Goal: Information Seeking & Learning: Learn about a topic

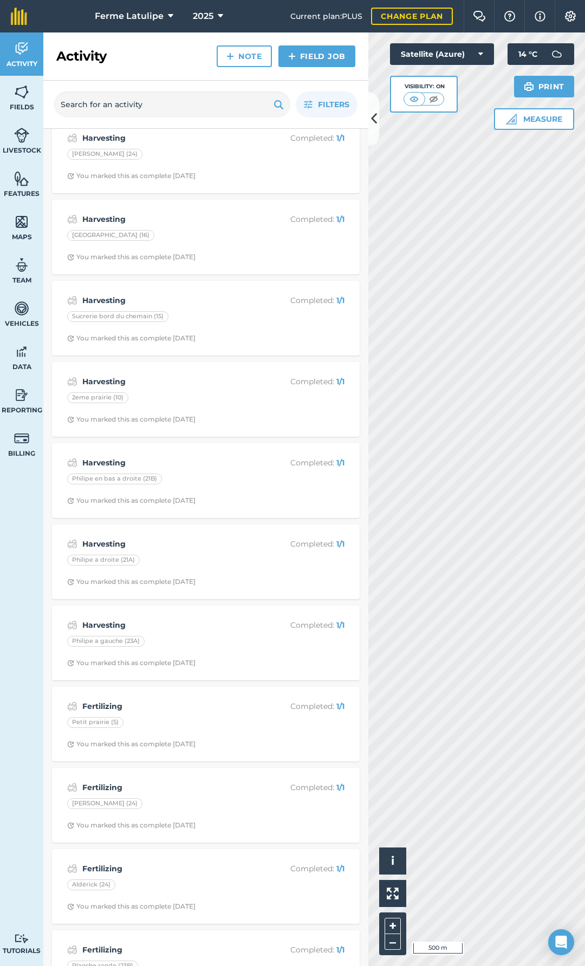
scroll to position [2715, 0]
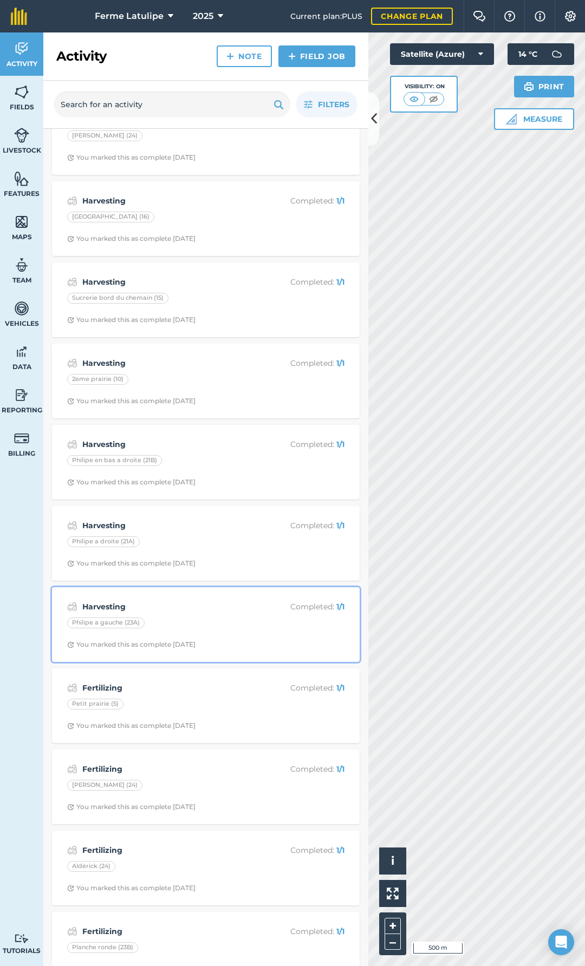
click at [213, 634] on div "Harvesting Completed : 1 / 1 Philipe a gauche (23A) You marked this as complete…" at bounding box center [205, 625] width 295 height 62
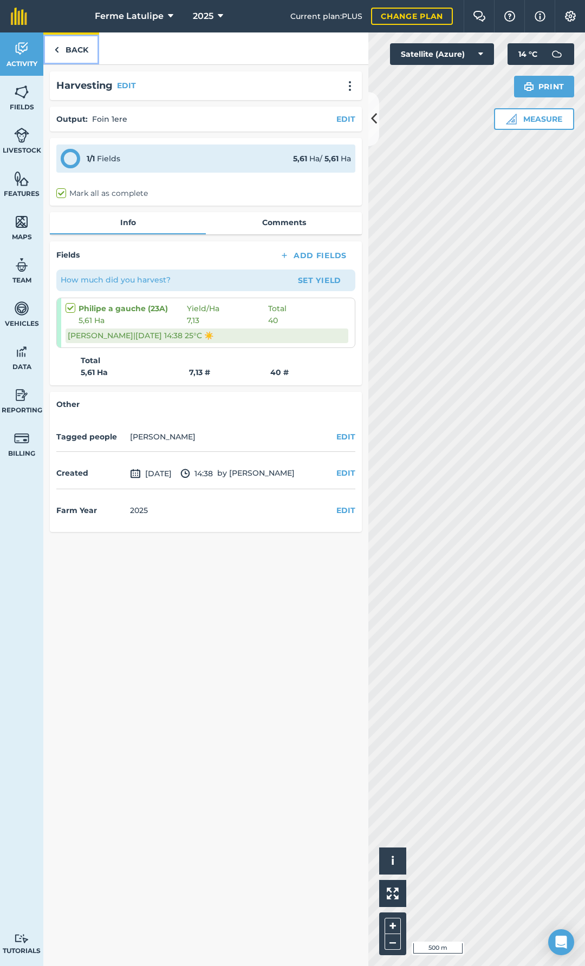
click at [80, 52] on link "Back" at bounding box center [71, 48] width 56 height 32
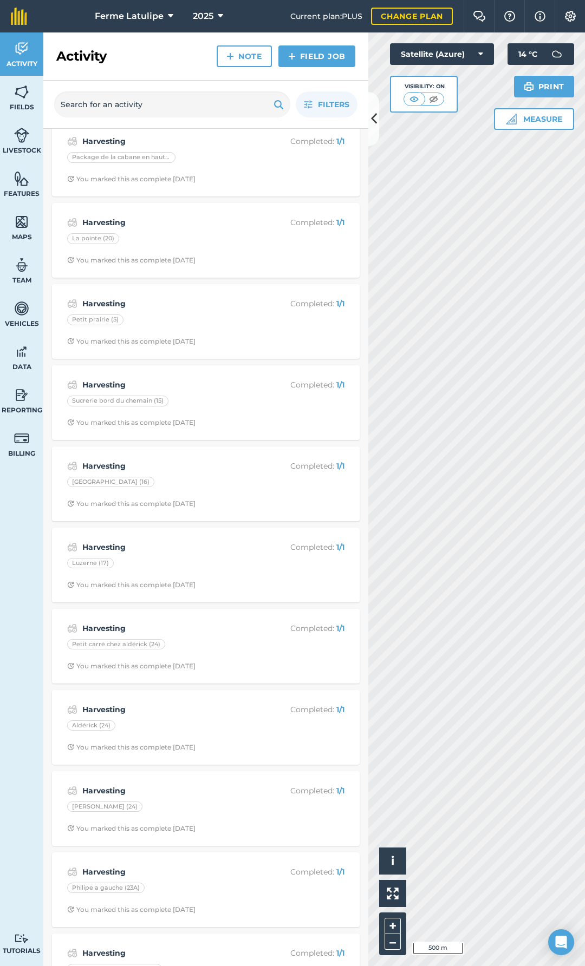
scroll to position [271, 0]
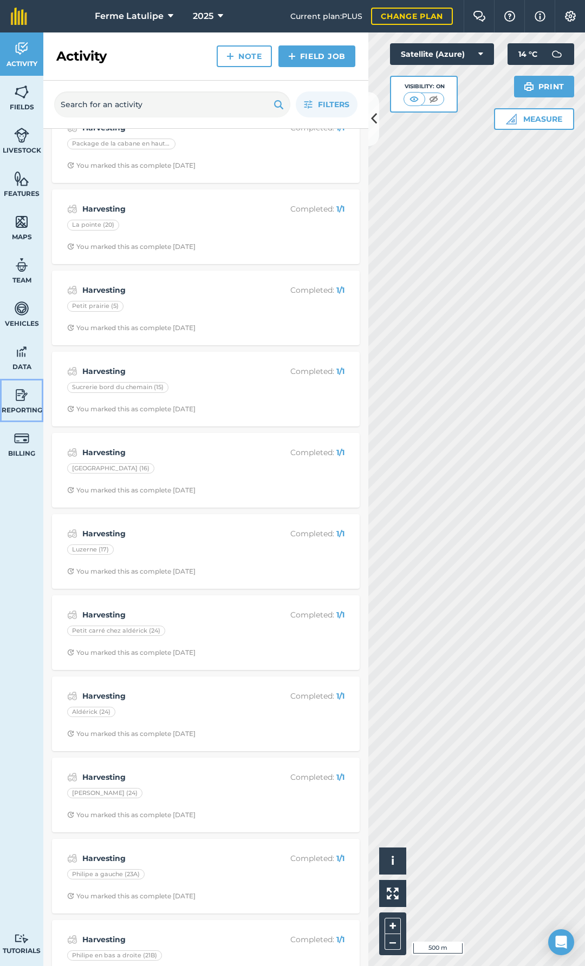
click at [23, 406] on span "Reporting" at bounding box center [21, 410] width 43 height 9
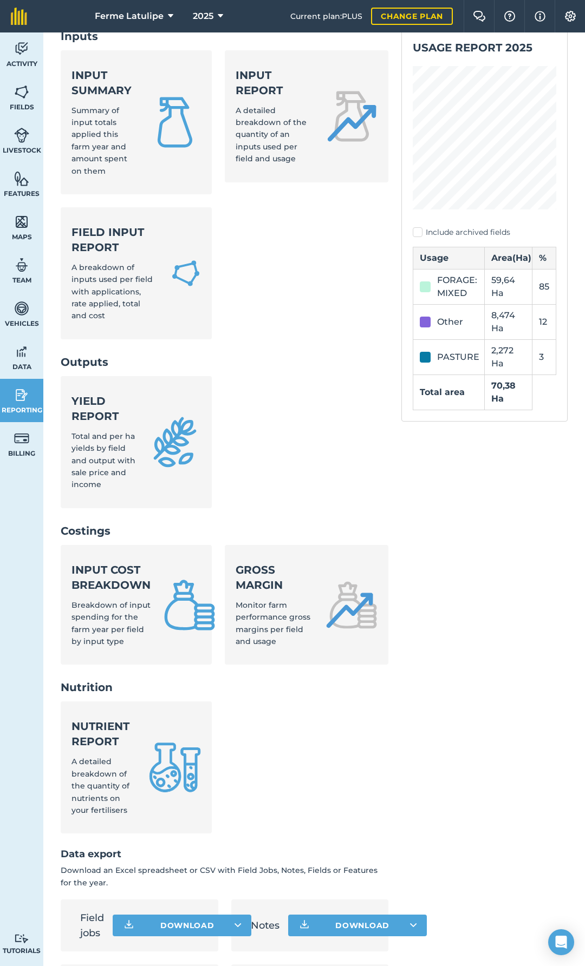
scroll to position [148, 0]
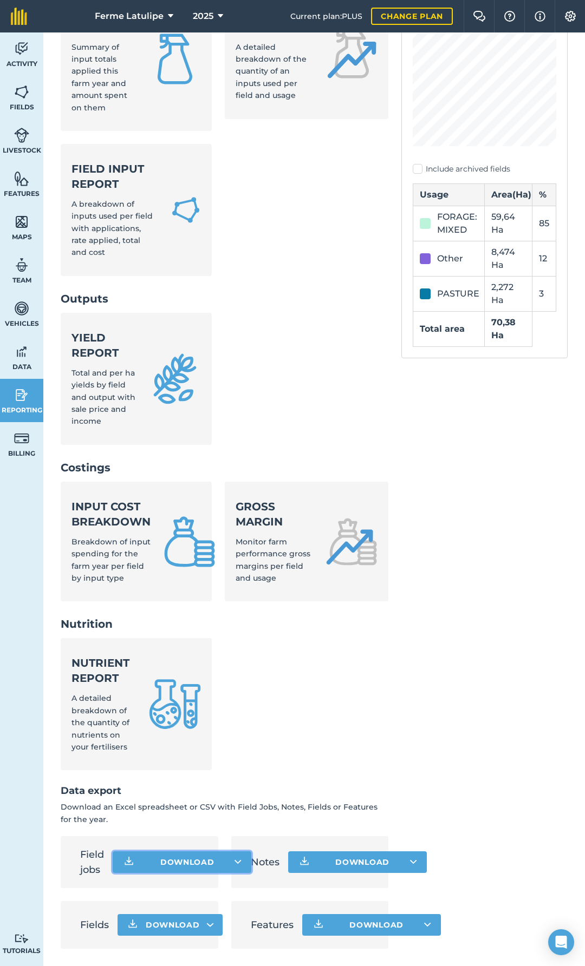
click at [145, 858] on button "Download" at bounding box center [182, 863] width 139 height 22
click at [169, 886] on link "Field jobs CSV file" at bounding box center [181, 887] width 135 height 24
click at [24, 53] on img at bounding box center [21, 49] width 15 height 16
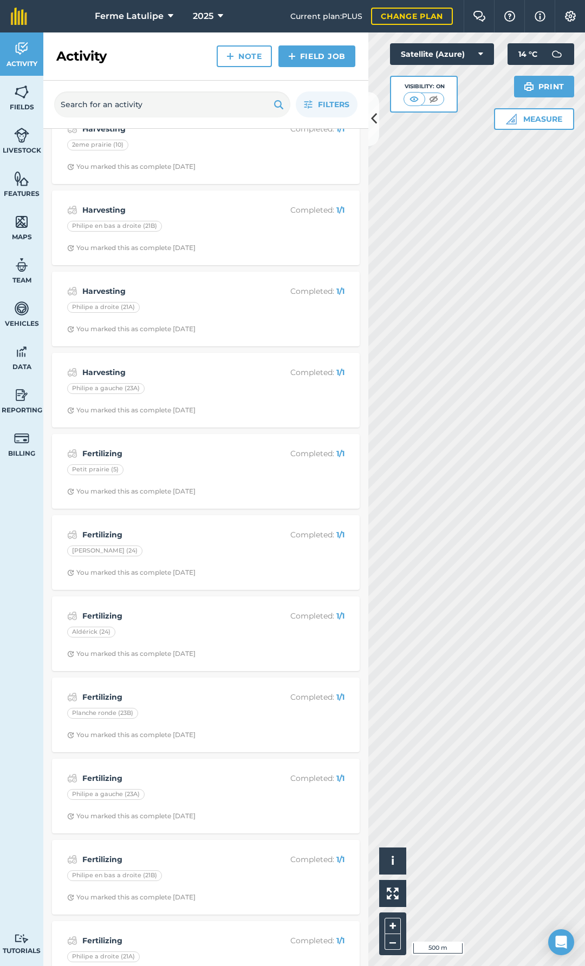
scroll to position [2931, 0]
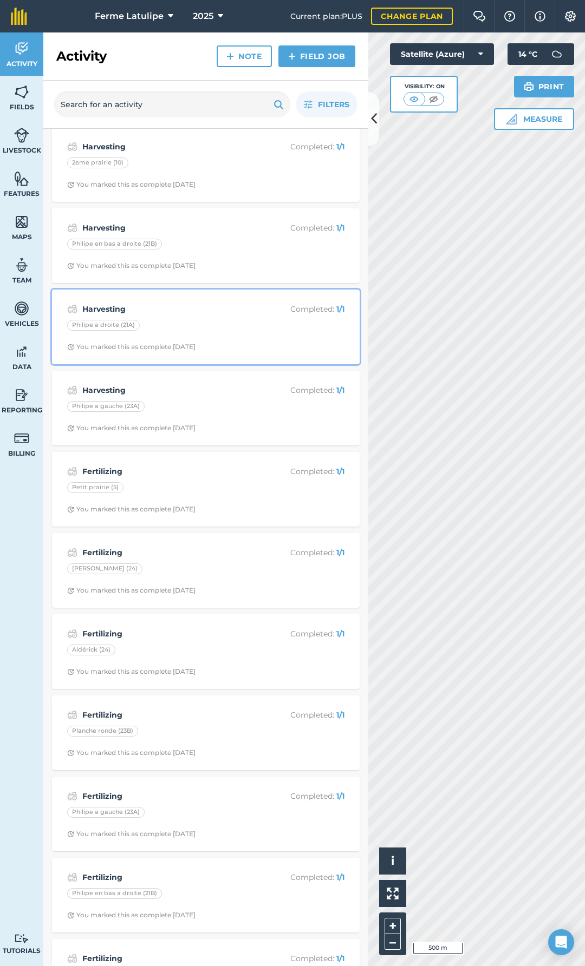
click at [172, 317] on div "Harvesting Completed : 1 / 1 Philipe a droite (21A) You marked this as complete…" at bounding box center [205, 327] width 295 height 62
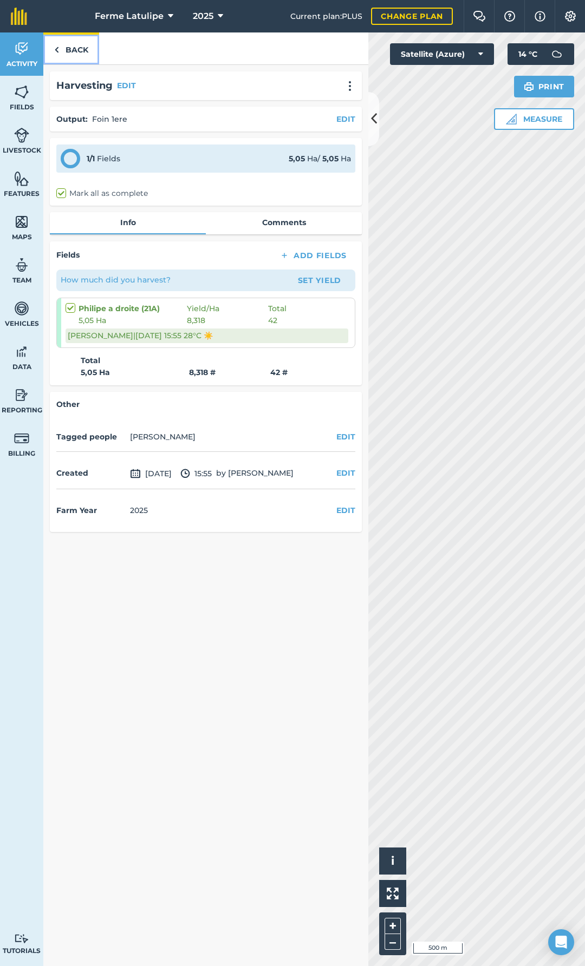
click at [69, 49] on link "Back" at bounding box center [71, 48] width 56 height 32
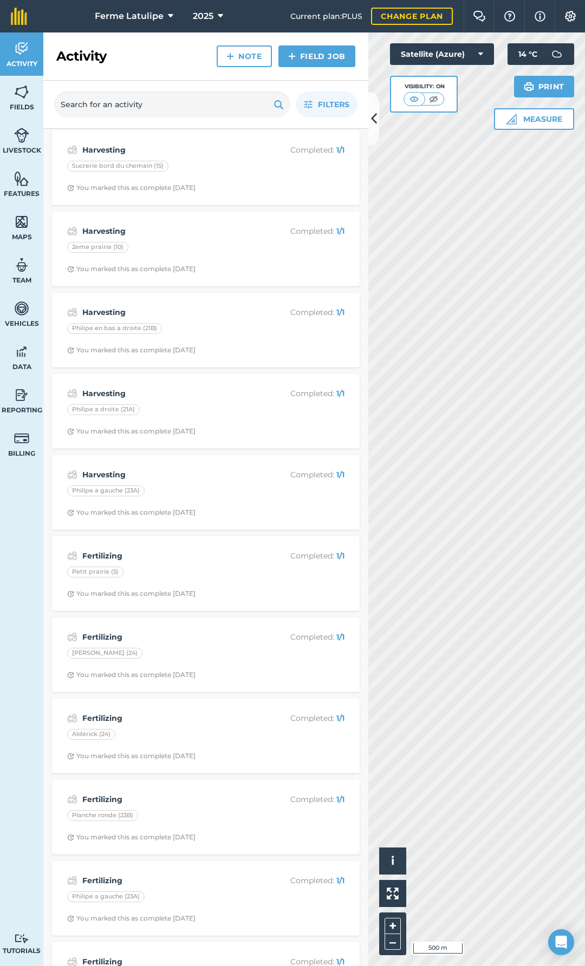
scroll to position [2823, 0]
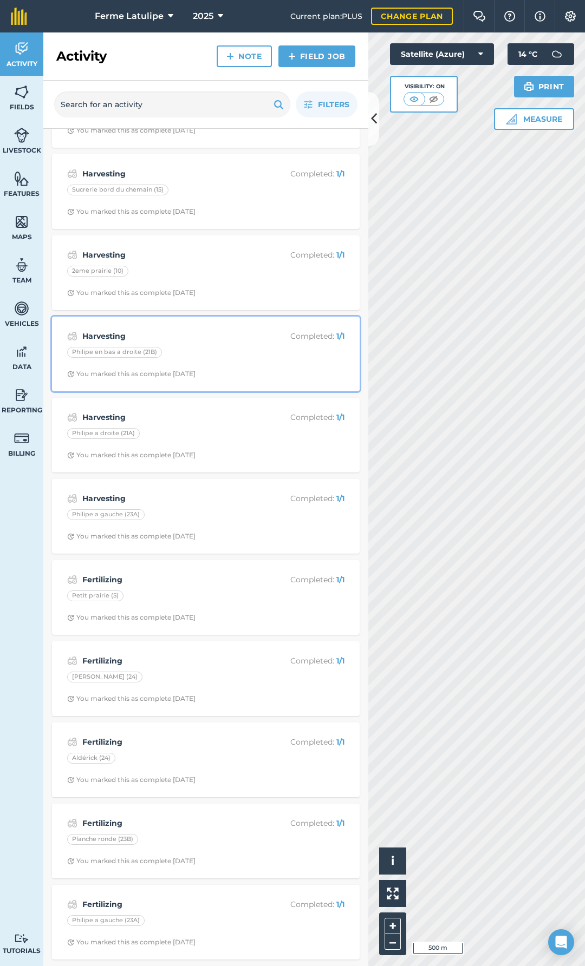
click at [210, 347] on div "Harvesting Completed : 1 / 1 Philipe en bas a droite (21B) You marked this as c…" at bounding box center [205, 354] width 295 height 62
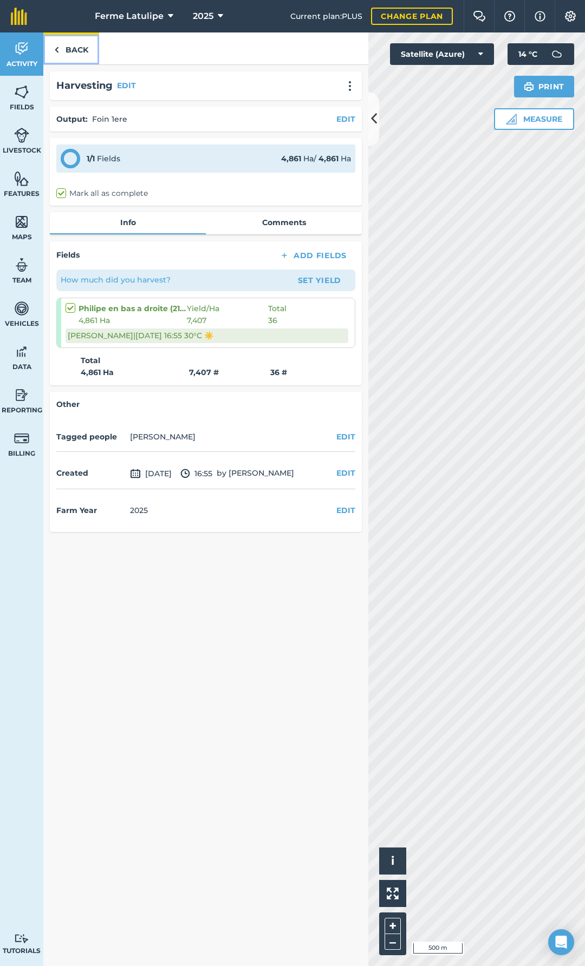
click at [65, 57] on link "Back" at bounding box center [71, 48] width 56 height 32
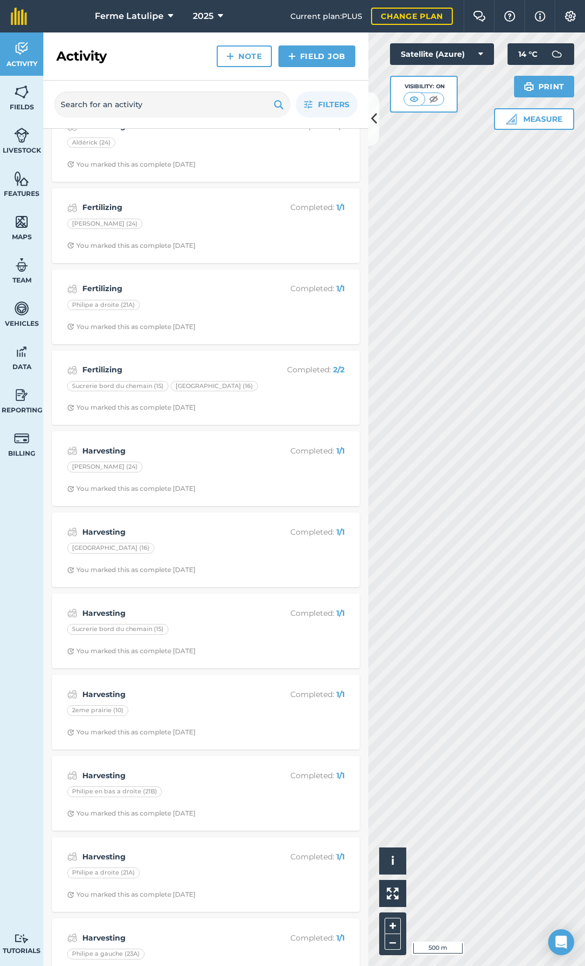
scroll to position [2436, 0]
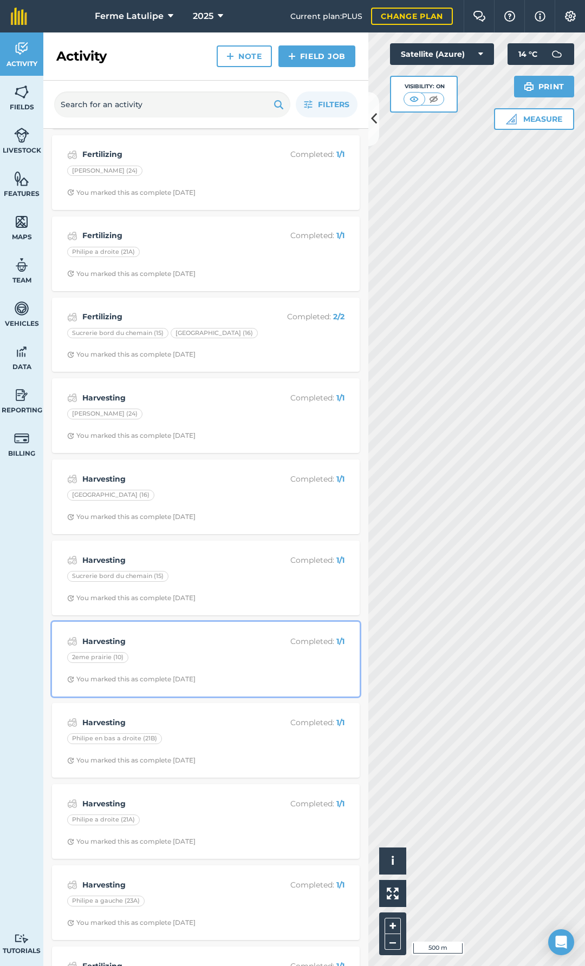
click at [166, 651] on div "Harvesting Completed : 1 / 1 2eme prairie (10) You marked this as complete [DAT…" at bounding box center [205, 660] width 295 height 62
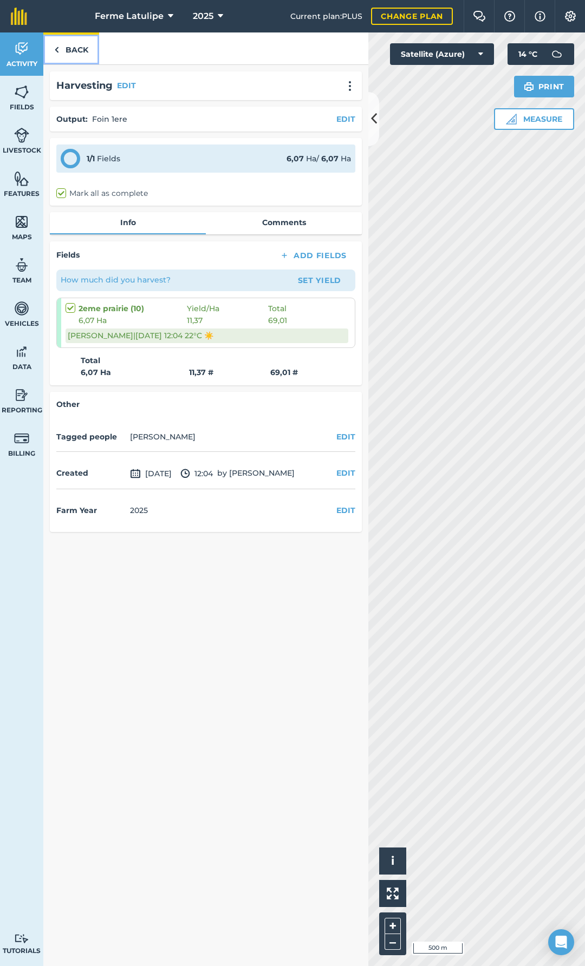
click at [67, 47] on link "Back" at bounding box center [71, 48] width 56 height 32
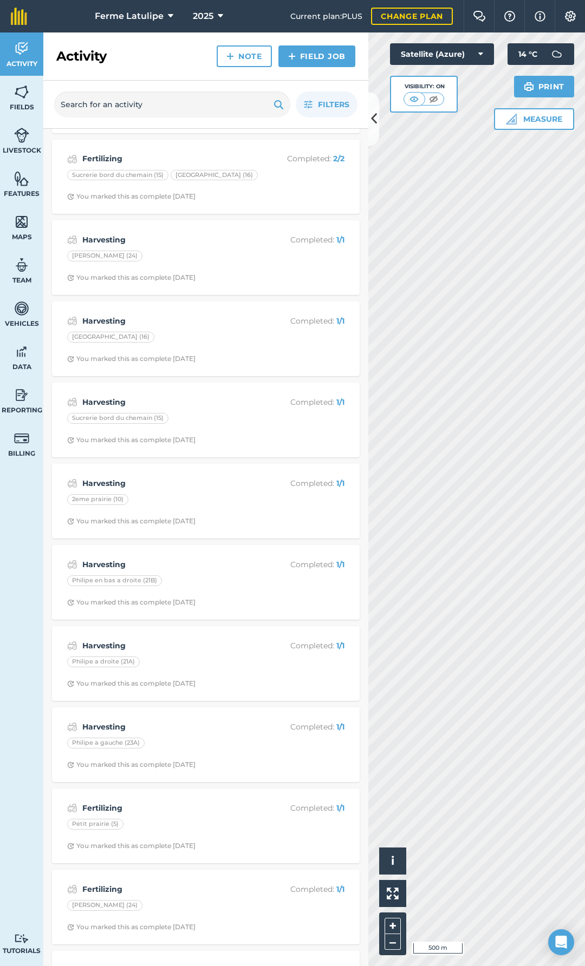
scroll to position [2599, 0]
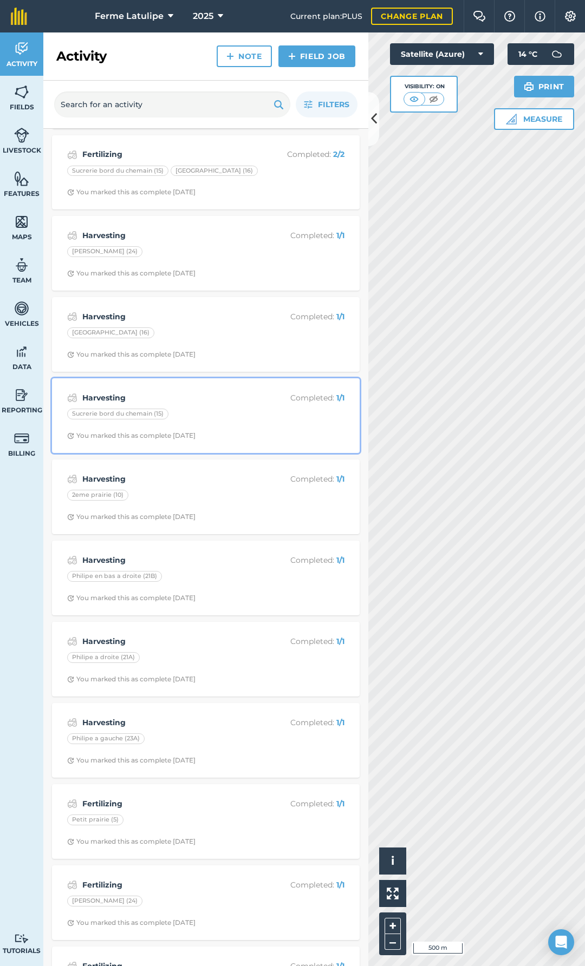
click at [203, 421] on div "Sucrerie bord du chemain (15)" at bounding box center [205, 416] width 277 height 14
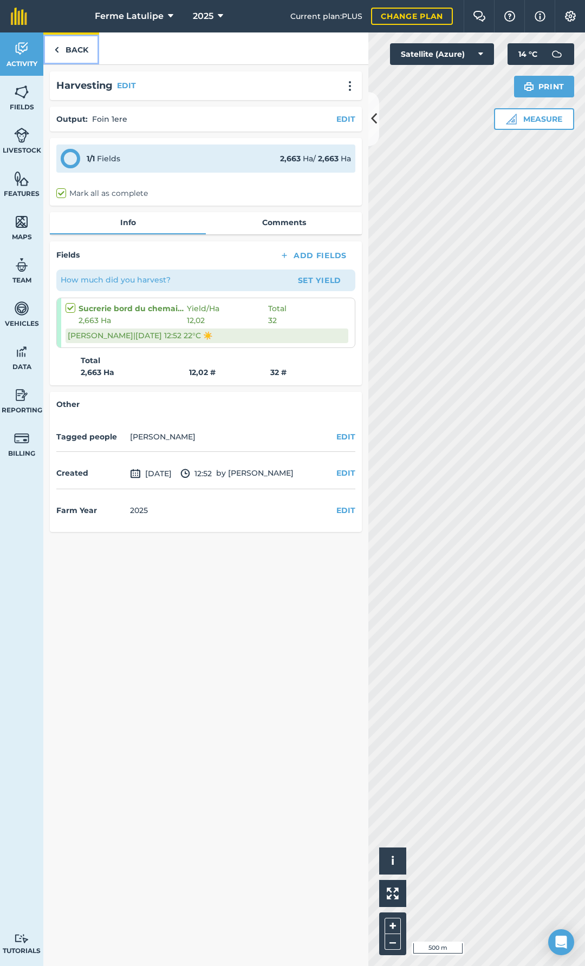
click at [84, 58] on link "Back" at bounding box center [71, 48] width 56 height 32
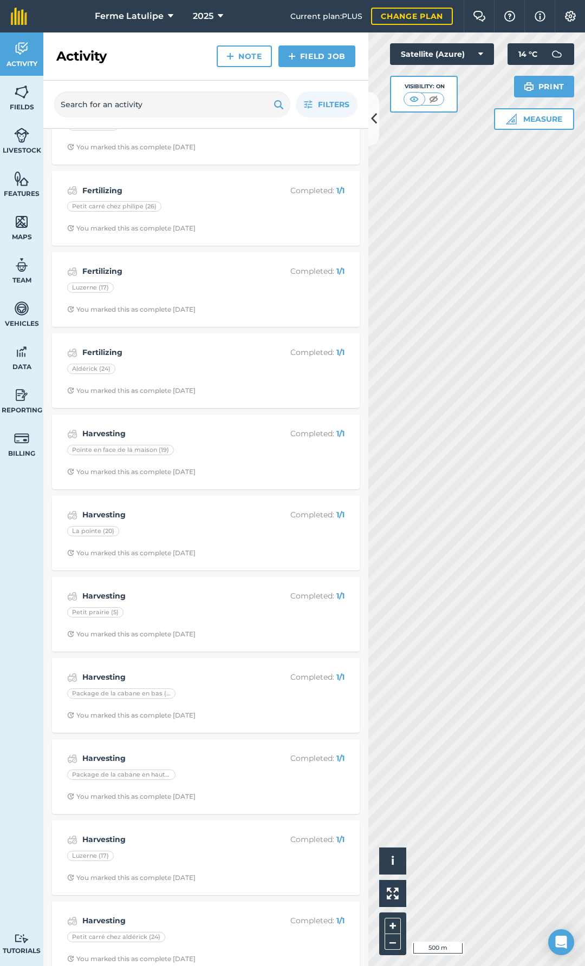
scroll to position [1516, 0]
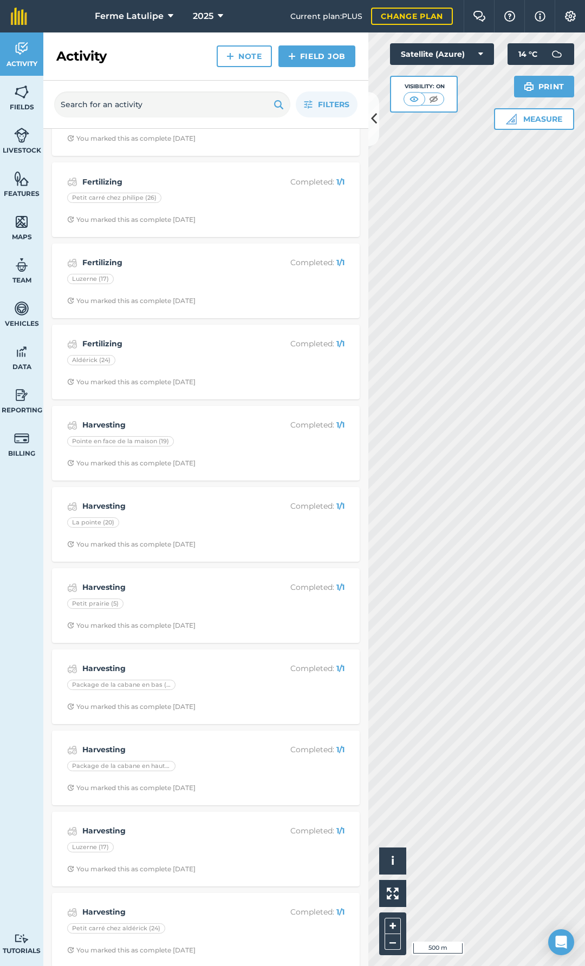
click at [323, 92] on div "Filters" at bounding box center [205, 105] width 325 height 48
click at [323, 96] on button "Filters" at bounding box center [327, 105] width 62 height 26
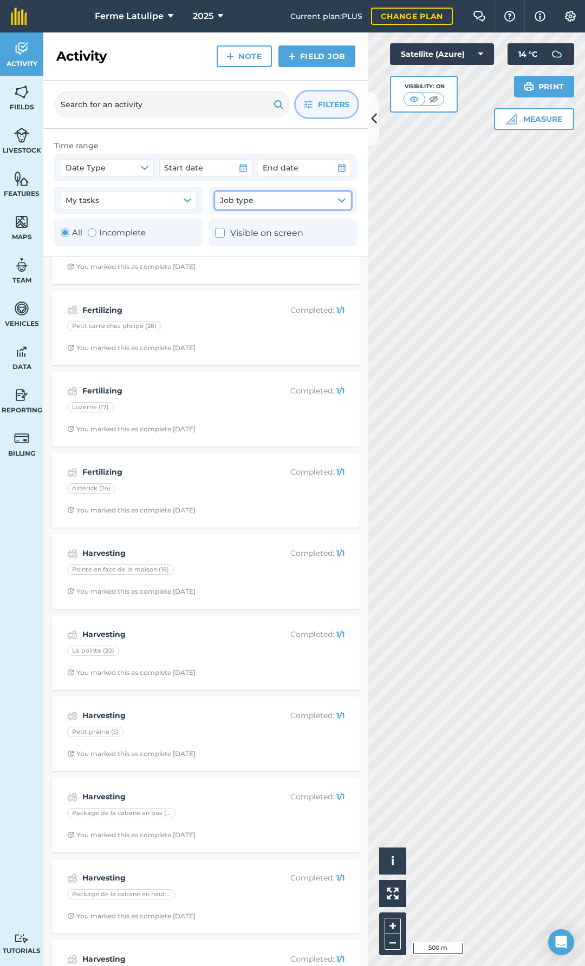
click at [257, 198] on button "Job type" at bounding box center [283, 200] width 136 height 17
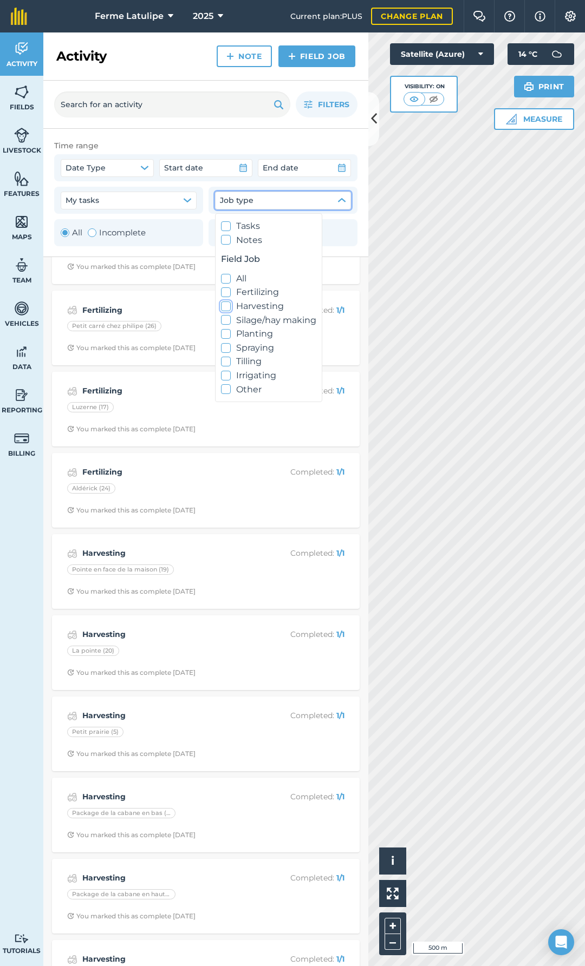
click at [243, 306] on label "Harvesting" at bounding box center [268, 306] width 95 height 14
checkbox input "true"
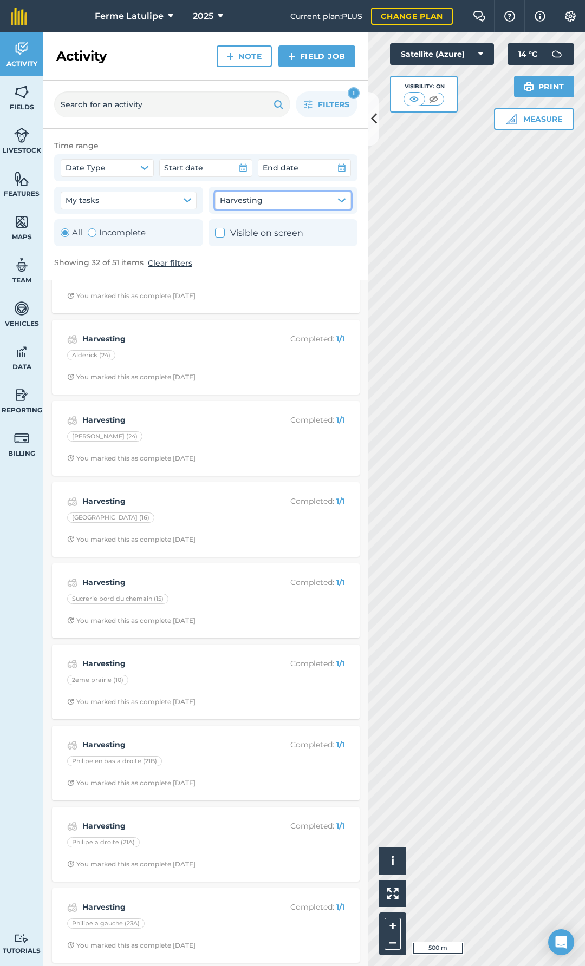
scroll to position [1919, 0]
click at [112, 200] on button "My tasks" at bounding box center [129, 200] width 136 height 17
click at [270, 207] on button "Harvesting" at bounding box center [283, 200] width 136 height 17
click at [134, 166] on button "Date Type" at bounding box center [107, 167] width 93 height 17
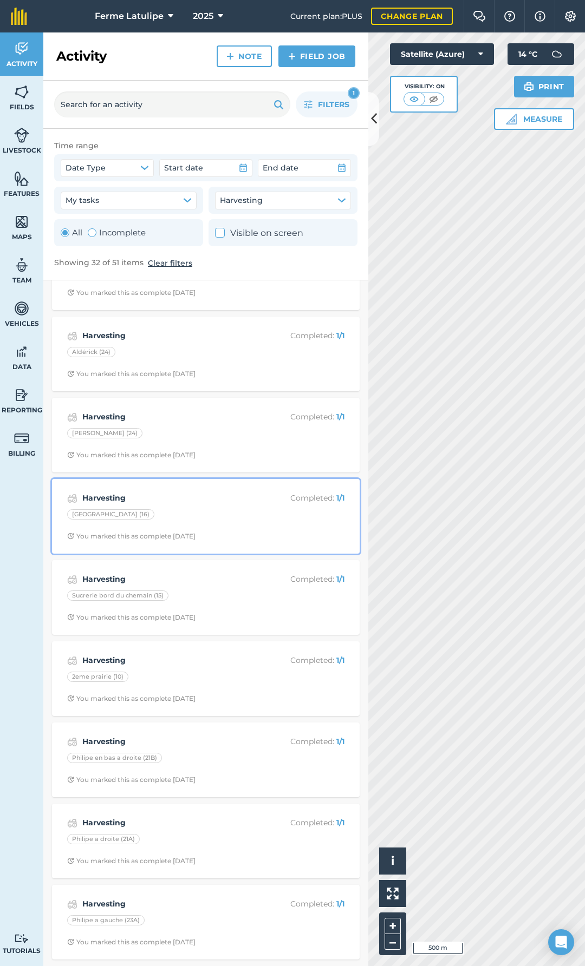
click at [161, 520] on div "[GEOGRAPHIC_DATA] (16)" at bounding box center [205, 516] width 277 height 14
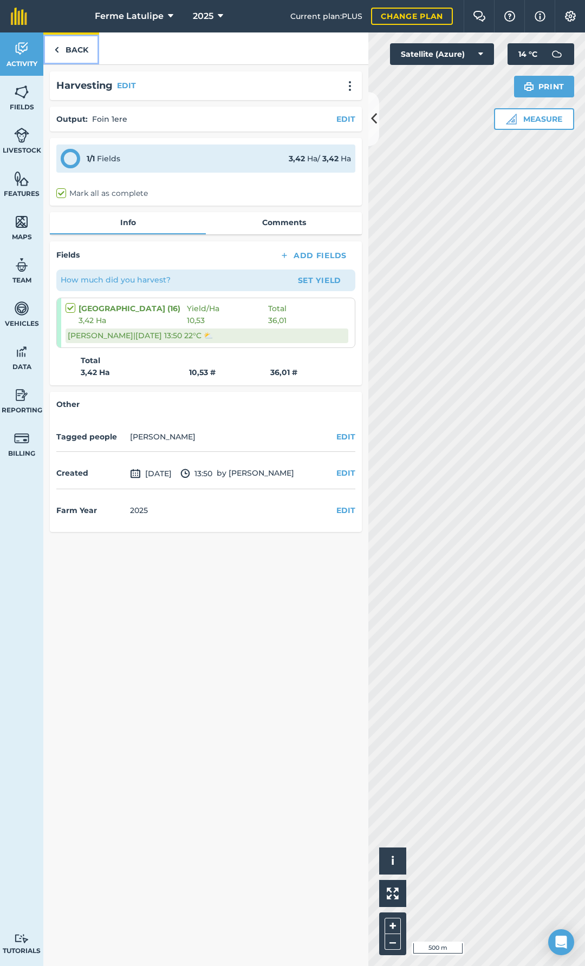
click at [68, 55] on link "Back" at bounding box center [71, 48] width 56 height 32
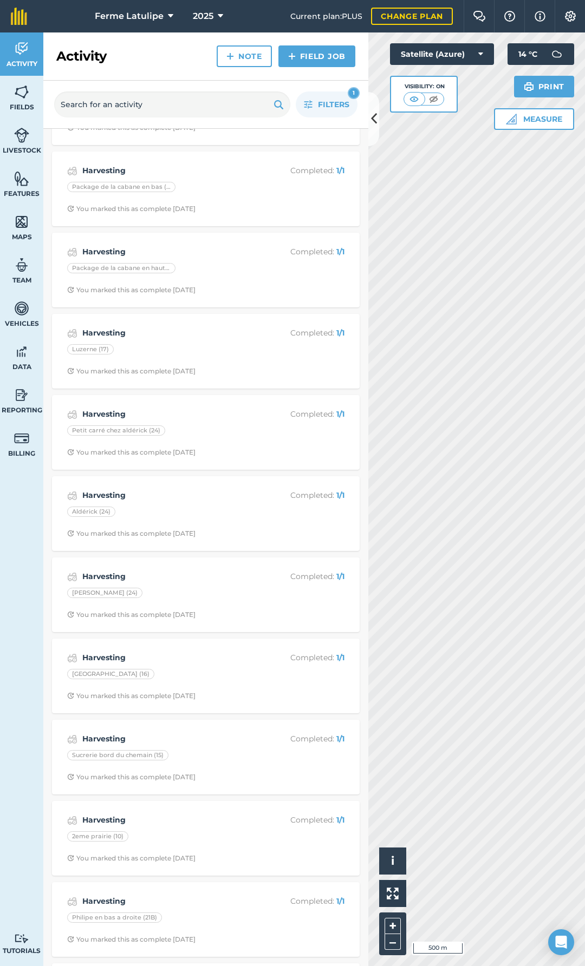
scroll to position [1768, 0]
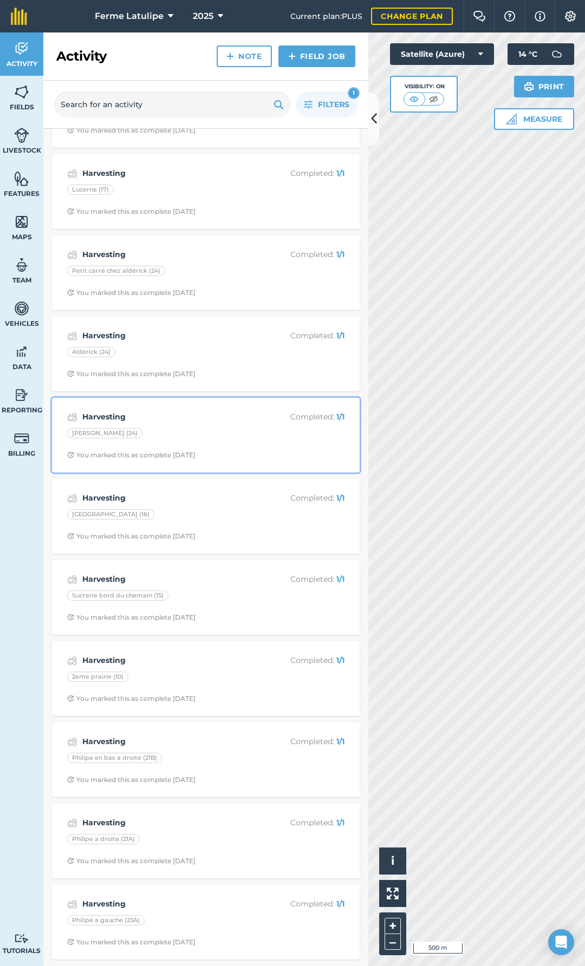
click at [158, 428] on div "[PERSON_NAME] (24)" at bounding box center [205, 435] width 277 height 14
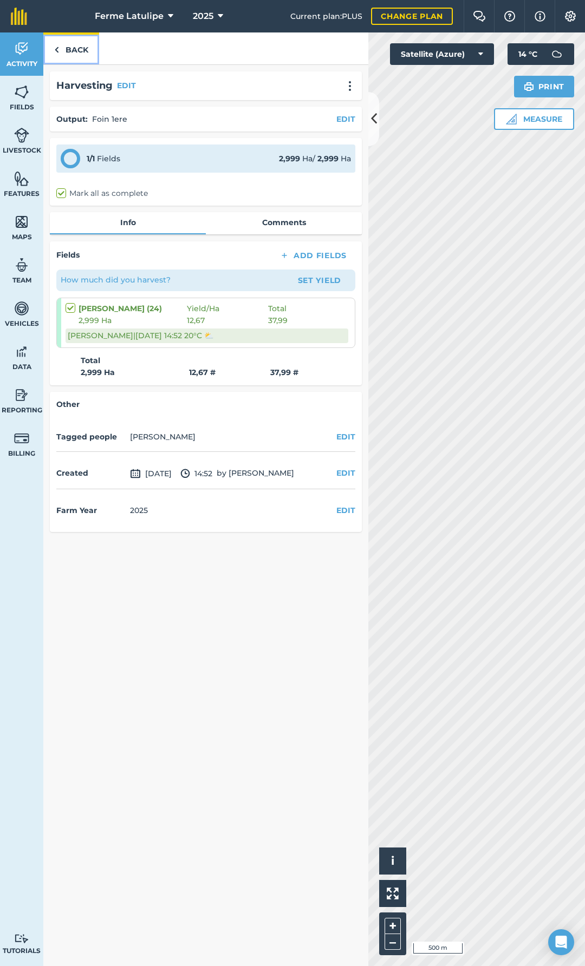
click at [89, 53] on link "Back" at bounding box center [71, 48] width 56 height 32
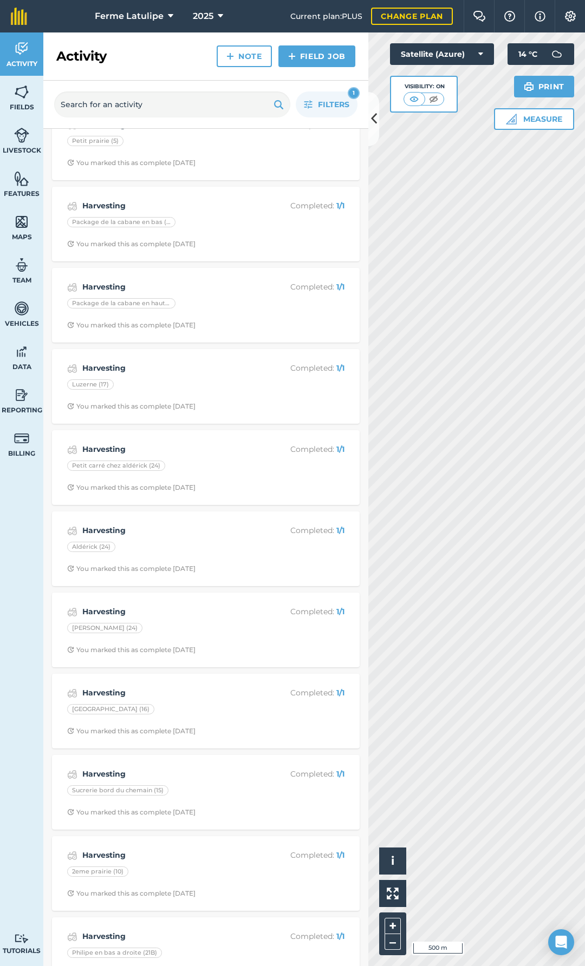
scroll to position [1768, 0]
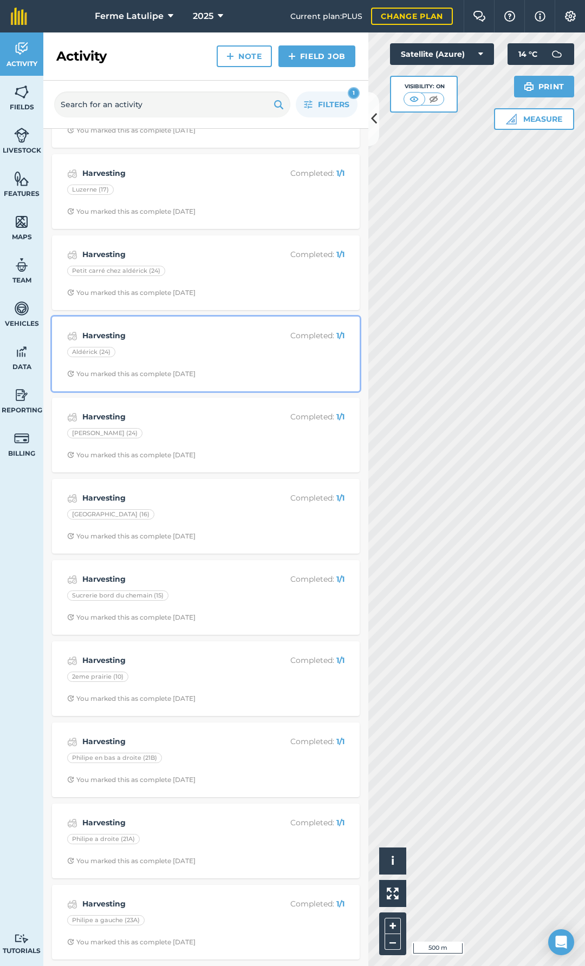
click at [188, 353] on div "Aldérick (24)" at bounding box center [205, 354] width 277 height 14
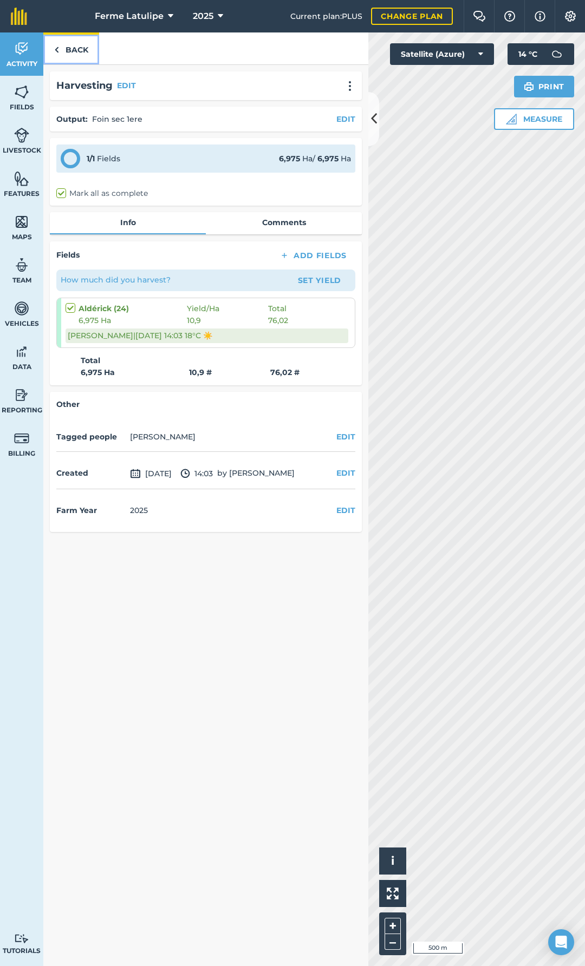
click at [73, 43] on link "Back" at bounding box center [71, 48] width 56 height 32
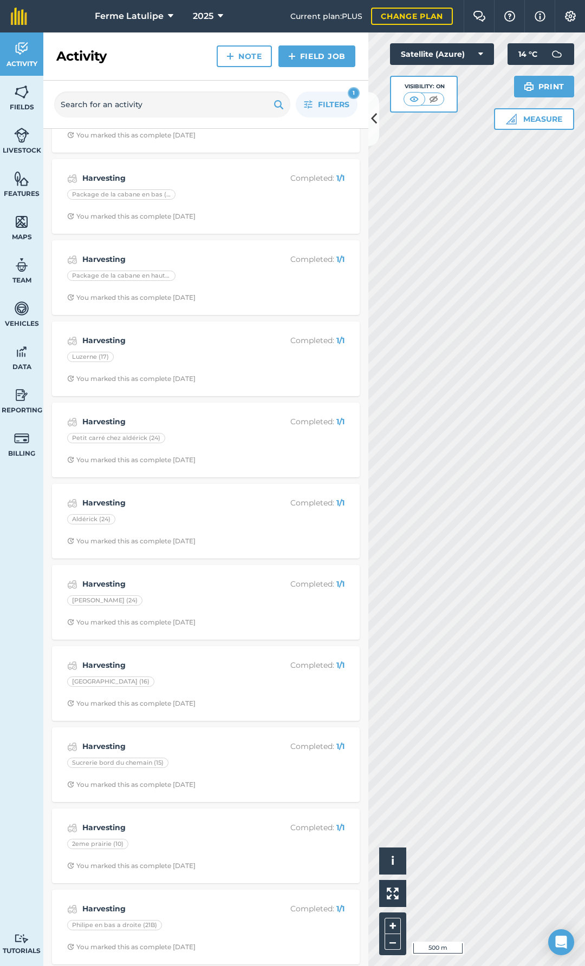
scroll to position [1768, 0]
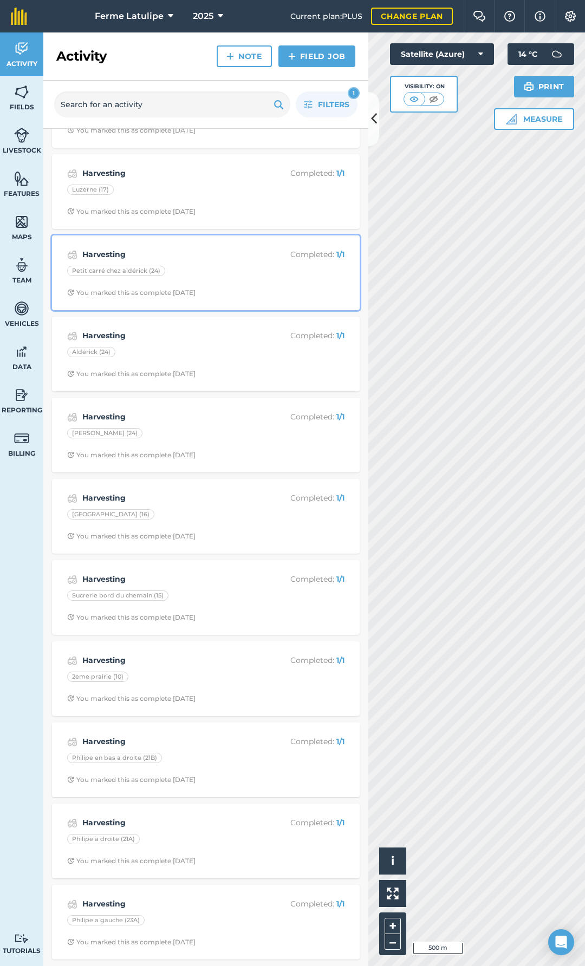
click at [195, 271] on div "Petit carré chez aldérick (24)" at bounding box center [205, 273] width 277 height 14
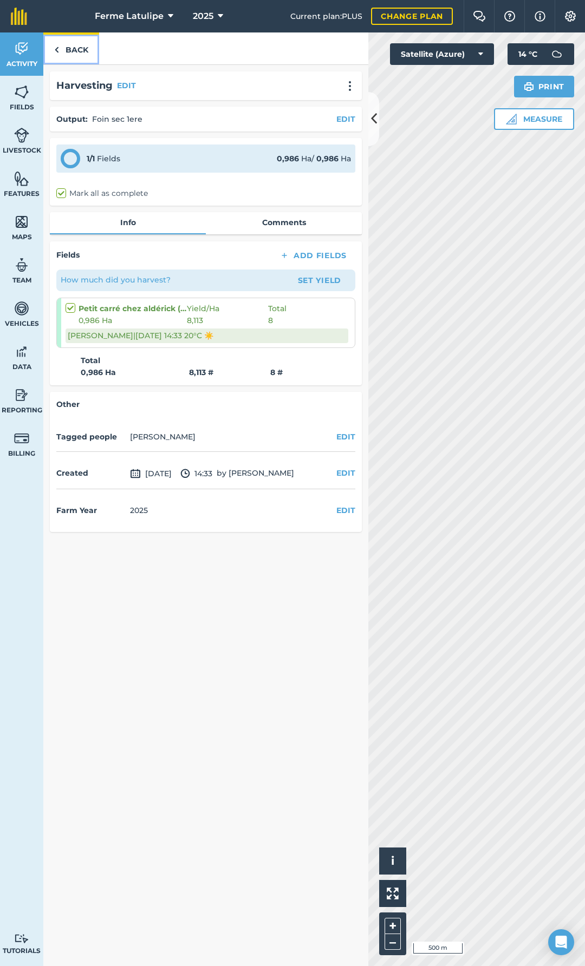
click at [60, 52] on link "Back" at bounding box center [71, 48] width 56 height 32
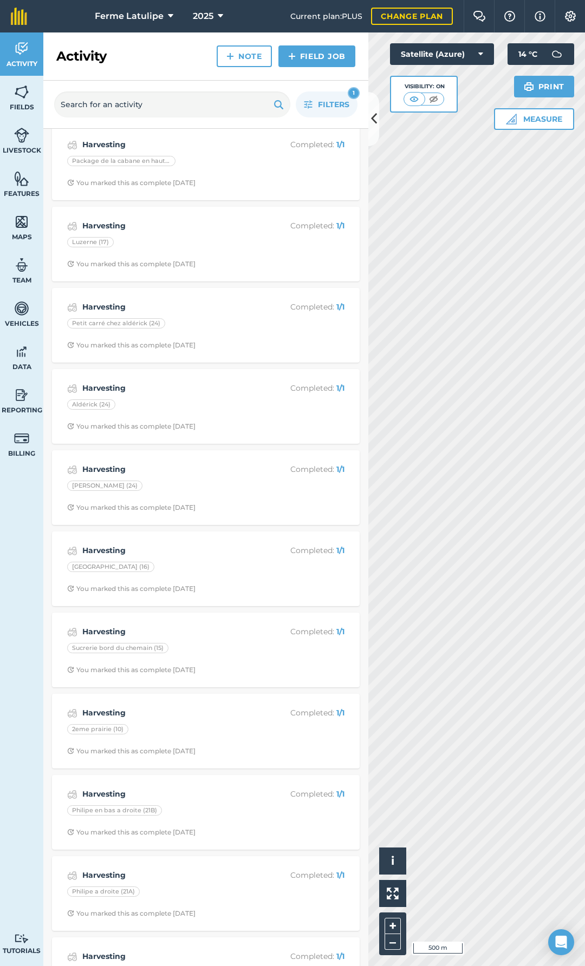
scroll to position [1768, 0]
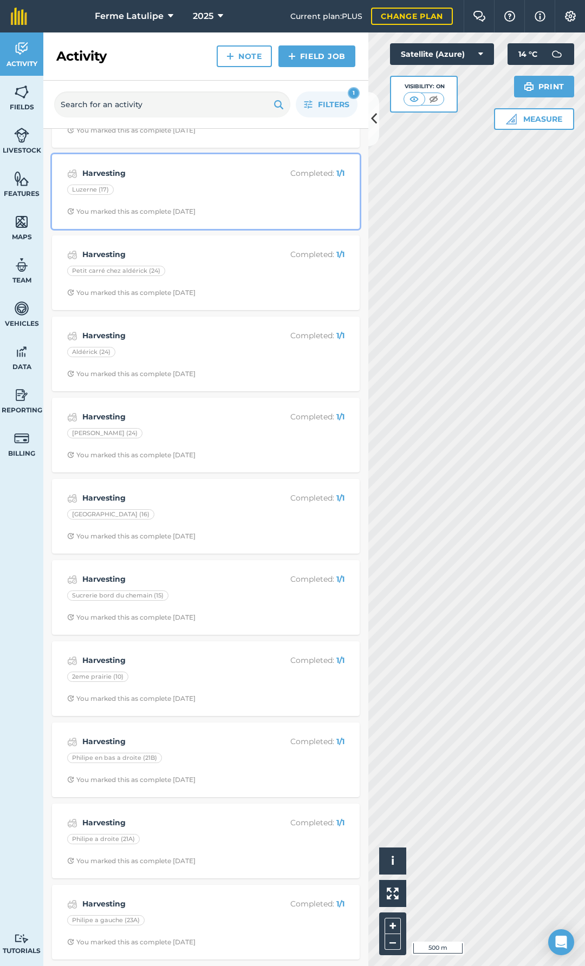
click at [174, 182] on div "Harvesting Completed : 1 / 1 Luzerne (17) You marked this as complete [DATE]" at bounding box center [205, 192] width 295 height 62
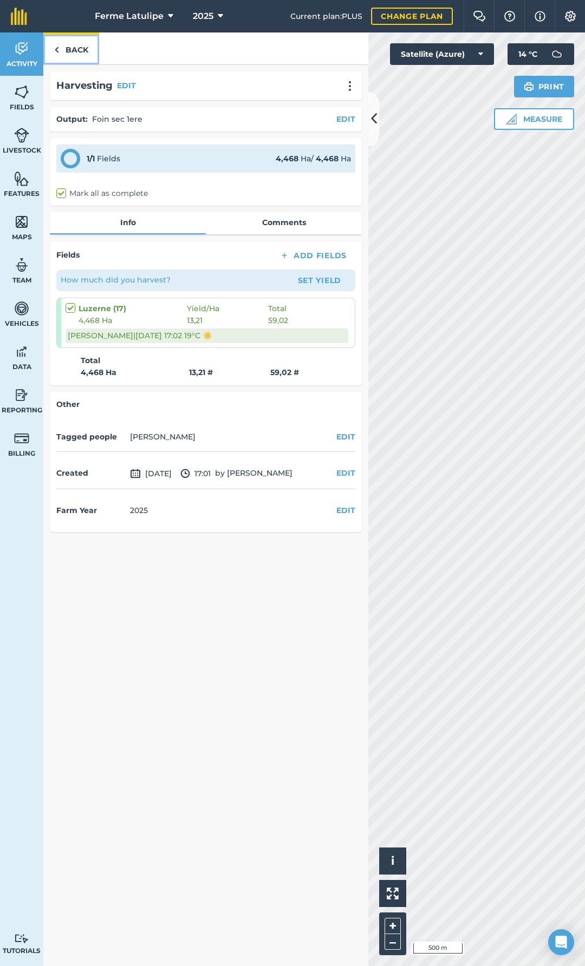
click at [81, 43] on link "Back" at bounding box center [71, 48] width 56 height 32
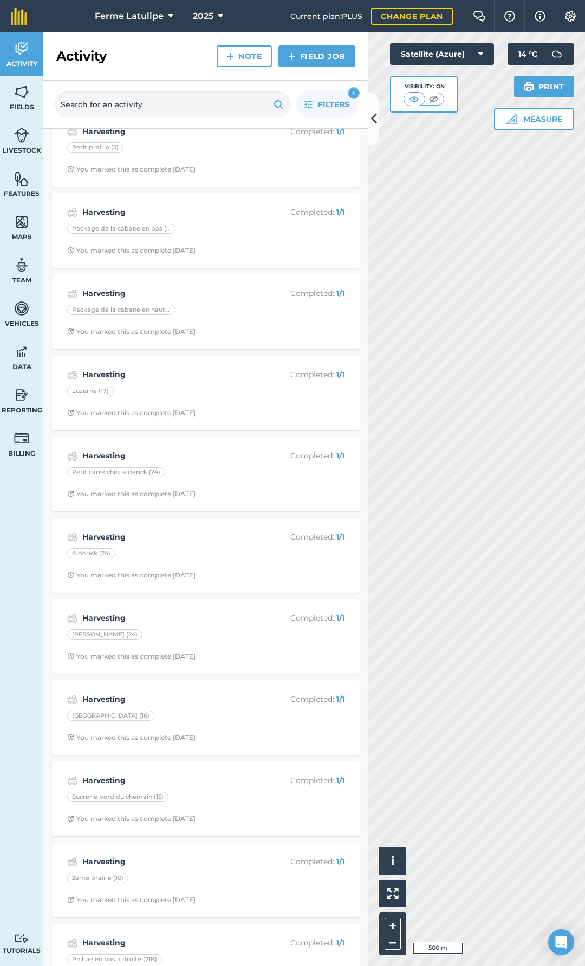
scroll to position [1497, 0]
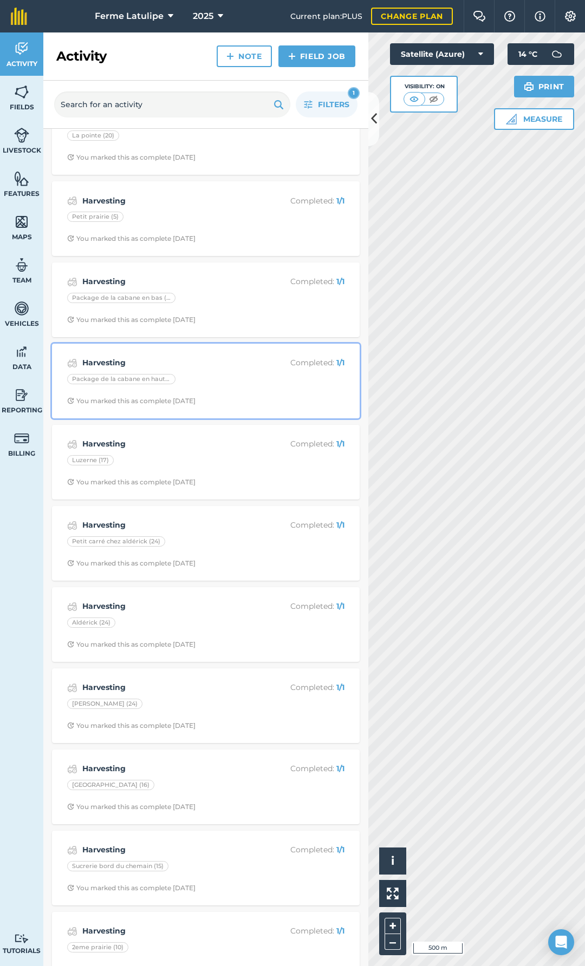
click at [222, 377] on div "Package de la cabane en haut (12)" at bounding box center [205, 381] width 277 height 14
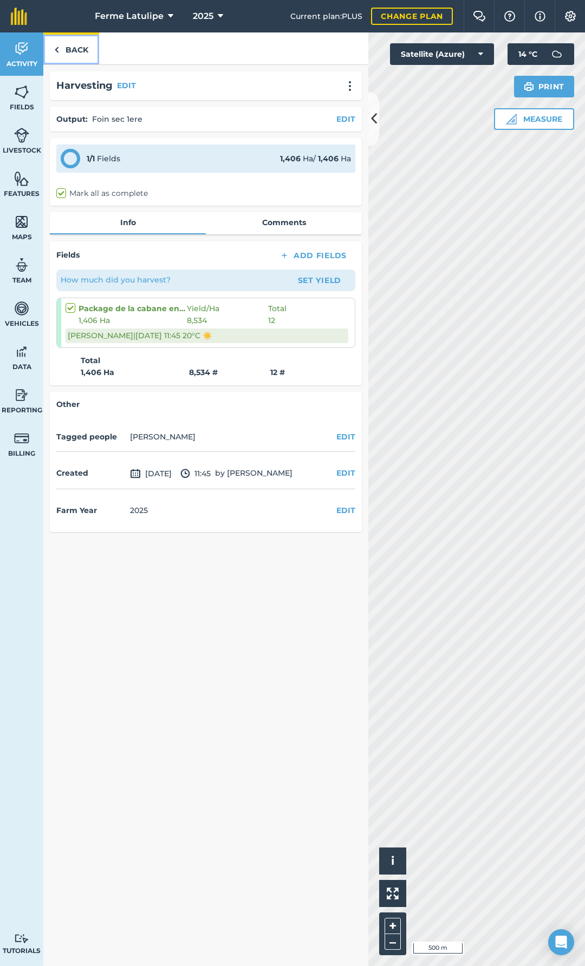
click at [58, 48] on img at bounding box center [56, 49] width 5 height 13
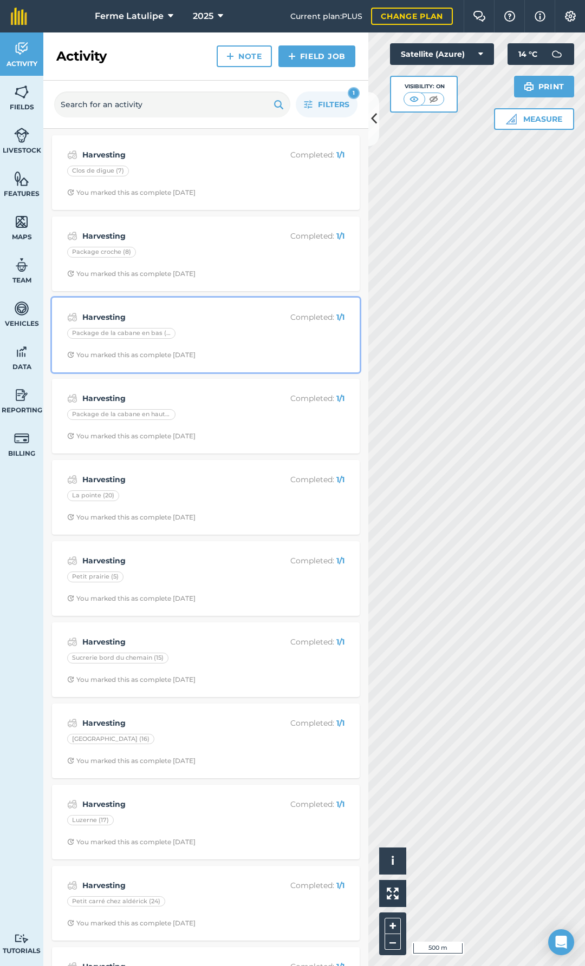
click at [210, 338] on div "Package de la cabane en bas (11)" at bounding box center [205, 335] width 277 height 14
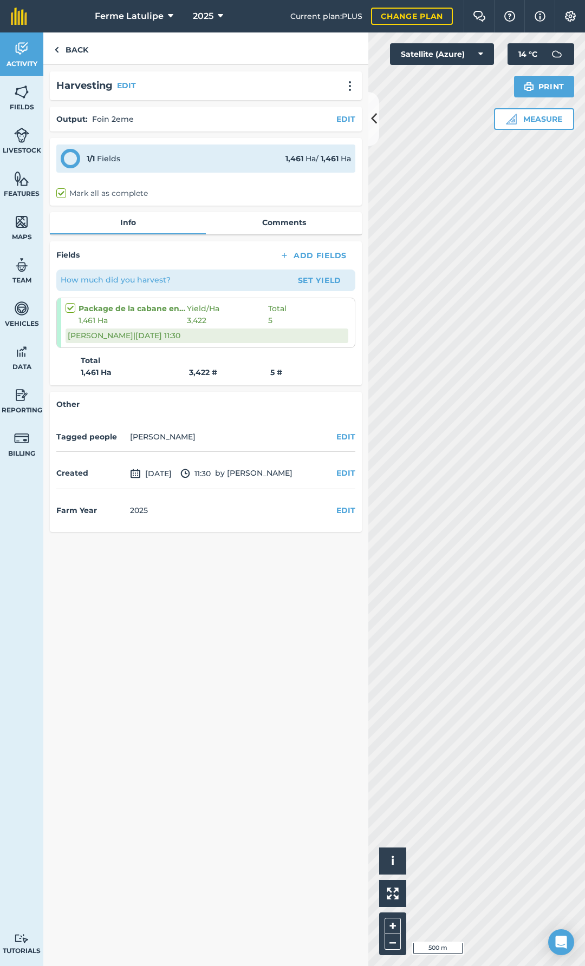
drag, startPoint x: 194, startPoint y: 316, endPoint x: 205, endPoint y: 301, distance: 17.9
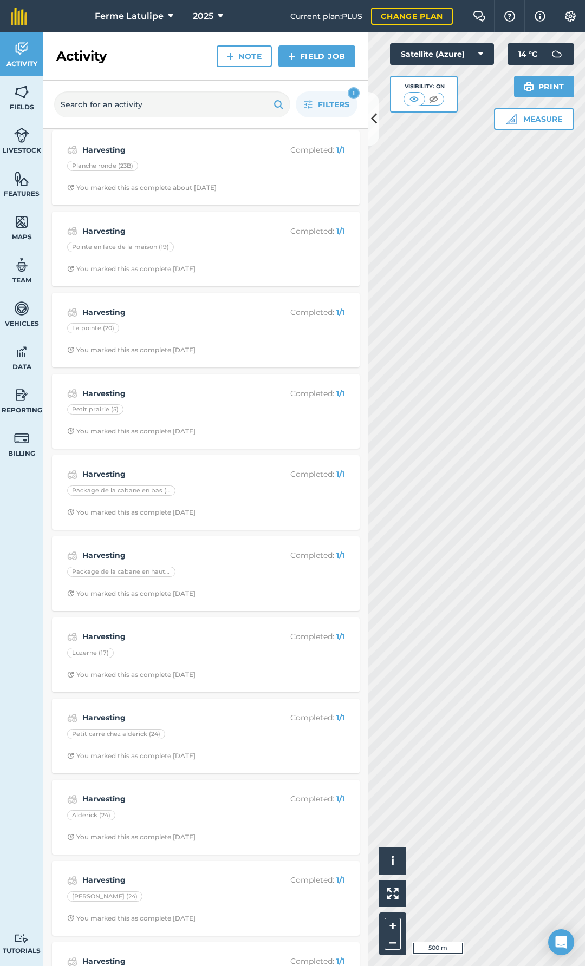
scroll to position [1280, 0]
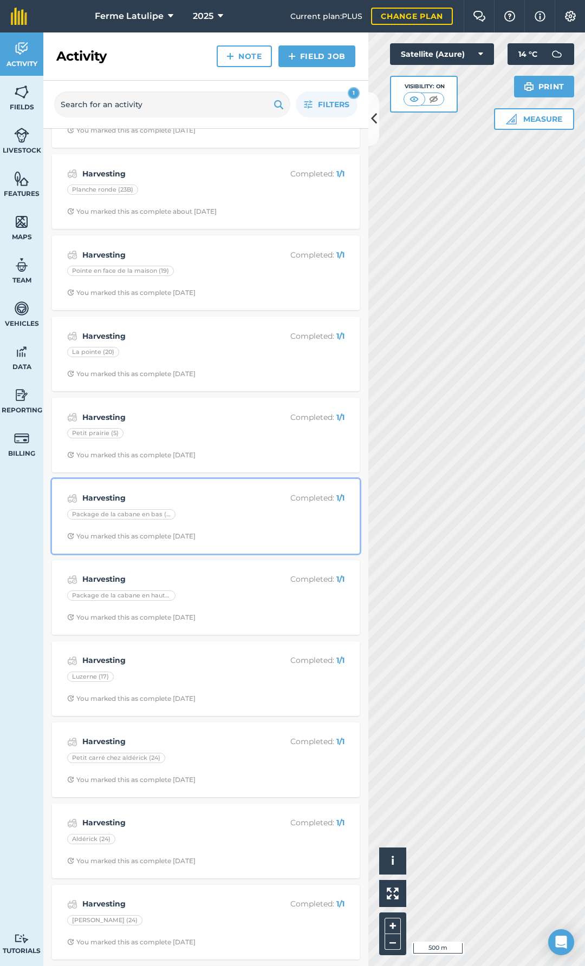
click at [218, 507] on div "Harvesting Completed : 1 / 1 Package de la cabane en bas (11) You marked this a…" at bounding box center [205, 517] width 295 height 62
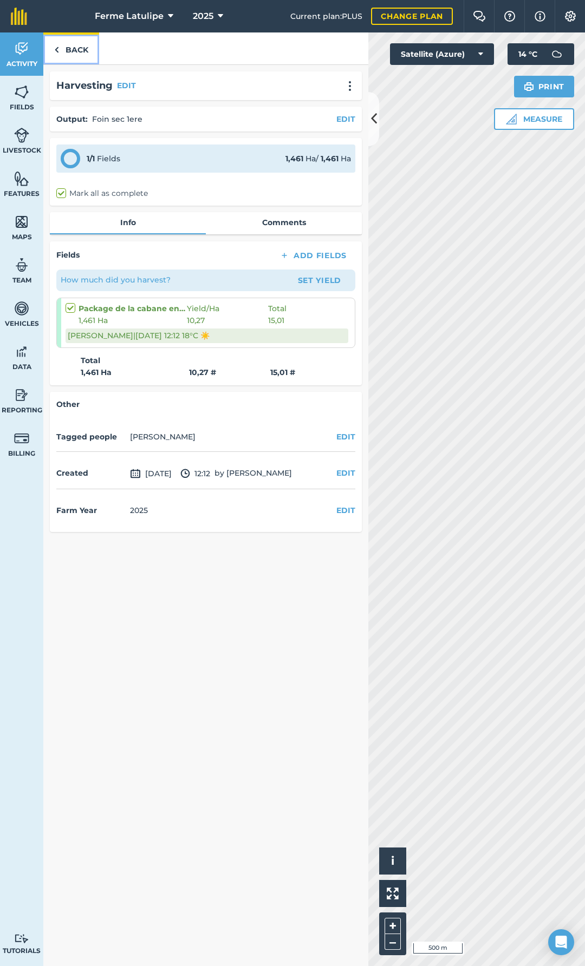
click at [92, 42] on link "Back" at bounding box center [71, 48] width 56 height 32
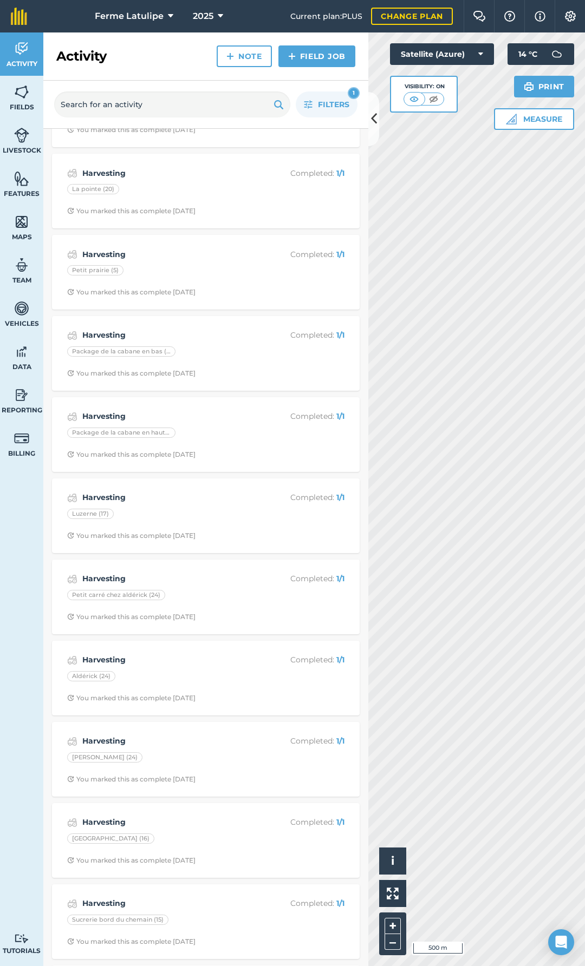
scroll to position [1443, 0]
click at [187, 272] on div "Petit prairie (5)" at bounding box center [205, 273] width 277 height 14
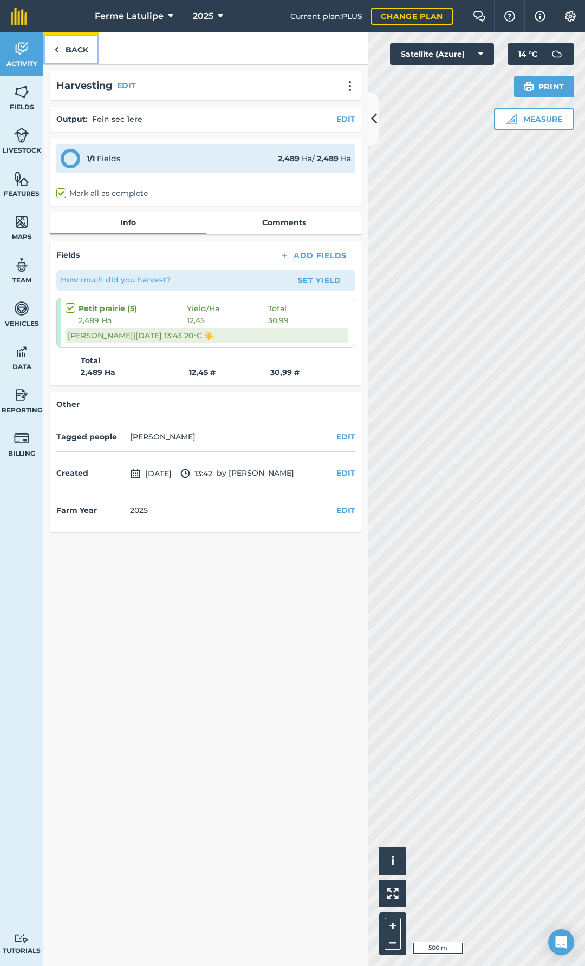
click at [69, 55] on link "Back" at bounding box center [71, 48] width 56 height 32
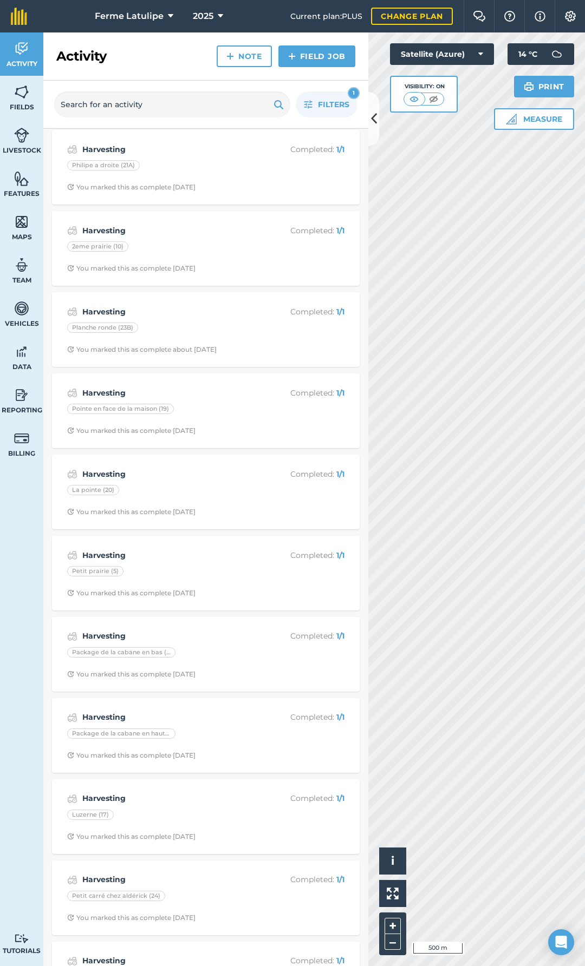
scroll to position [1137, 0]
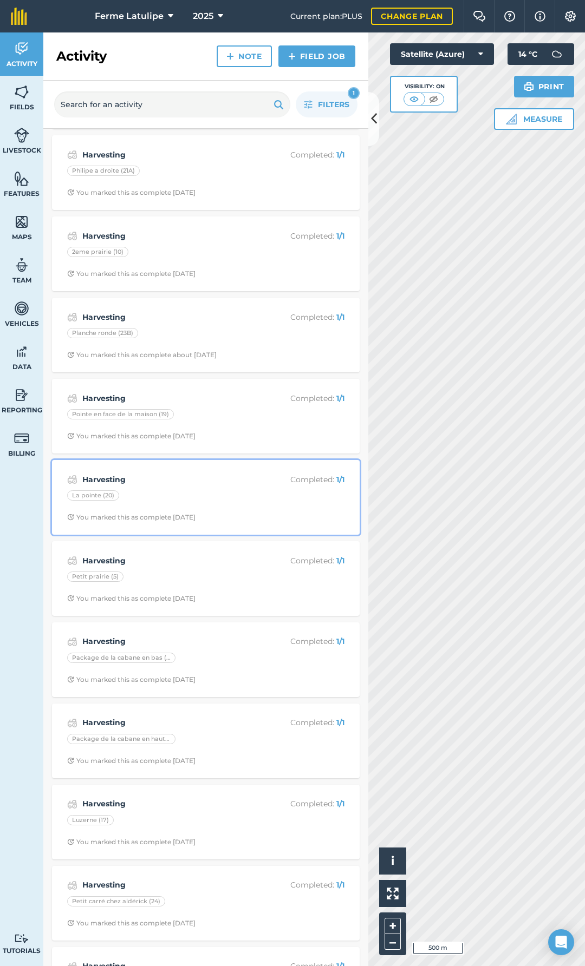
click at [179, 488] on div "Harvesting Completed : 1 / 1 La pointe (20) You marked this as complete [DATE]" at bounding box center [205, 498] width 295 height 62
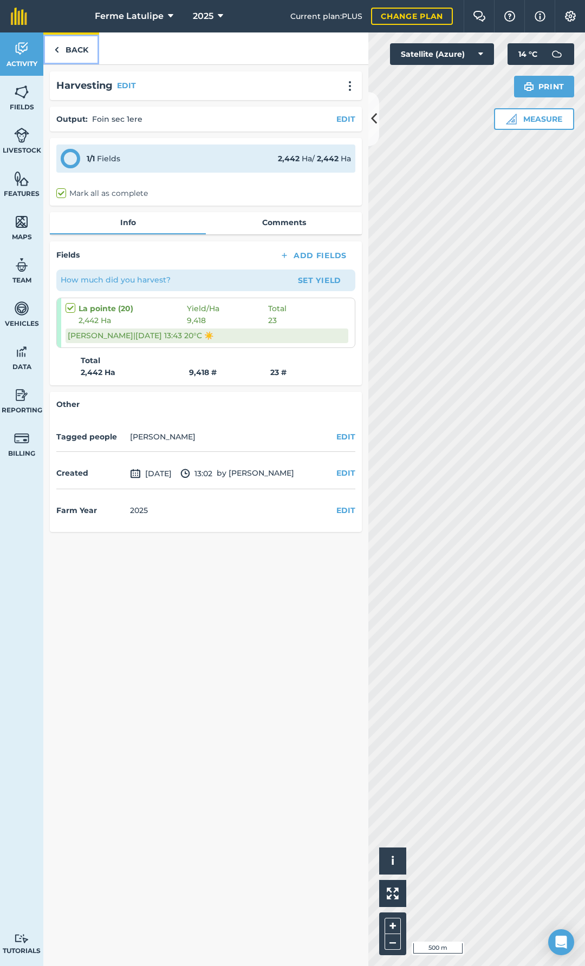
click at [64, 55] on link "Back" at bounding box center [71, 48] width 56 height 32
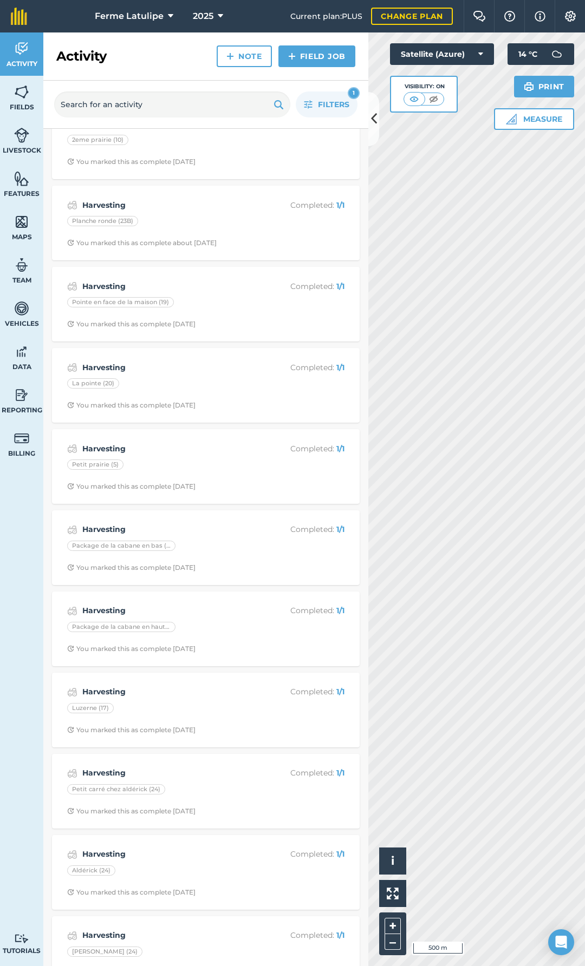
scroll to position [1245, 0]
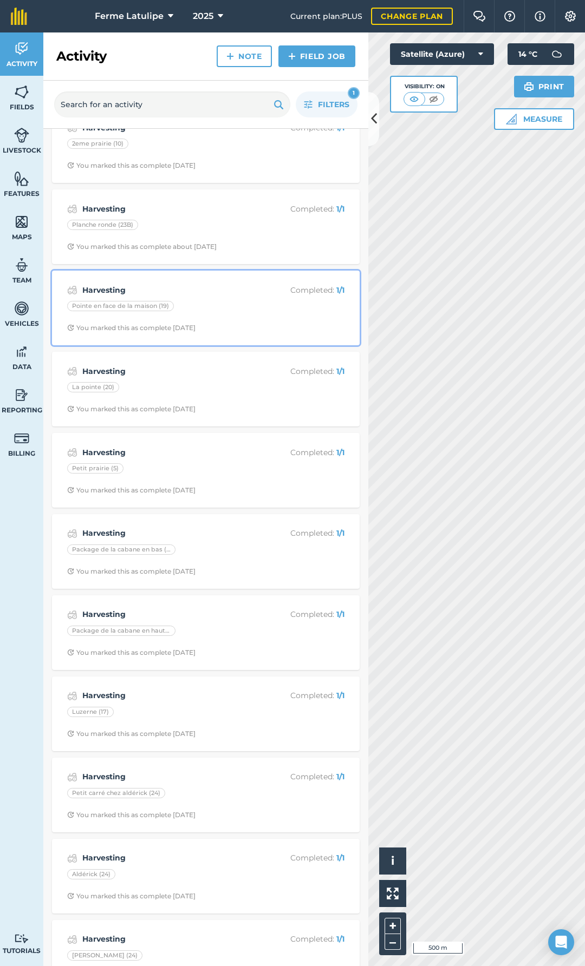
click at [206, 310] on div "Pointe en face de la maison (19)" at bounding box center [205, 308] width 277 height 14
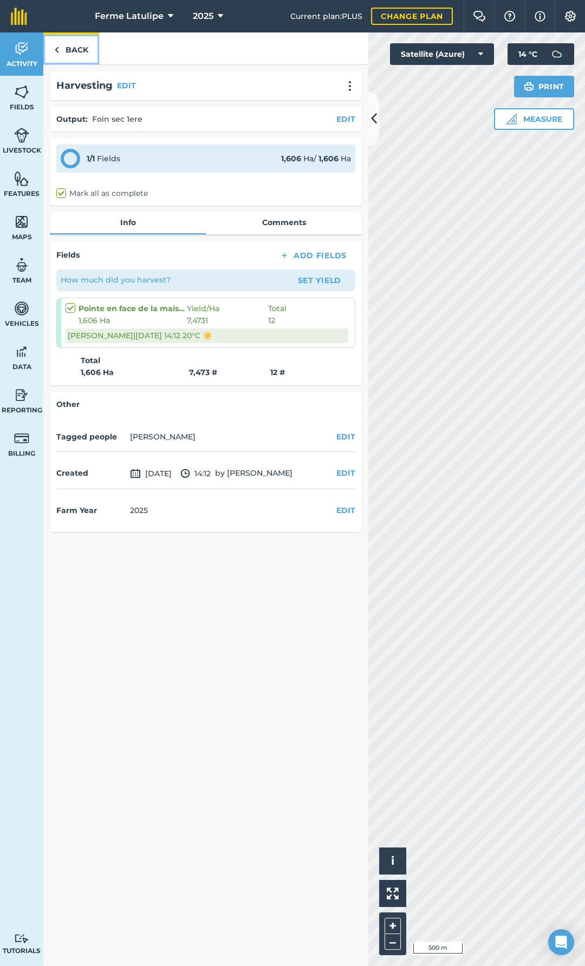
click at [86, 40] on link "Back" at bounding box center [71, 48] width 56 height 32
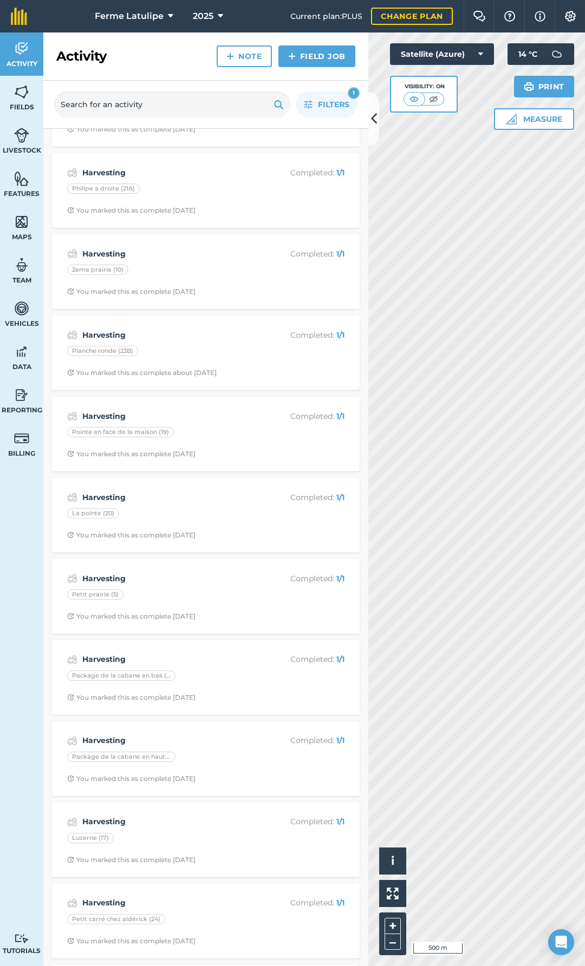
scroll to position [1118, 0]
click at [171, 359] on div "Planche ronde (23B)" at bounding box center [205, 354] width 277 height 14
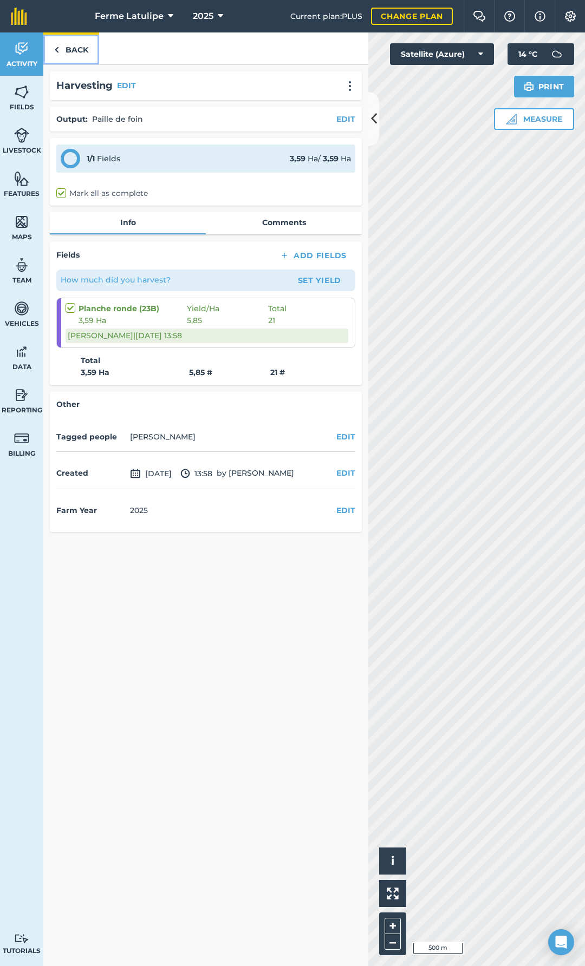
click at [80, 49] on link "Back" at bounding box center [71, 48] width 56 height 32
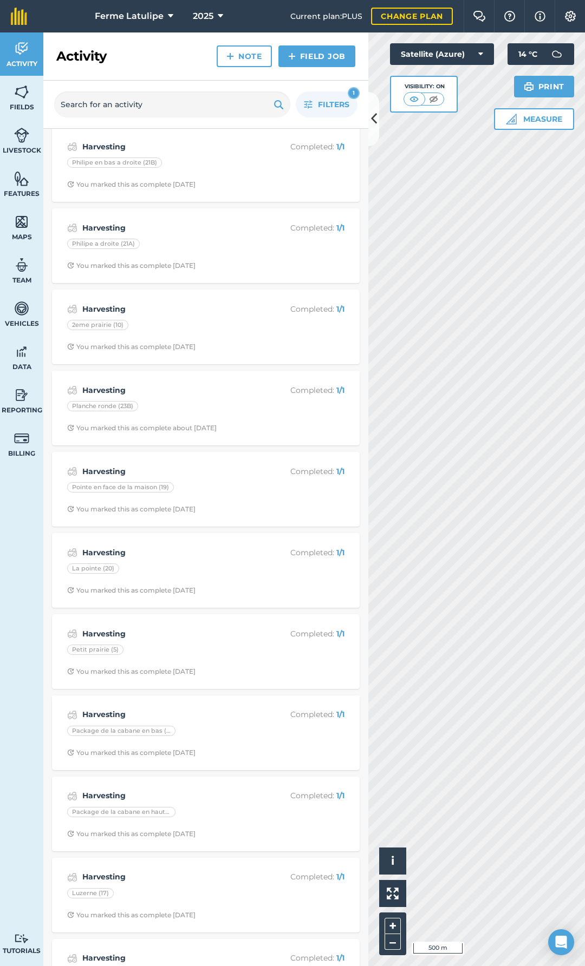
scroll to position [1010, 0]
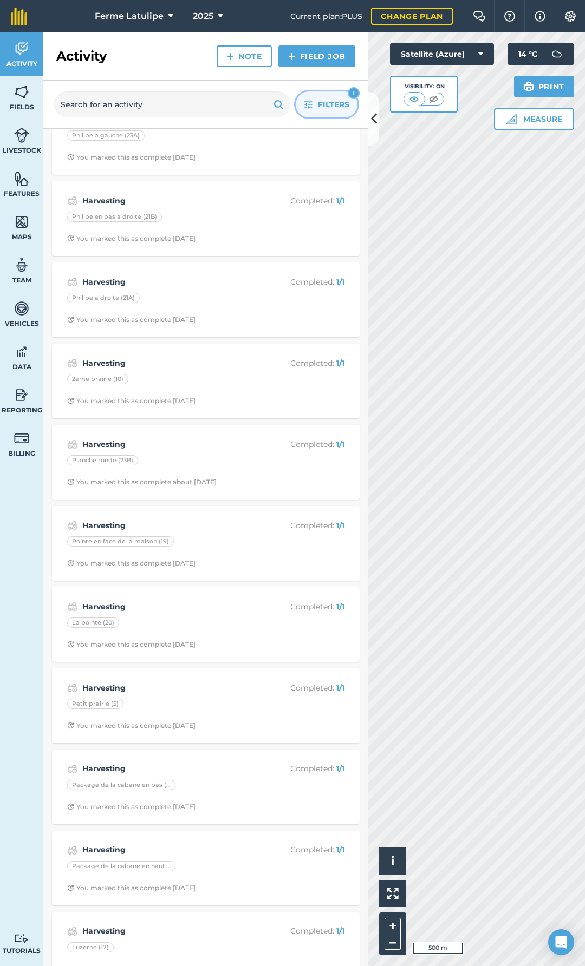
click at [329, 104] on span "Filters" at bounding box center [333, 105] width 31 height 12
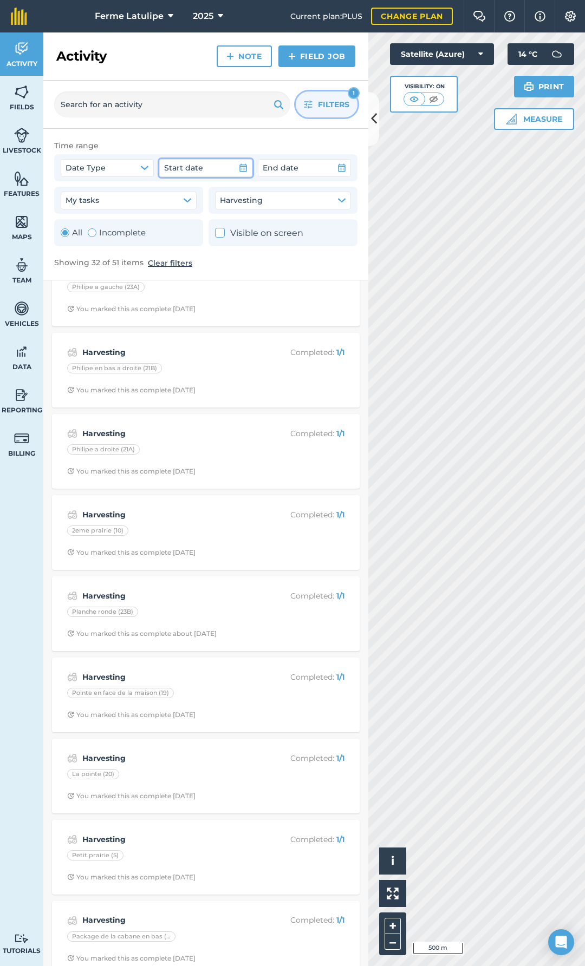
click at [216, 169] on button "Start date" at bounding box center [205, 167] width 93 height 17
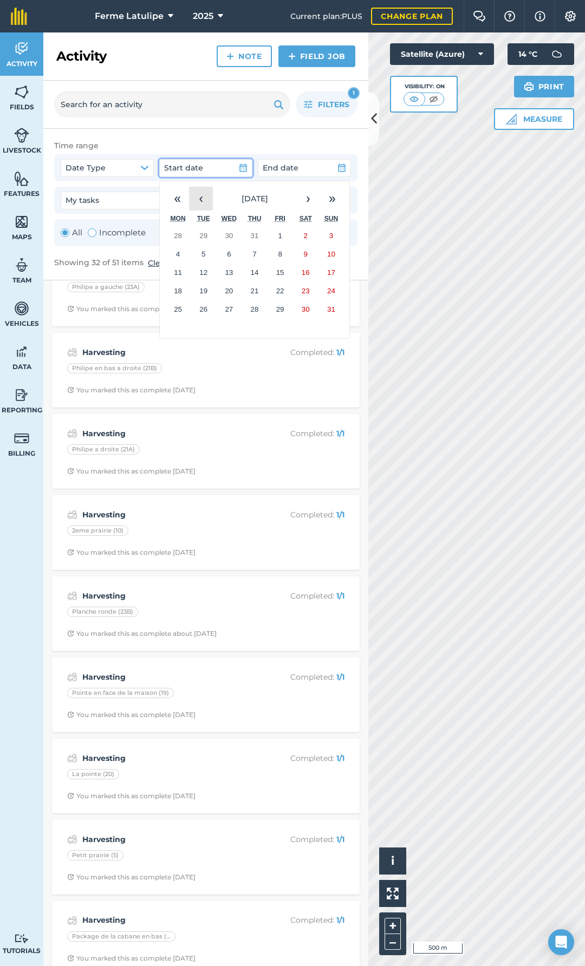
click at [196, 201] on button "‹" at bounding box center [201, 199] width 24 height 24
click at [207, 234] on button "1" at bounding box center [203, 236] width 25 height 18
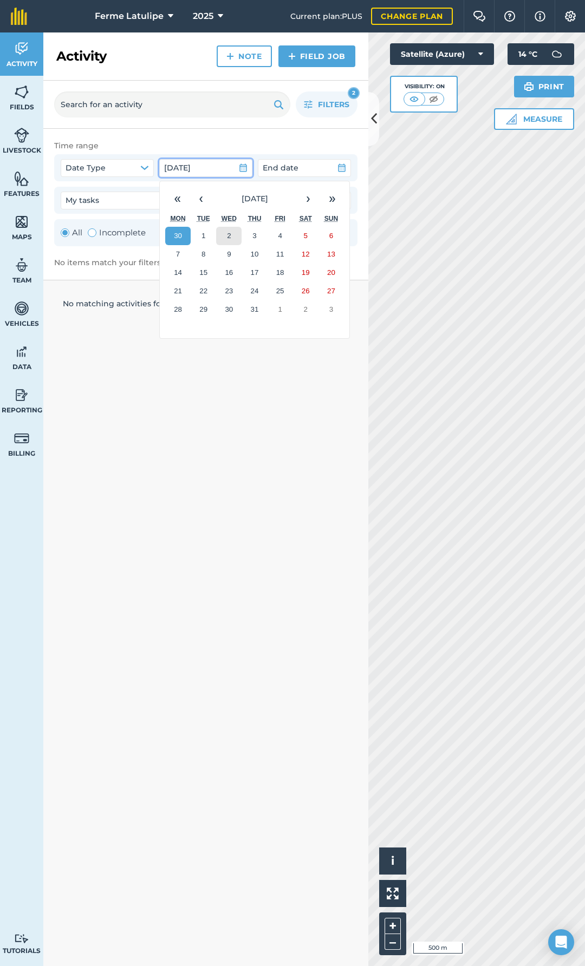
click at [234, 236] on button "2" at bounding box center [228, 236] width 25 height 18
click at [232, 172] on button "[DATE]" at bounding box center [205, 167] width 93 height 17
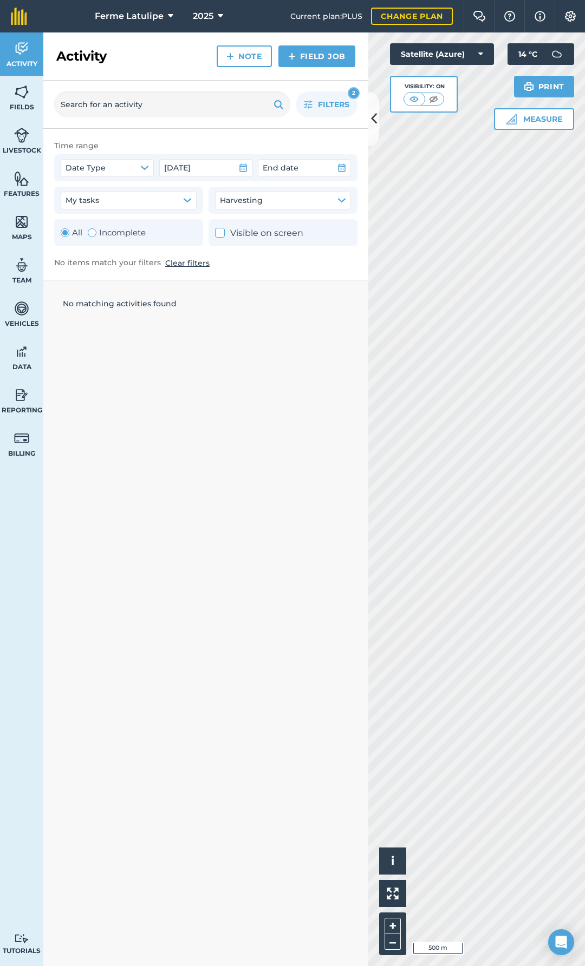
click at [186, 263] on button "Clear filters" at bounding box center [187, 263] width 44 height 12
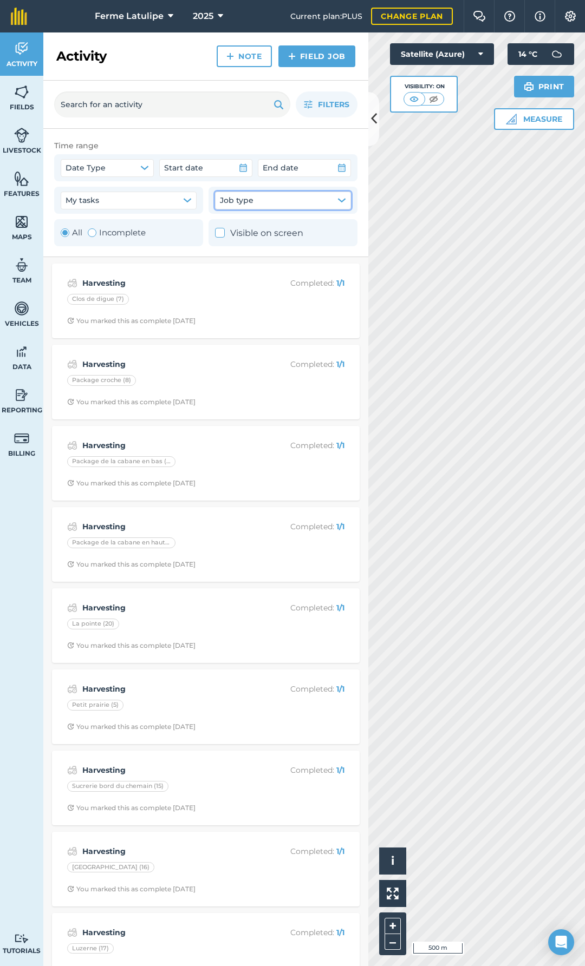
click at [263, 201] on button "Job type" at bounding box center [283, 200] width 136 height 17
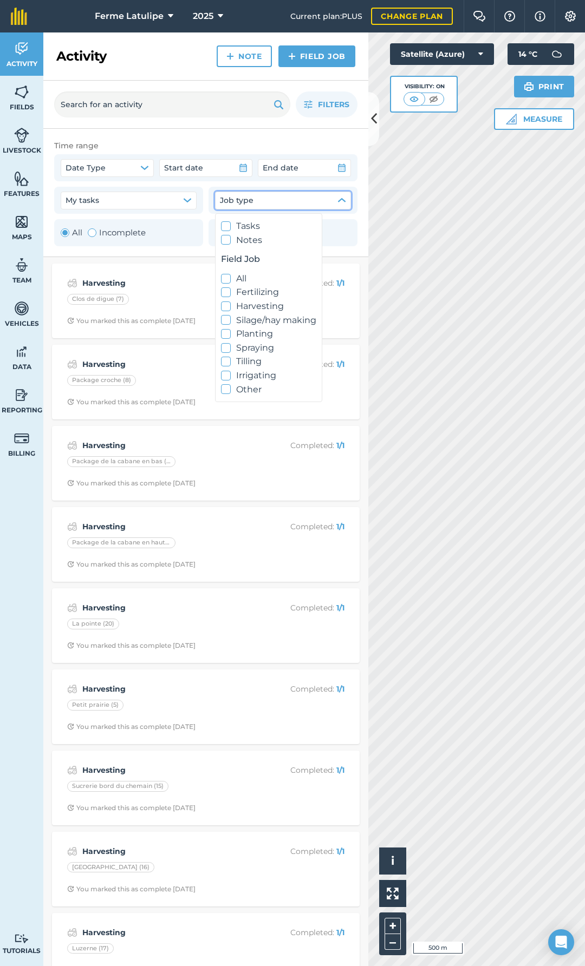
click at [243, 303] on label "Harvesting" at bounding box center [268, 306] width 95 height 14
checkbox input "true"
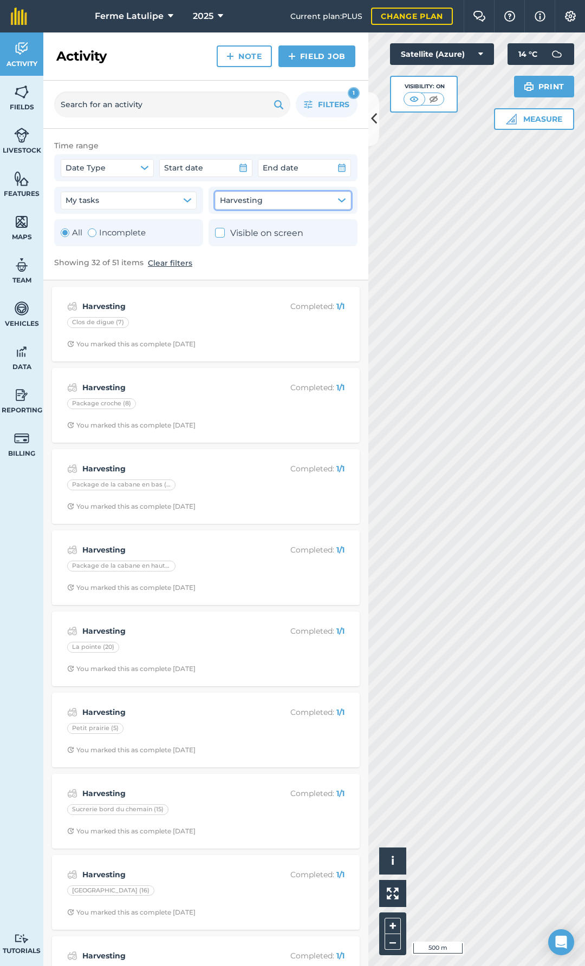
click at [311, 153] on div "Time range Date Type Start date End date" at bounding box center [205, 161] width 303 height 42
click at [311, 166] on button "End date" at bounding box center [304, 167] width 93 height 17
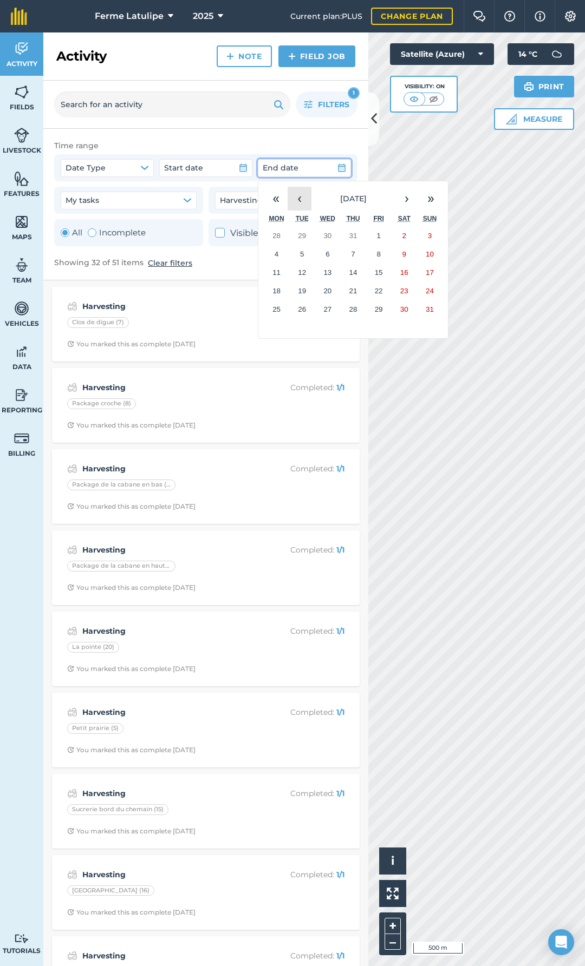
click at [306, 199] on button "‹" at bounding box center [299, 199] width 24 height 24
click at [404, 200] on button "›" at bounding box center [407, 199] width 24 height 24
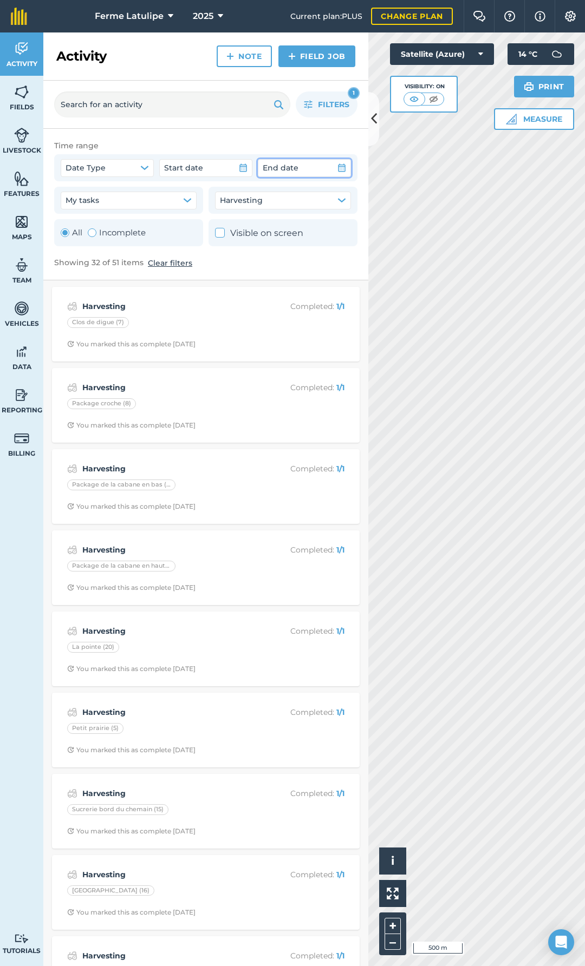
click at [293, 276] on div "Time range Date Type Start date End date My tasks Harvesting All Incomplete Vis…" at bounding box center [205, 205] width 325 height 152
click at [126, 162] on button "Date Type" at bounding box center [107, 167] width 93 height 17
click at [108, 223] on label "Completed date" at bounding box center [110, 221] width 87 height 14
checkbox input "true"
click at [199, 173] on span "Start date" at bounding box center [183, 168] width 39 height 12
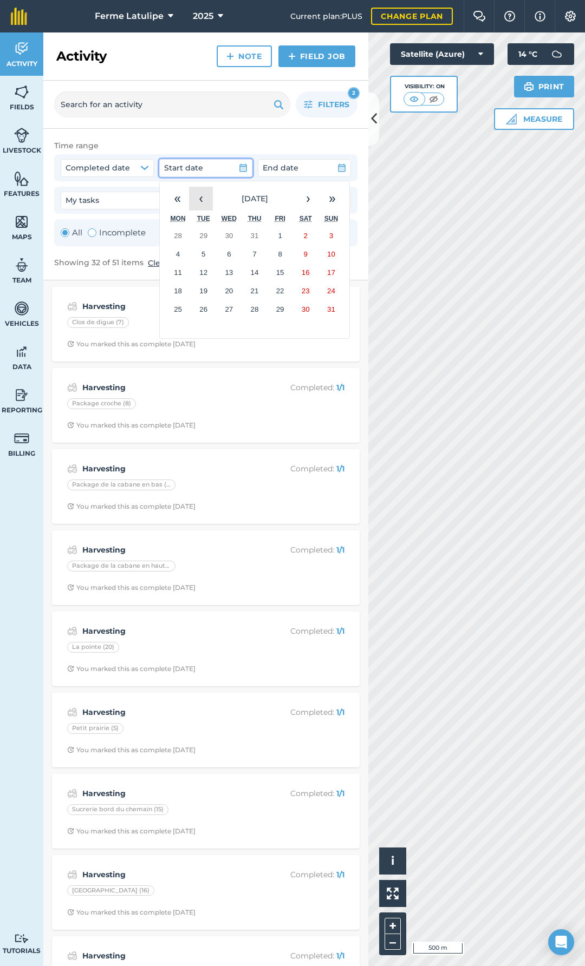
click at [192, 197] on button "‹" at bounding box center [201, 199] width 24 height 24
click at [215, 235] on button "1" at bounding box center [203, 236] width 25 height 18
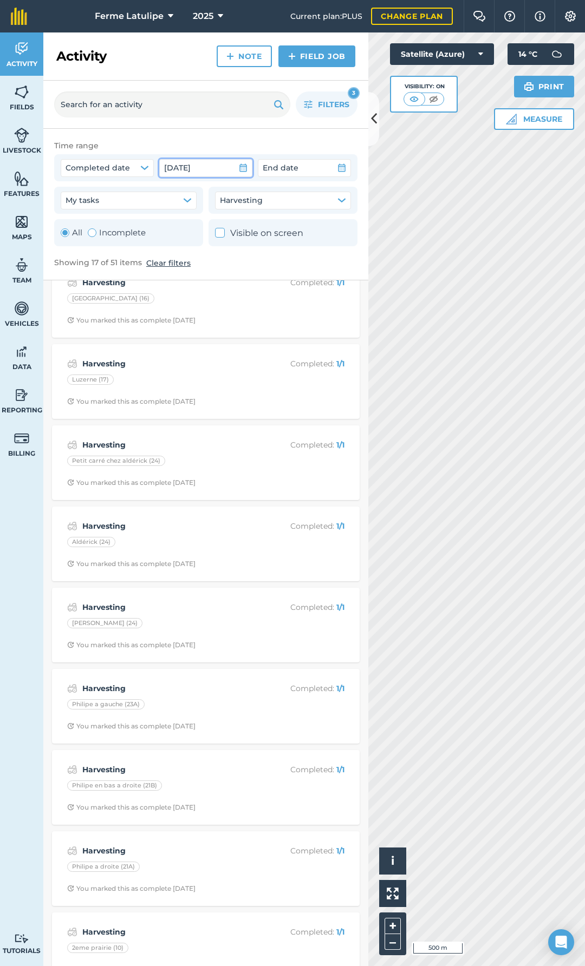
scroll to position [701, 0]
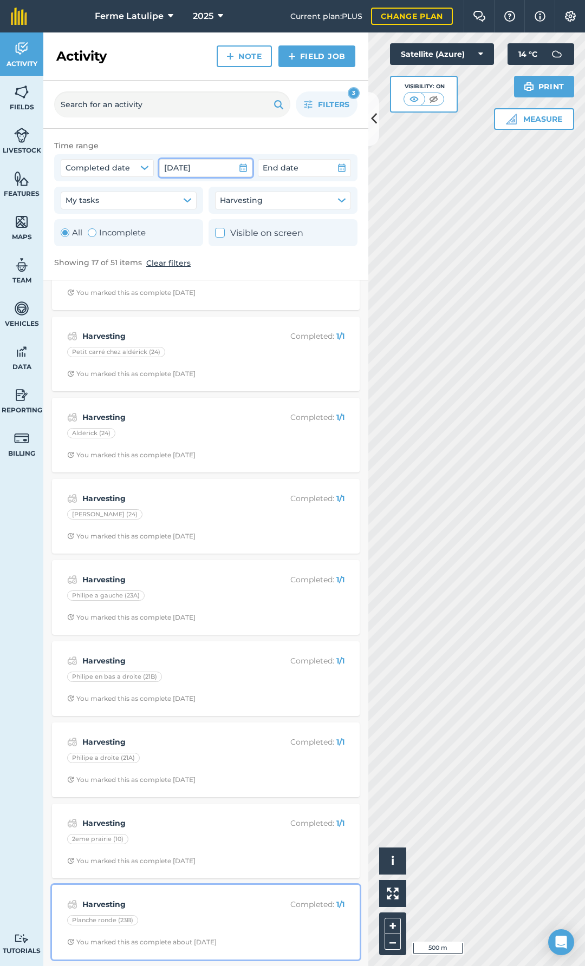
click at [181, 904] on strong "Harvesting" at bounding box center [168, 905] width 172 height 12
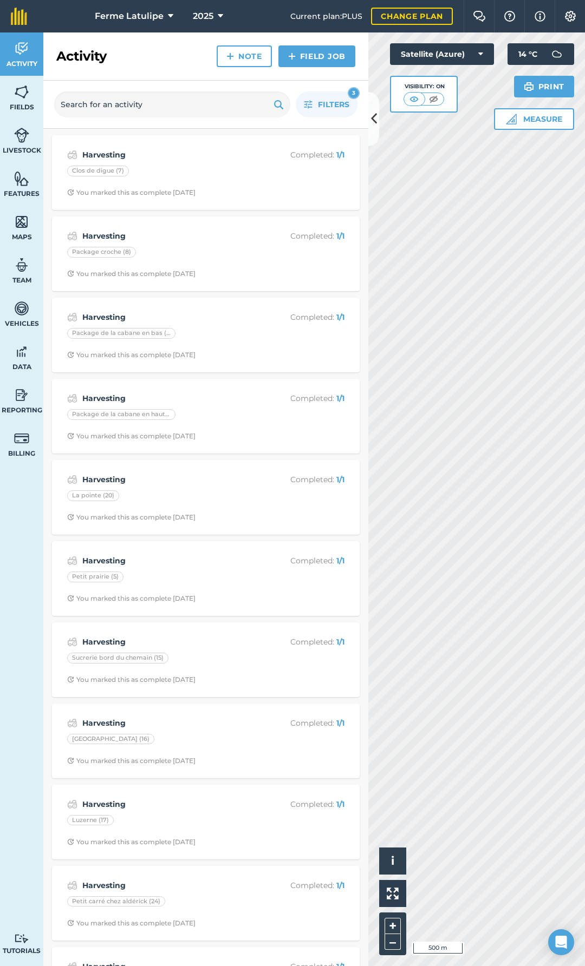
click at [325, 123] on div "Filters 3" at bounding box center [205, 105] width 325 height 48
click at [332, 103] on span "Filters" at bounding box center [333, 105] width 31 height 12
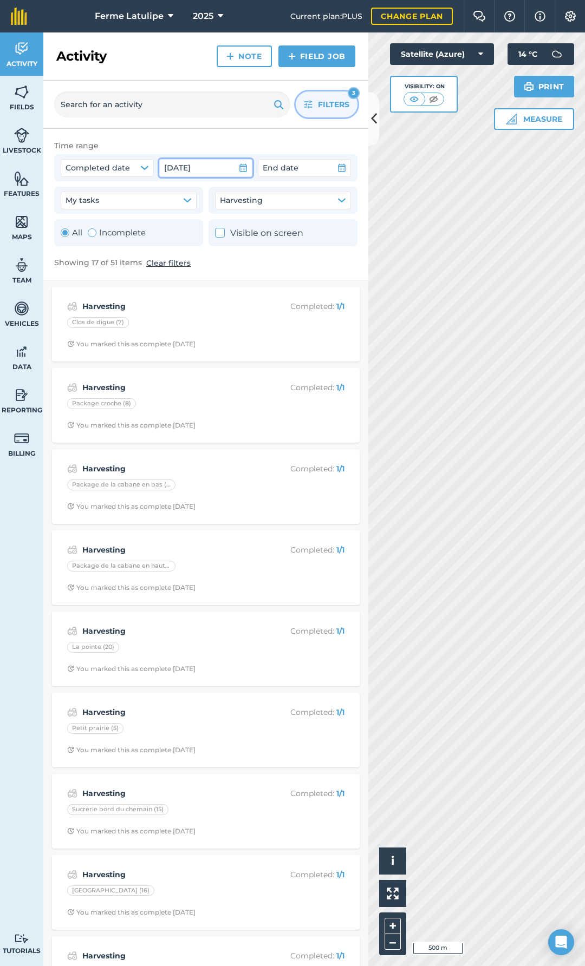
click at [191, 169] on span "[DATE]" at bounding box center [177, 168] width 27 height 12
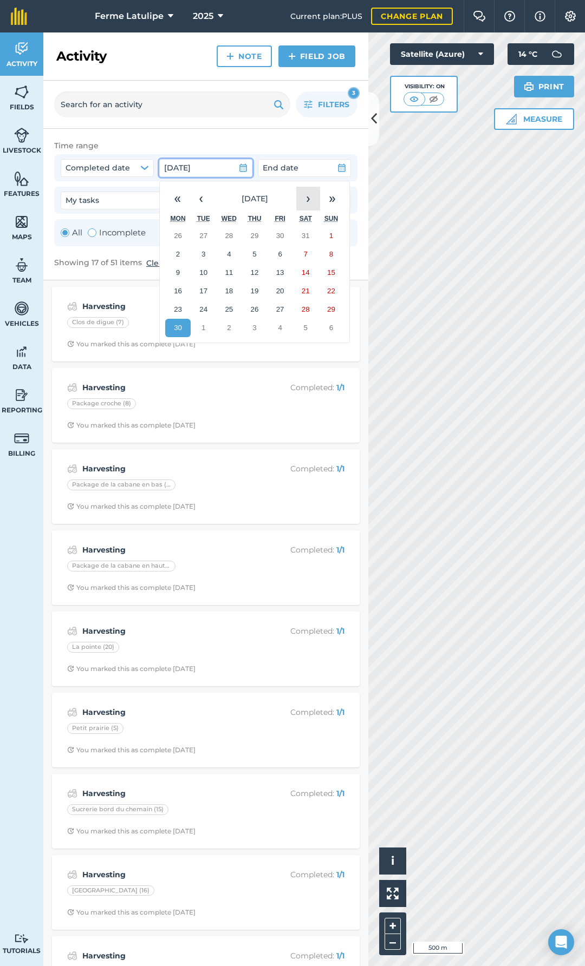
click at [318, 200] on button "›" at bounding box center [308, 199] width 24 height 24
click at [210, 254] on button "8" at bounding box center [203, 254] width 25 height 18
click at [230, 255] on abbr "9" at bounding box center [229, 254] width 4 height 8
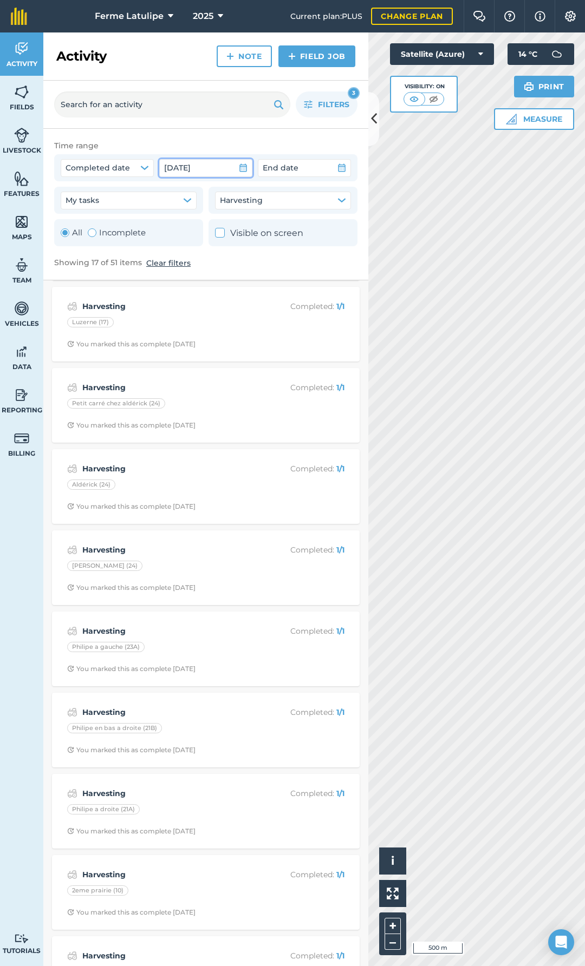
scroll to position [701, 0]
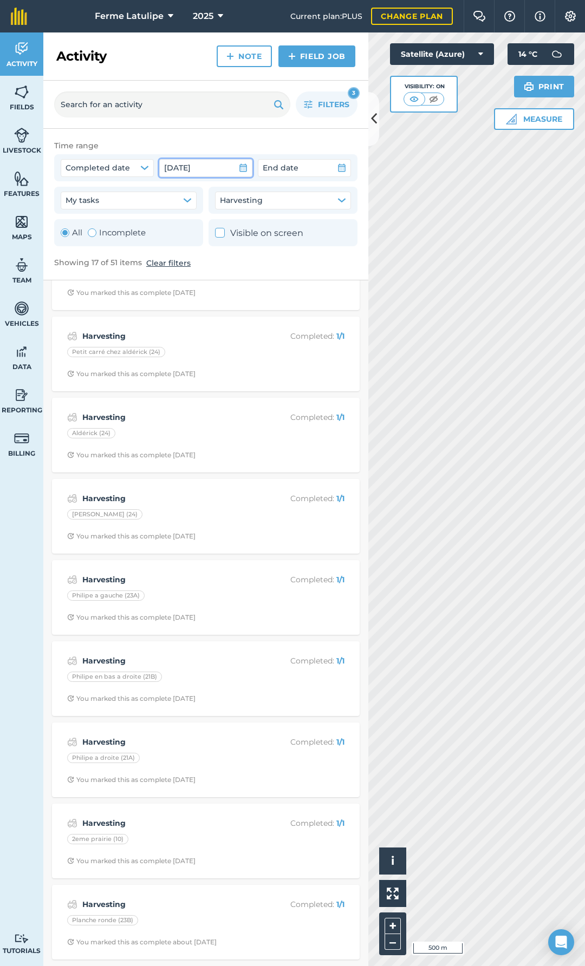
click at [188, 163] on span "[DATE]" at bounding box center [177, 168] width 27 height 12
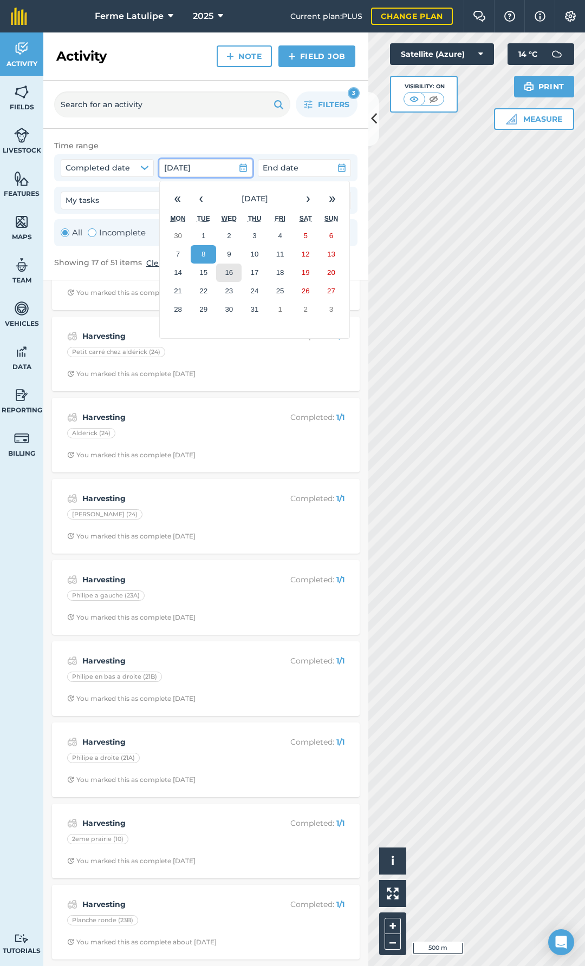
click at [241, 278] on button "16" at bounding box center [228, 273] width 25 height 18
click at [265, 278] on button "17" at bounding box center [253, 273] width 25 height 18
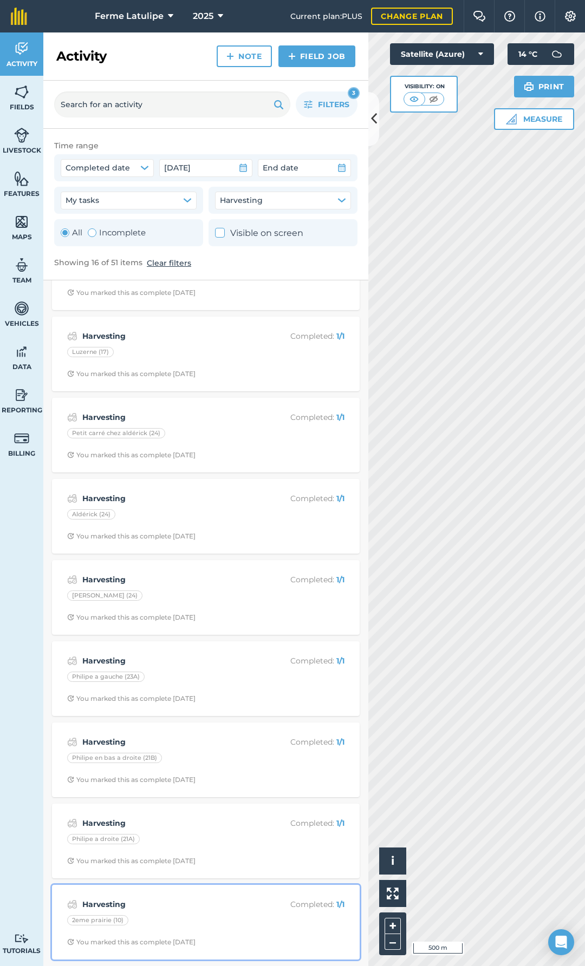
click at [201, 892] on div "Harvesting Completed : 1 / 1 2eme prairie (10) You marked this as complete [DAT…" at bounding box center [205, 923] width 295 height 62
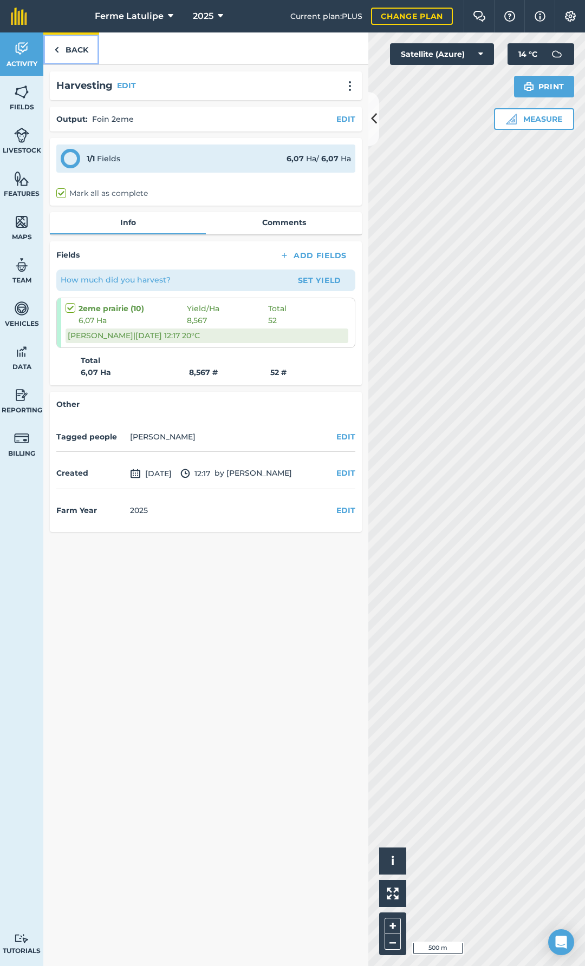
click at [64, 52] on link "Back" at bounding box center [71, 48] width 56 height 32
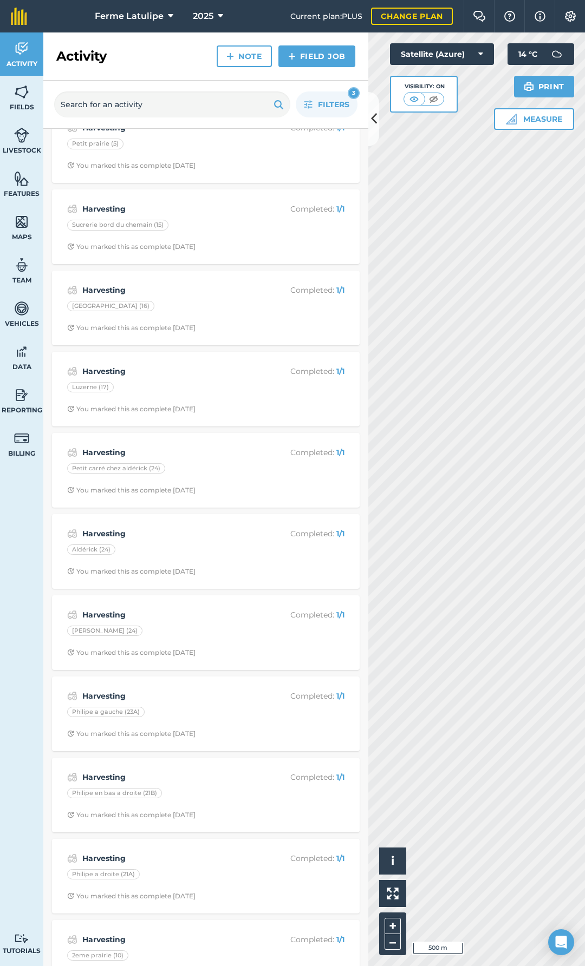
scroll to position [468, 0]
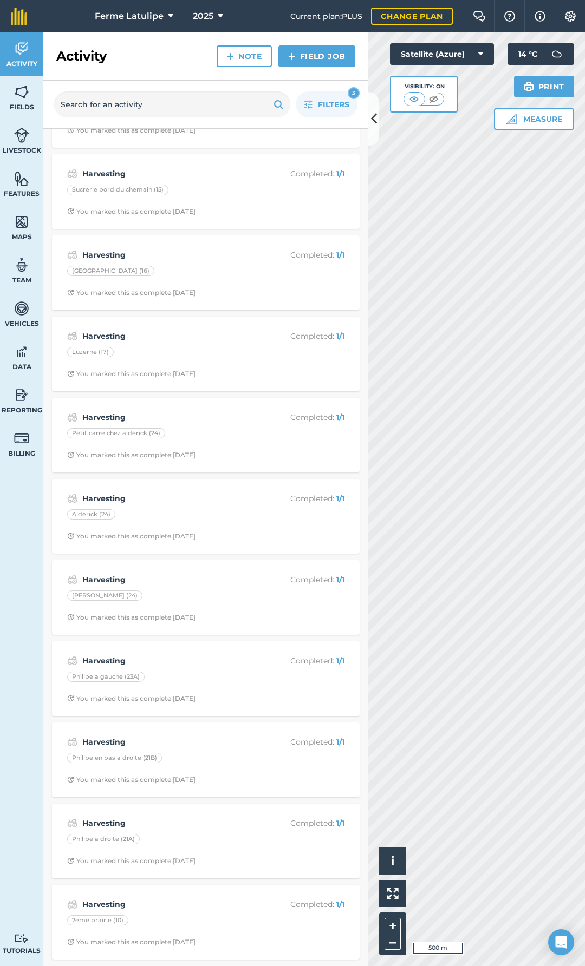
click at [238, 803] on div "Harvesting Completed : 1 / 1 Clos de digue (7) You marked this as complete [DAT…" at bounding box center [205, 314] width 325 height 1306
click at [234, 812] on div "Harvesting Completed : 1 / 1 Philipe a droite (21A) You marked this as complete…" at bounding box center [205, 842] width 295 height 62
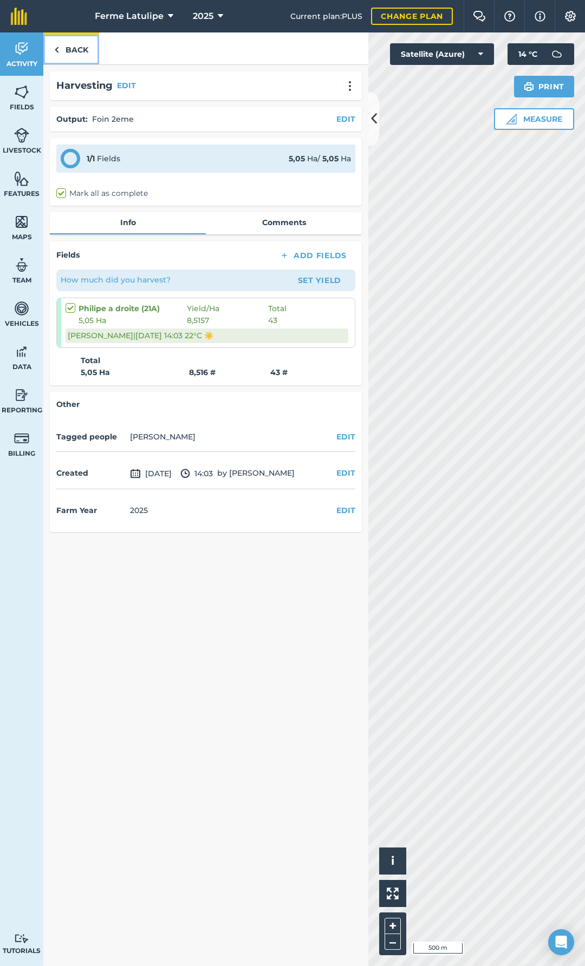
click at [65, 51] on link "Back" at bounding box center [71, 48] width 56 height 32
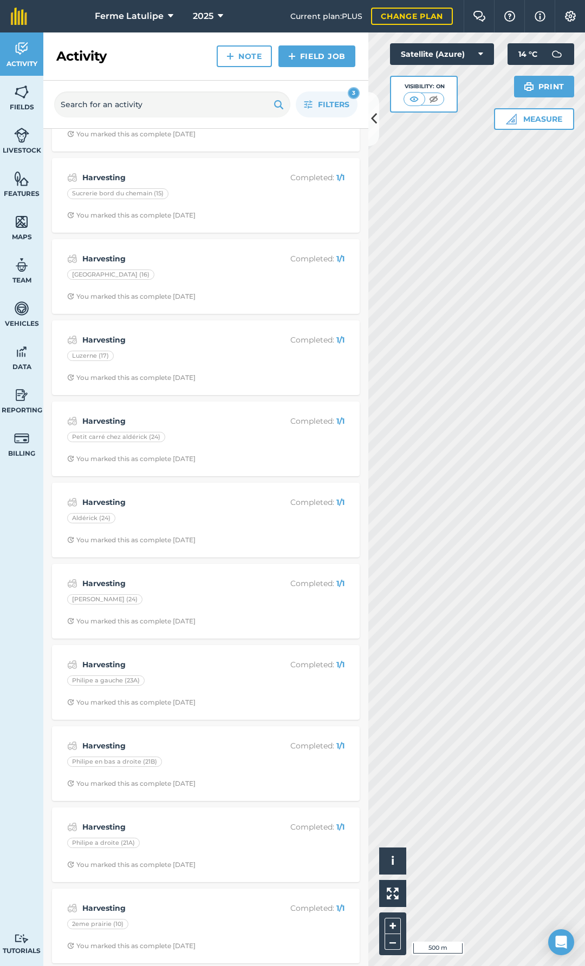
scroll to position [468, 0]
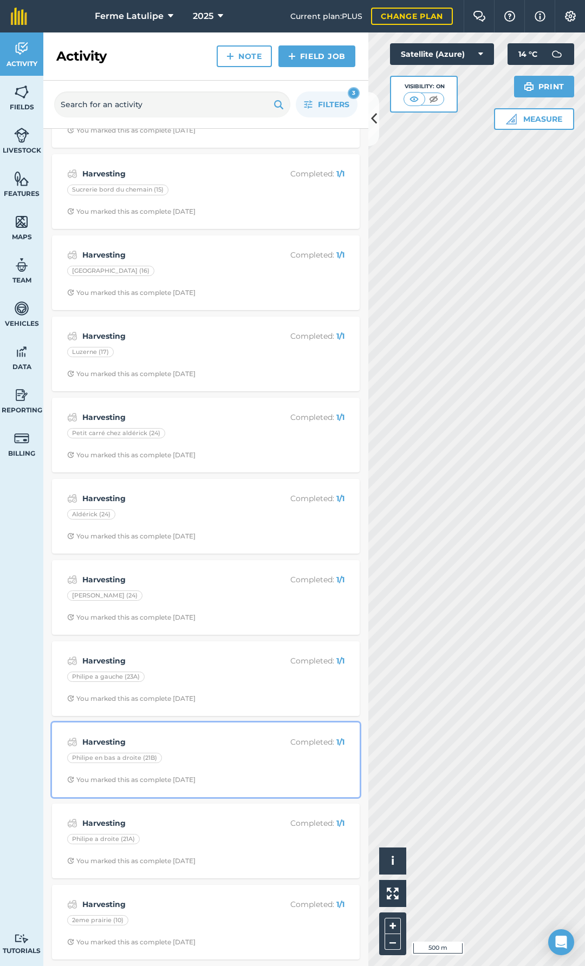
click at [198, 762] on div "Philipe en bas a droite (21B)" at bounding box center [205, 760] width 277 height 14
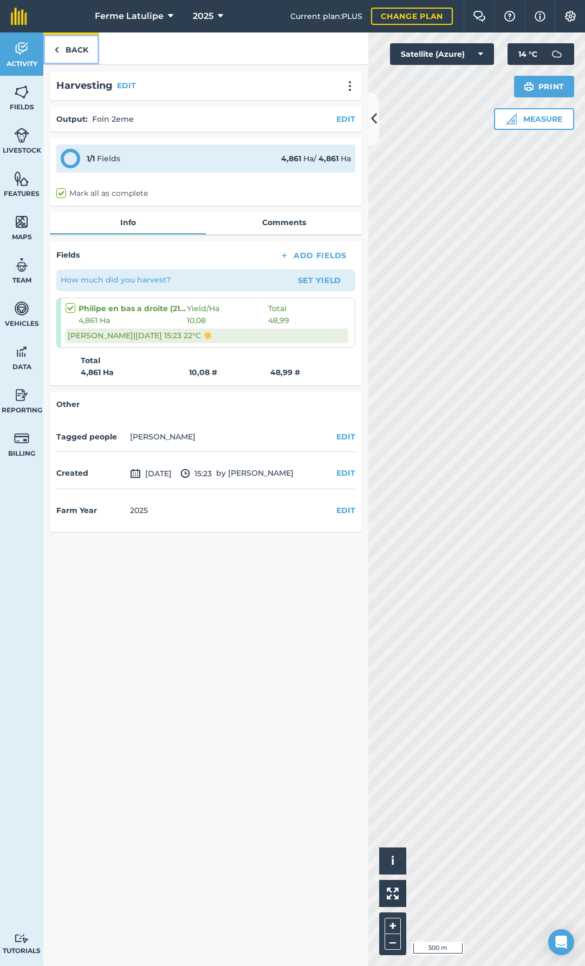
click at [79, 49] on link "Back" at bounding box center [71, 48] width 56 height 32
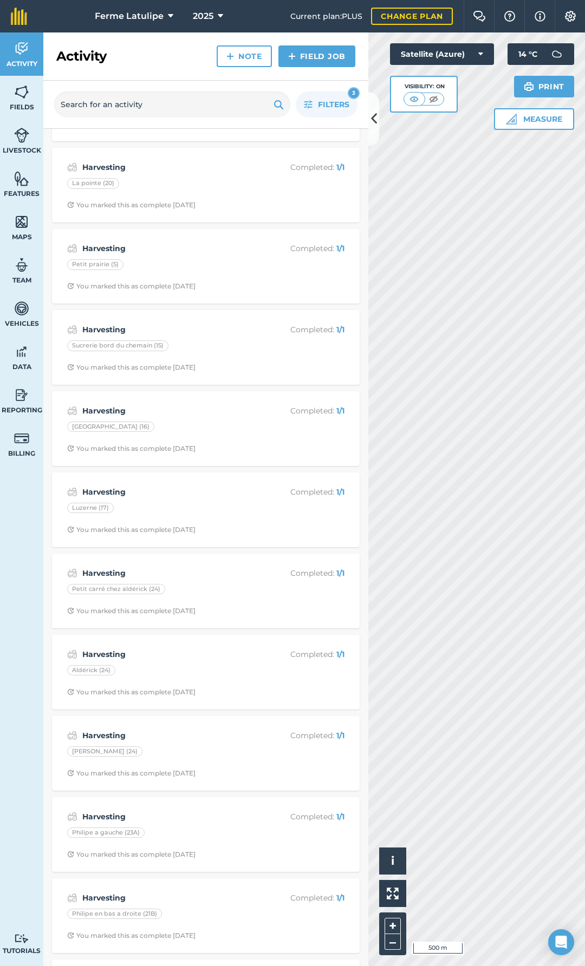
scroll to position [468, 0]
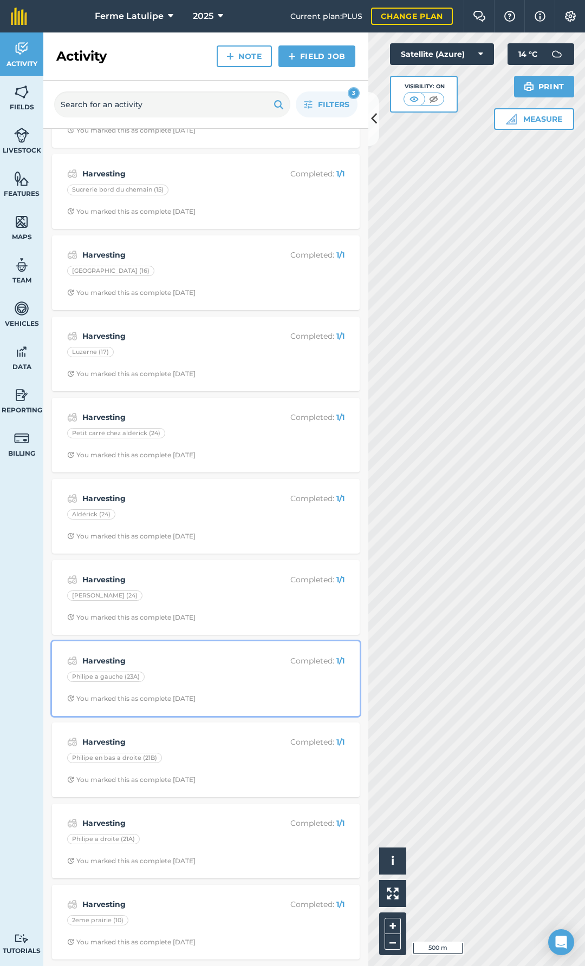
click at [198, 681] on div "Philipe a gauche (23A)" at bounding box center [205, 679] width 277 height 14
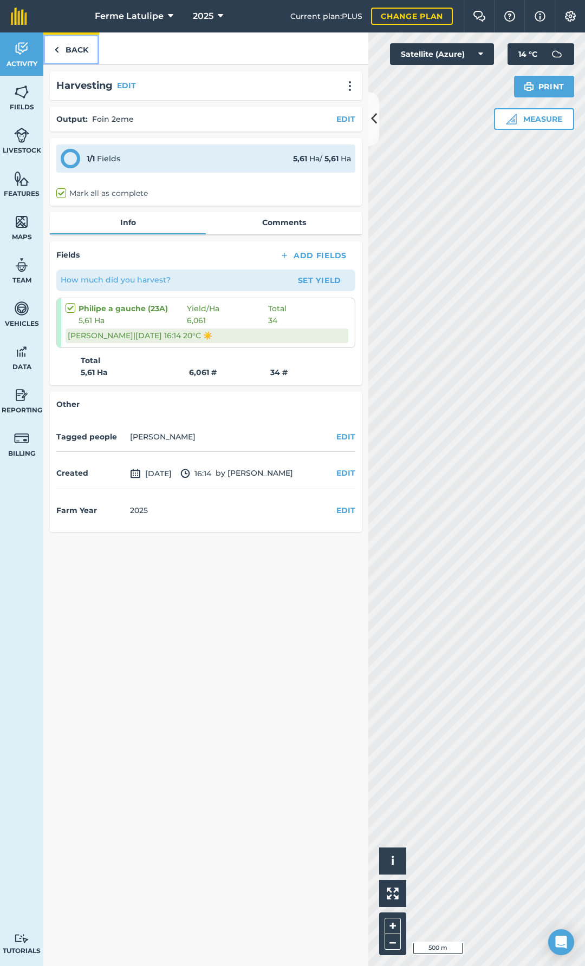
click at [79, 48] on link "Back" at bounding box center [71, 48] width 56 height 32
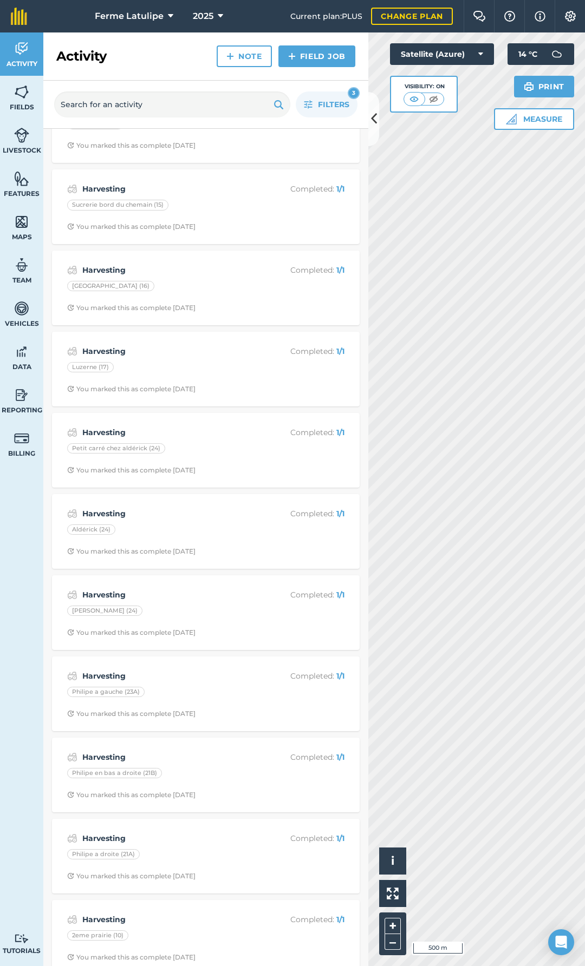
scroll to position [468, 0]
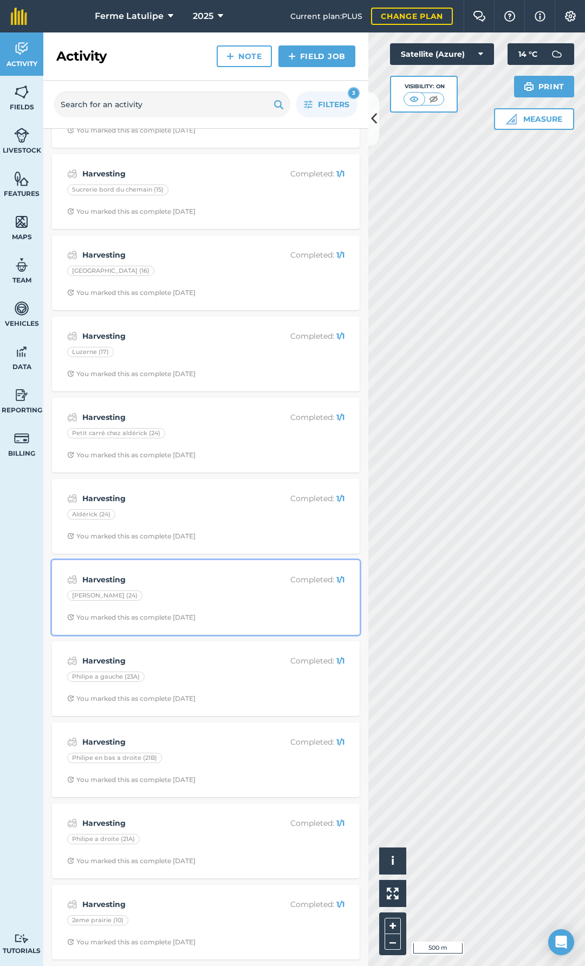
click at [212, 585] on strong "Harvesting" at bounding box center [168, 580] width 172 height 12
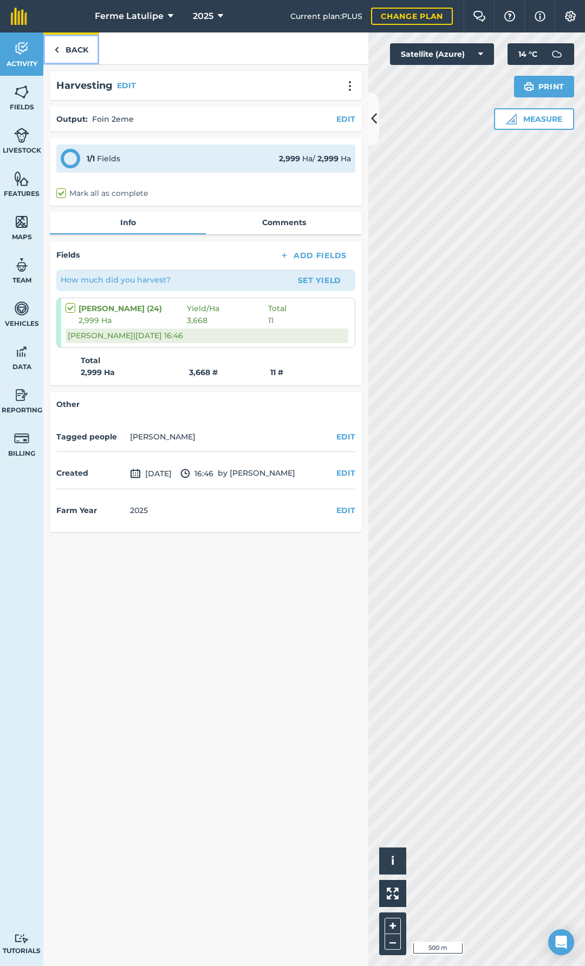
click at [53, 43] on link "Back" at bounding box center [71, 48] width 56 height 32
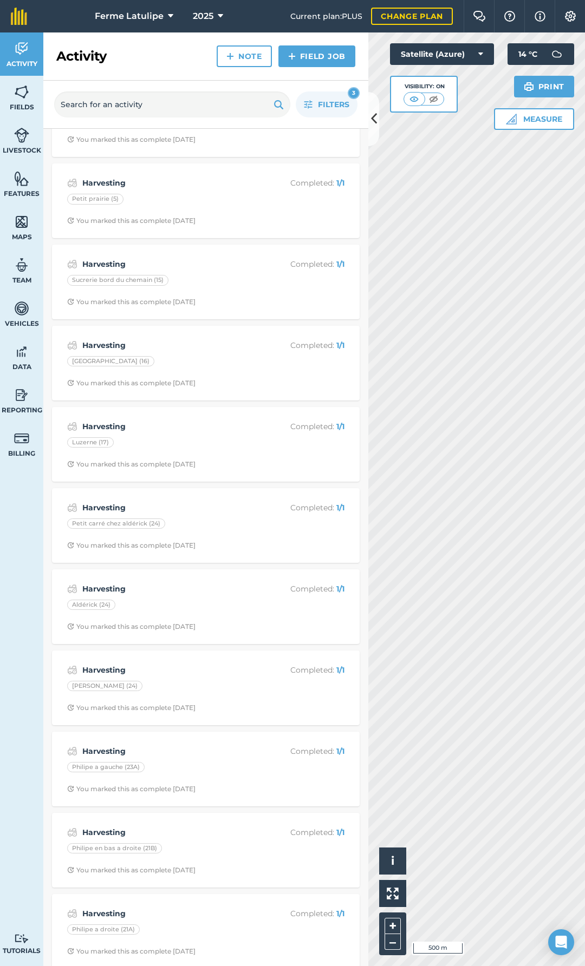
scroll to position [379, 0]
click at [187, 594] on div "Harvesting Completed : 1 / 1 Aldérick (24) You marked this as complete [DATE]" at bounding box center [205, 606] width 295 height 62
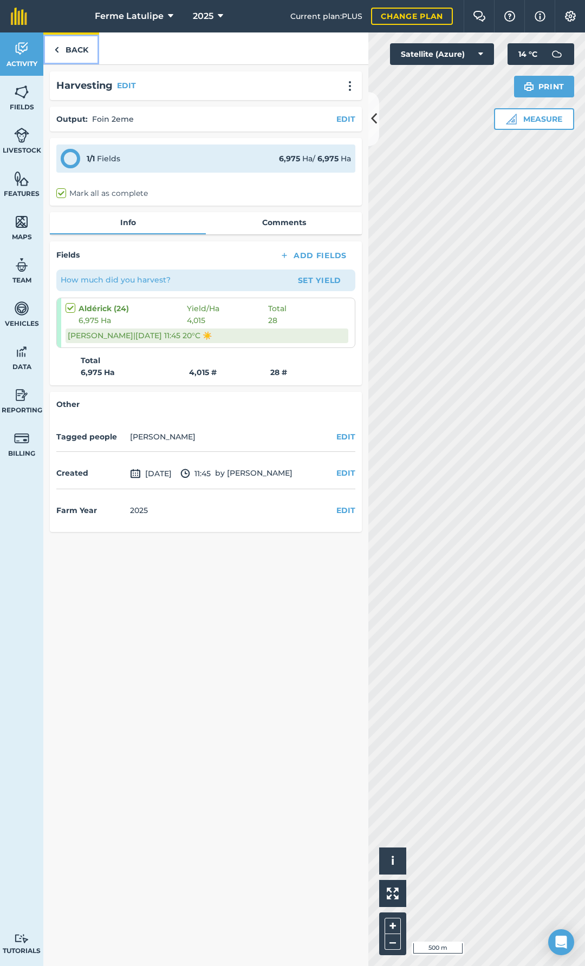
click at [84, 47] on link "Back" at bounding box center [71, 48] width 56 height 32
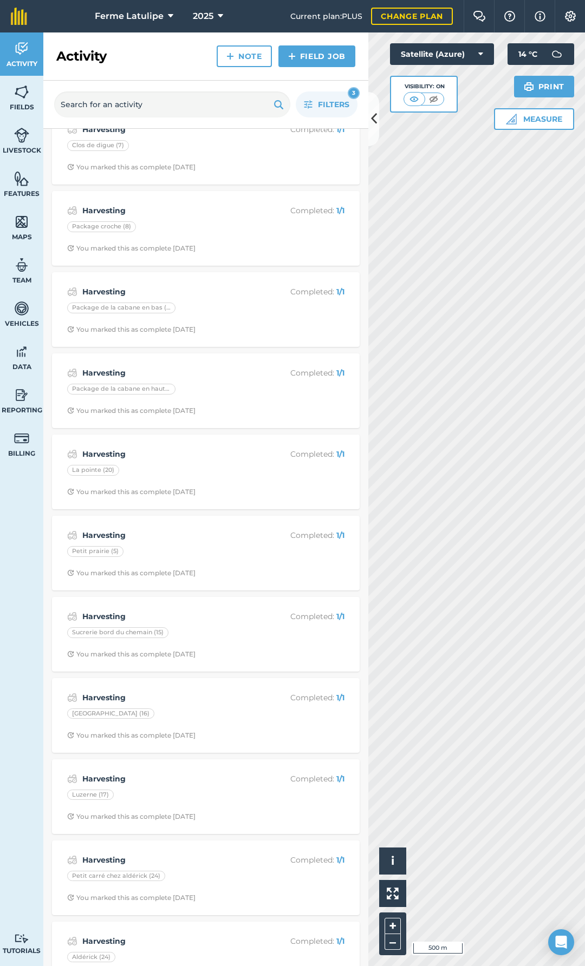
scroll to position [54, 0]
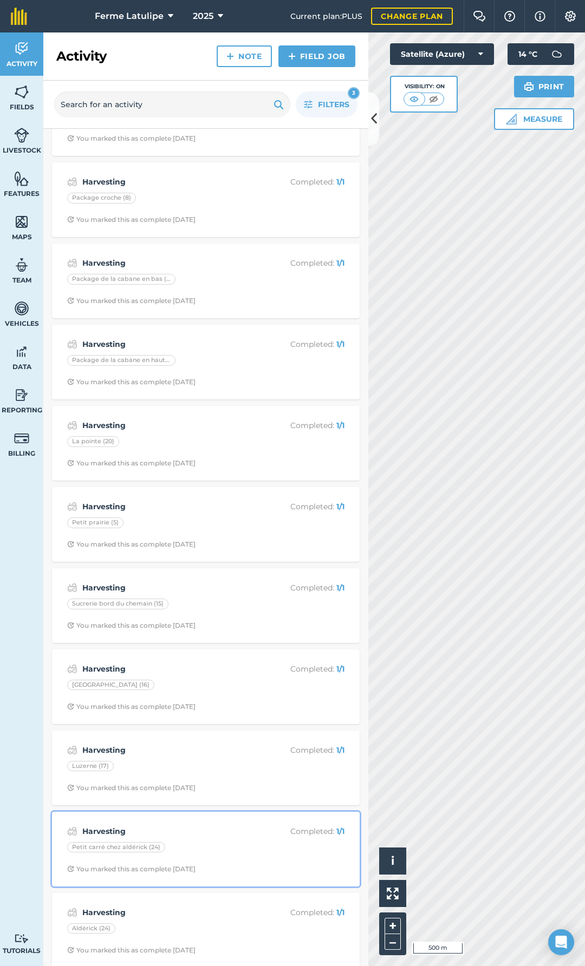
click at [210, 834] on strong "Harvesting" at bounding box center [168, 832] width 172 height 12
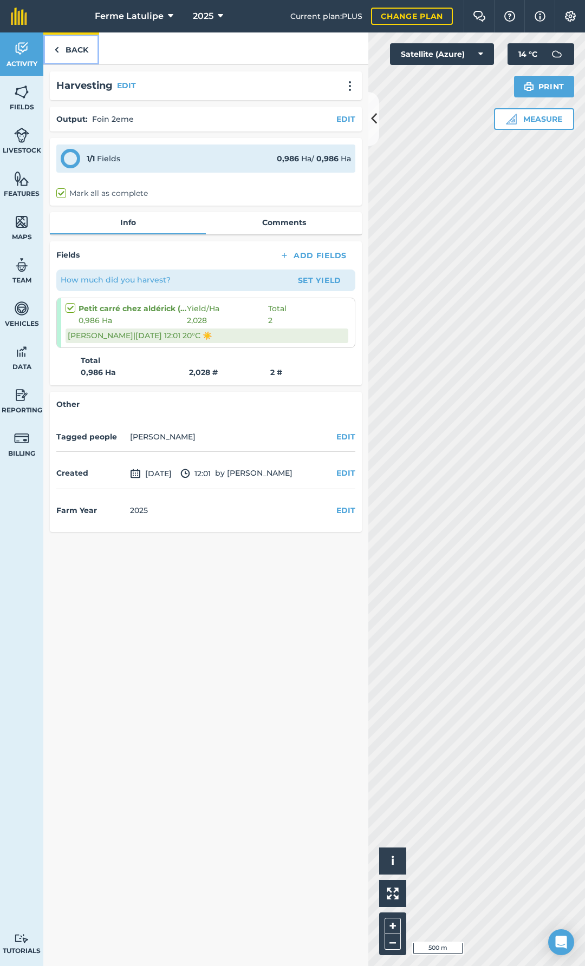
click at [82, 55] on link "Back" at bounding box center [71, 48] width 56 height 32
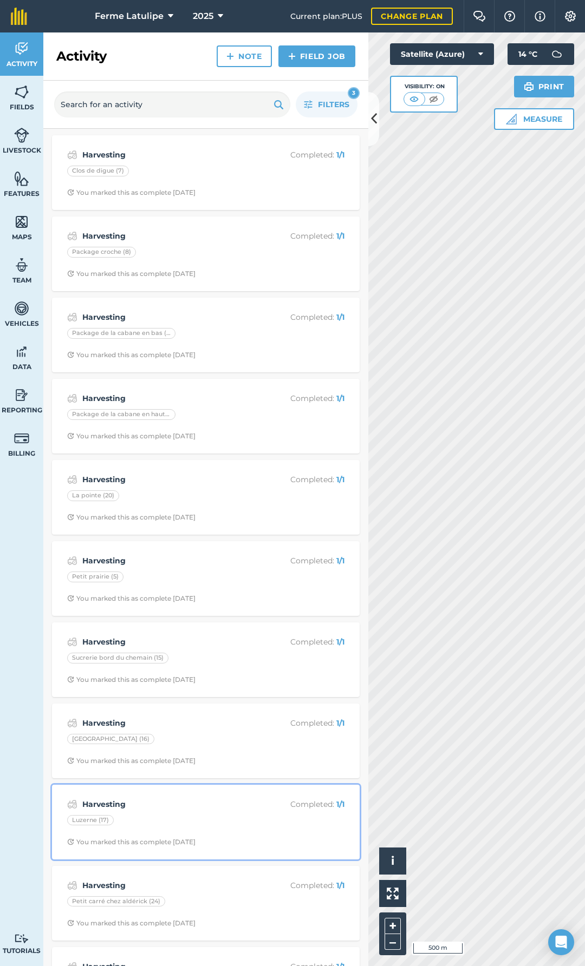
click at [142, 818] on div "Luzerne (17)" at bounding box center [205, 822] width 277 height 14
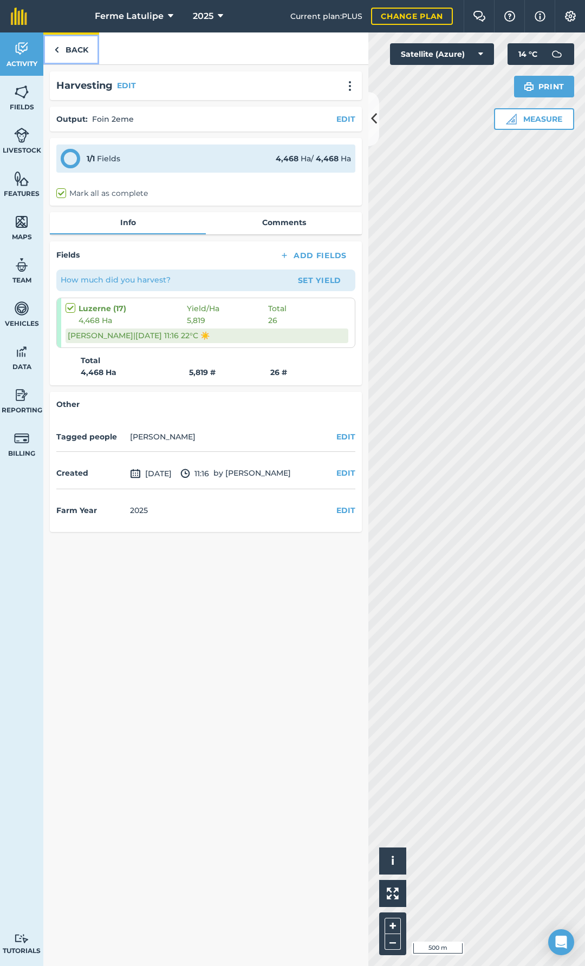
click at [69, 41] on link "Back" at bounding box center [71, 48] width 56 height 32
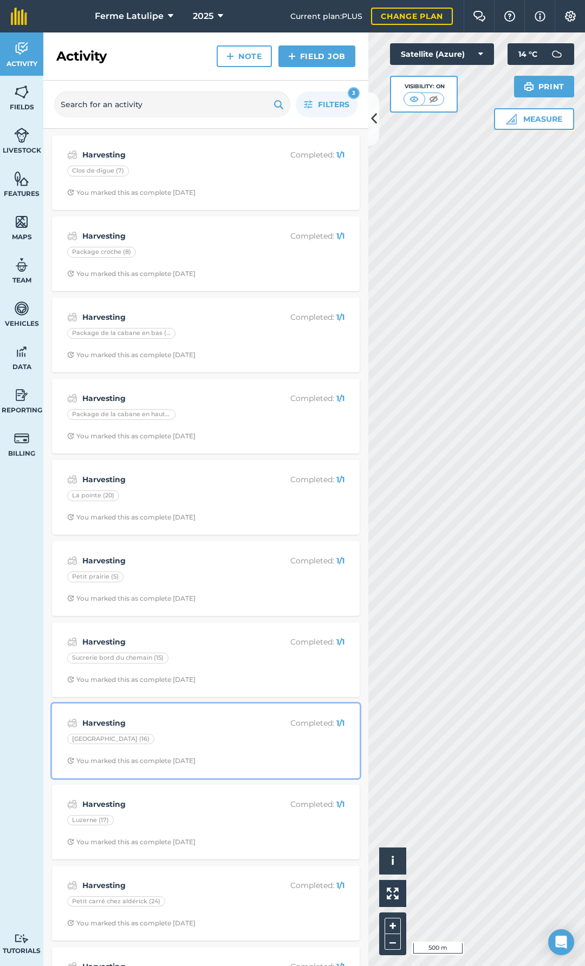
click at [199, 744] on div "[GEOGRAPHIC_DATA] (16)" at bounding box center [205, 741] width 277 height 14
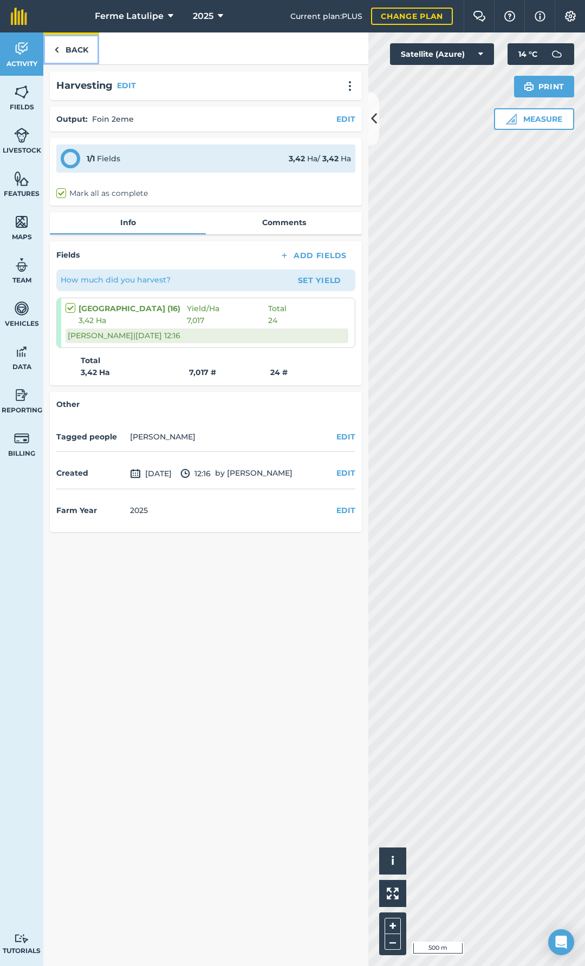
click at [70, 51] on link "Back" at bounding box center [71, 48] width 56 height 32
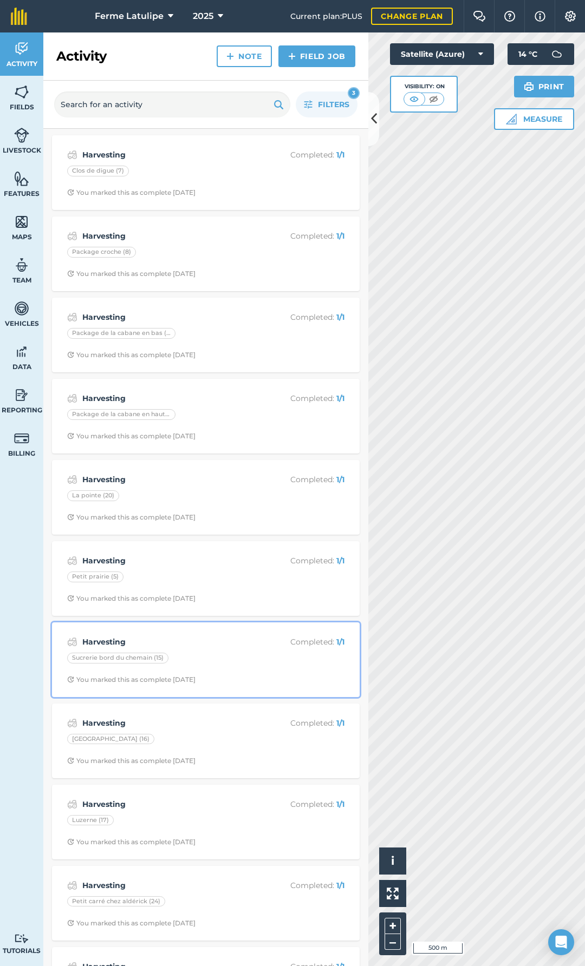
click at [232, 660] on div "Sucrerie bord du chemain (15)" at bounding box center [205, 660] width 277 height 14
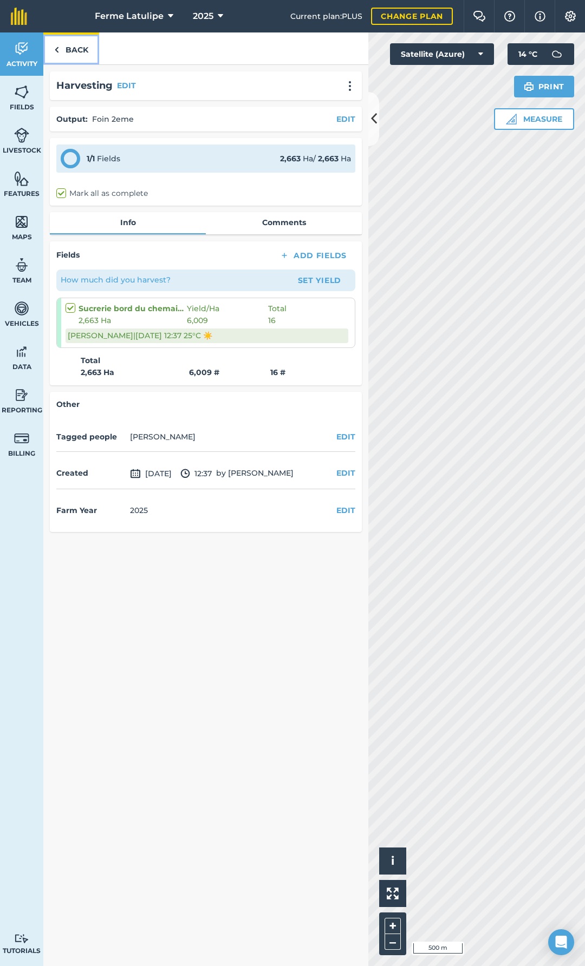
click at [80, 56] on link "Back" at bounding box center [71, 48] width 56 height 32
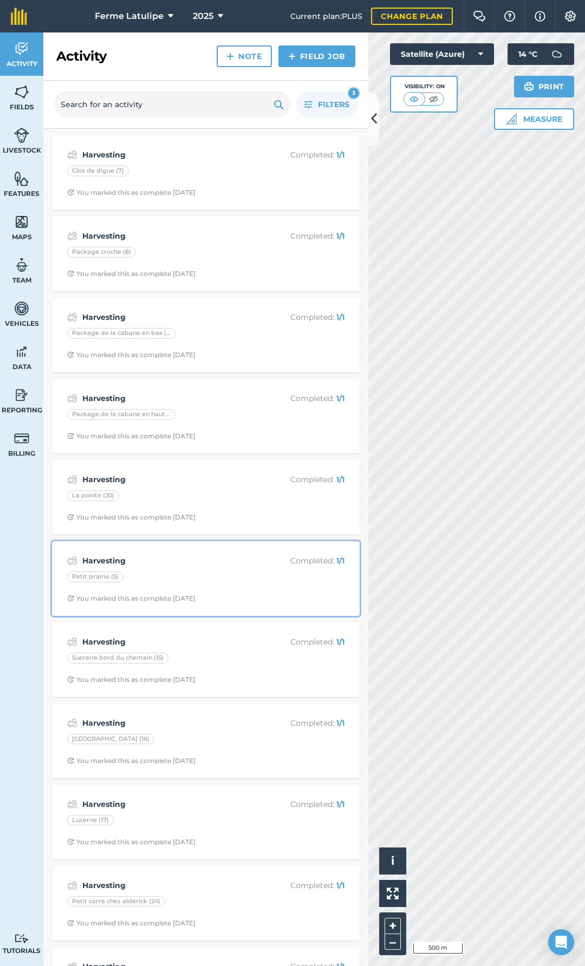
click at [171, 574] on div "Petit prairie (5)" at bounding box center [205, 579] width 277 height 14
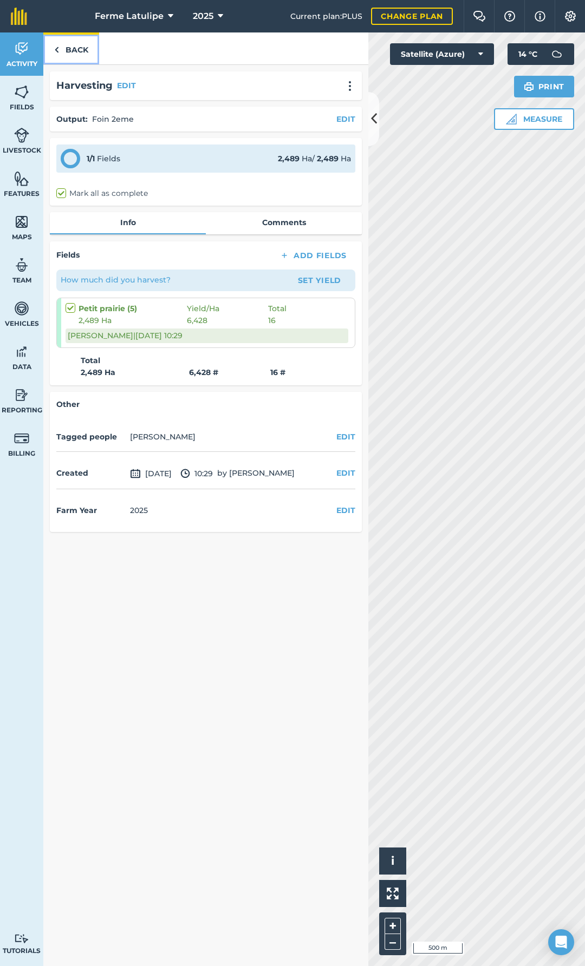
click at [92, 53] on link "Back" at bounding box center [71, 48] width 56 height 32
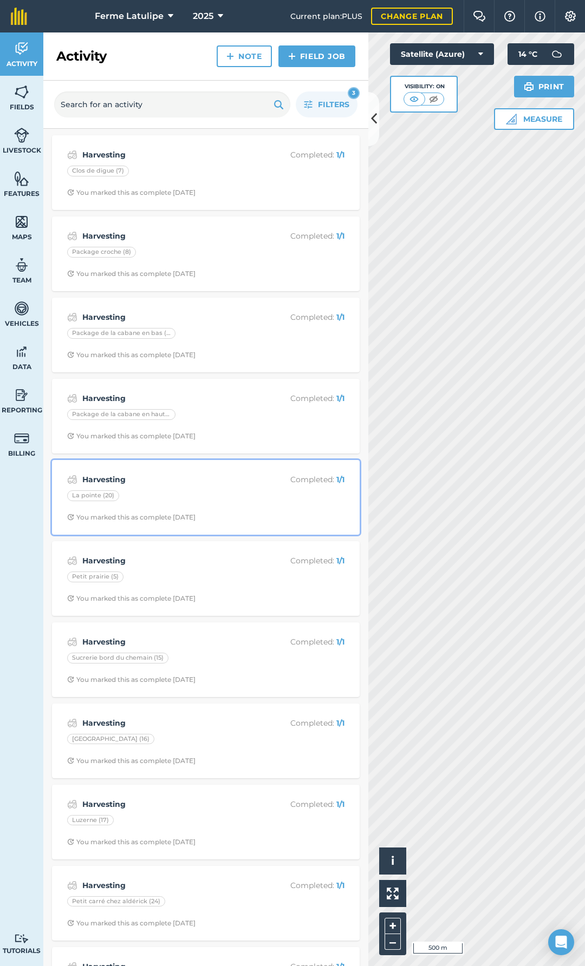
click at [219, 526] on div "Harvesting Completed : 1 / 1 La pointe (20) You marked this as complete [DATE]" at bounding box center [205, 498] width 295 height 62
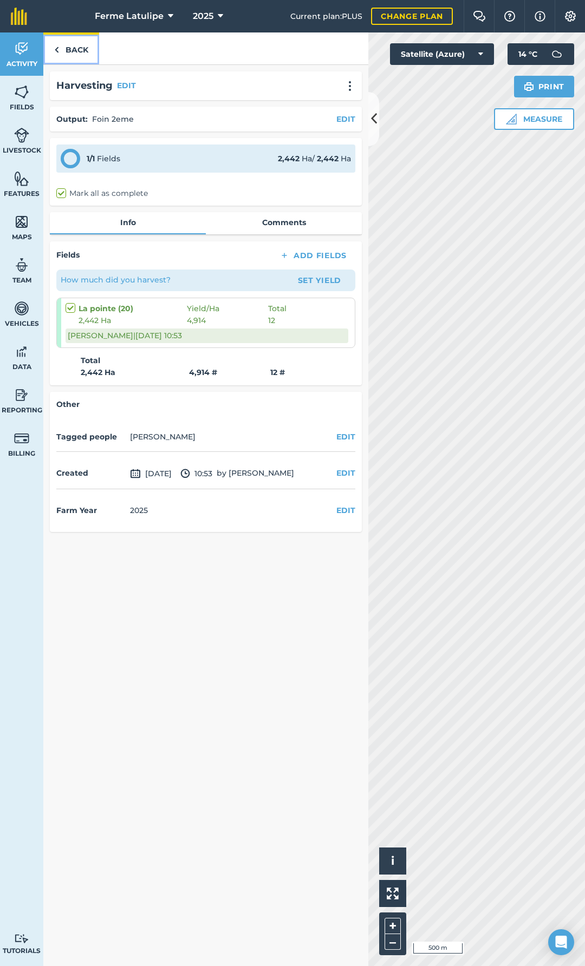
click at [75, 56] on link "Back" at bounding box center [71, 48] width 56 height 32
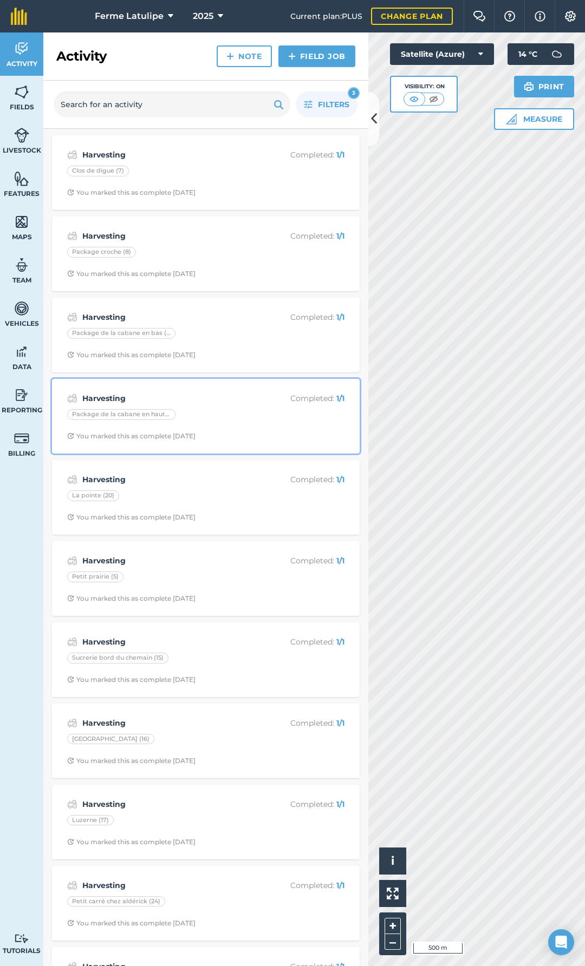
click at [199, 416] on div "Package de la cabane en haut (12)" at bounding box center [205, 416] width 277 height 14
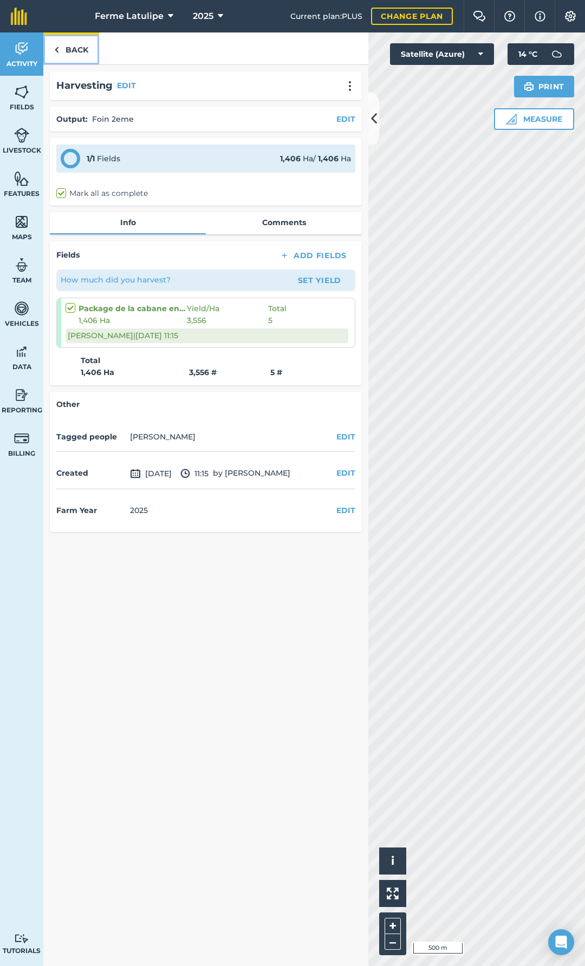
click at [79, 42] on link "Back" at bounding box center [71, 48] width 56 height 32
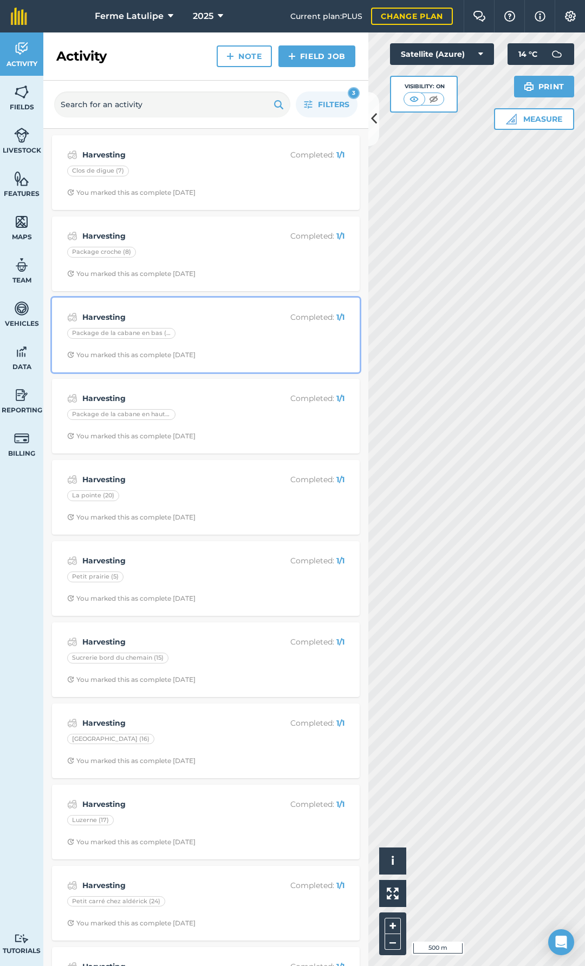
click at [220, 335] on div "Package de la cabane en bas (11)" at bounding box center [205, 335] width 277 height 14
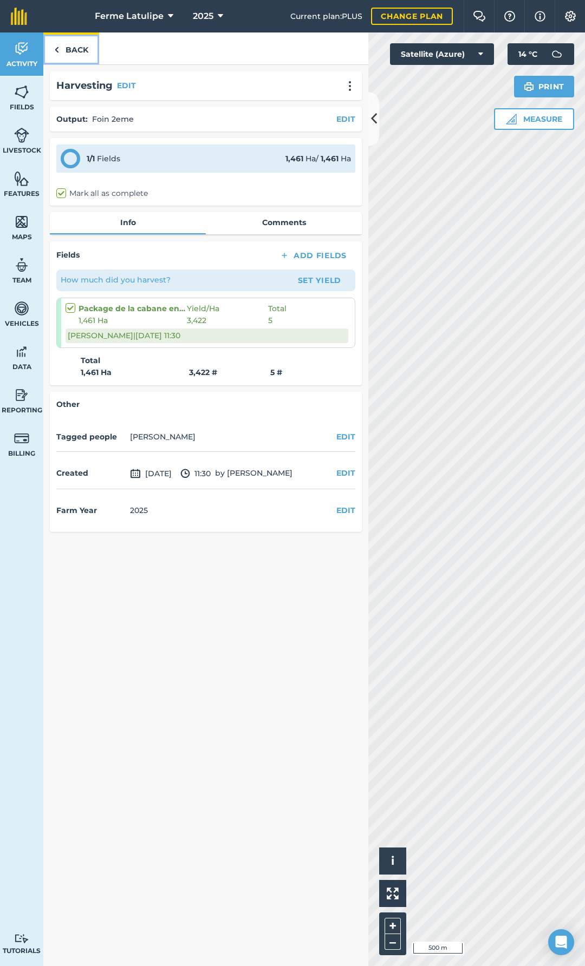
click at [63, 52] on link "Back" at bounding box center [71, 48] width 56 height 32
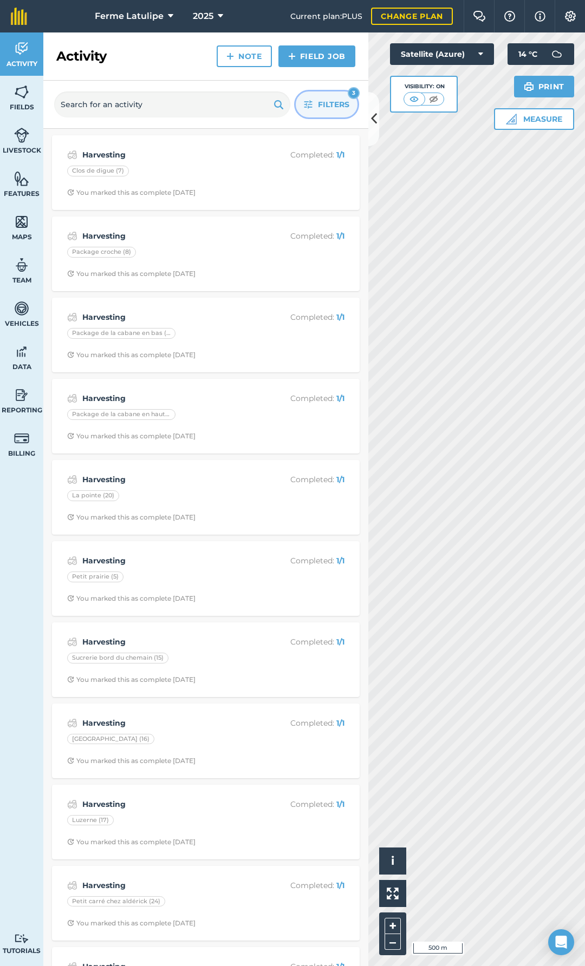
click at [337, 104] on span "Filters" at bounding box center [333, 105] width 31 height 12
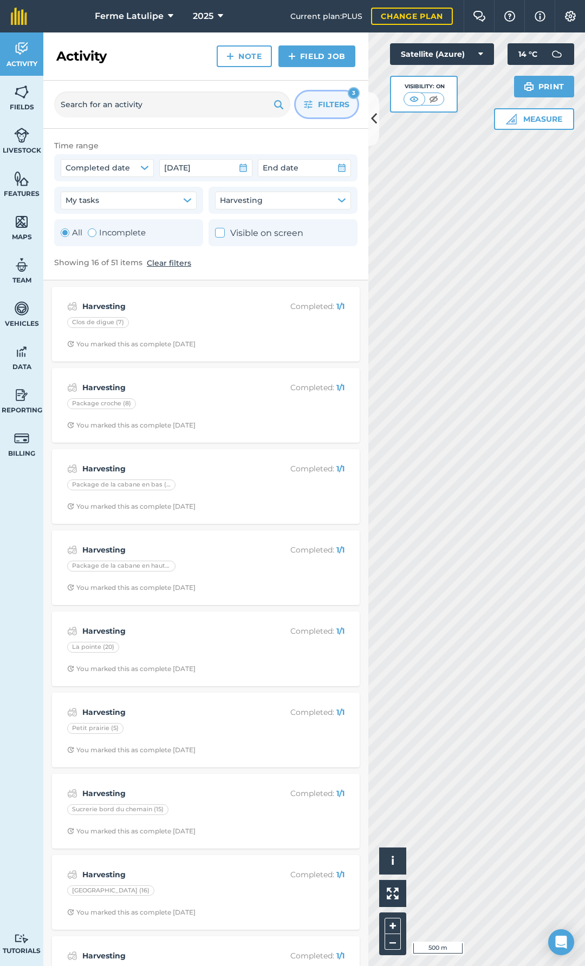
click at [171, 265] on button "Clear filters" at bounding box center [169, 263] width 44 height 12
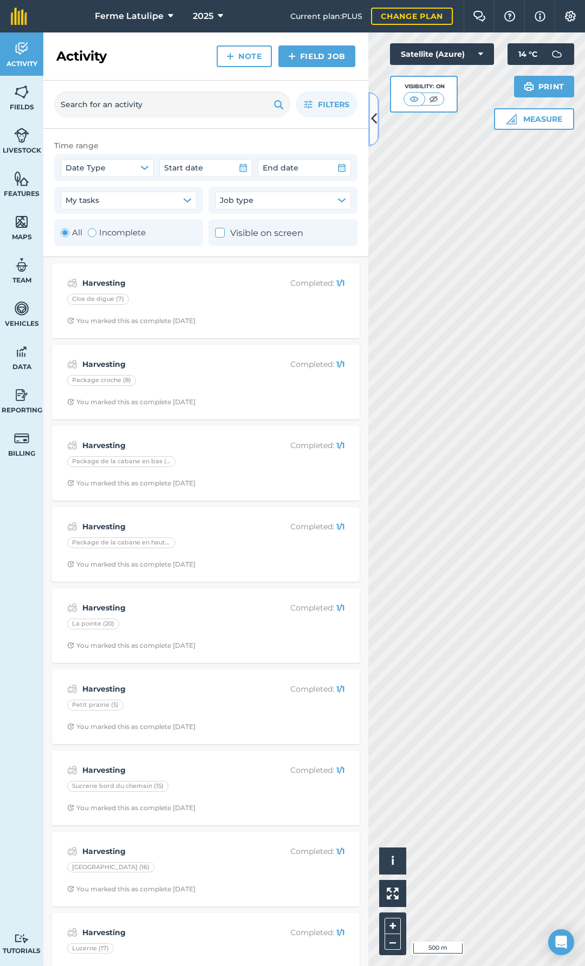
click at [374, 119] on icon at bounding box center [374, 118] width 6 height 19
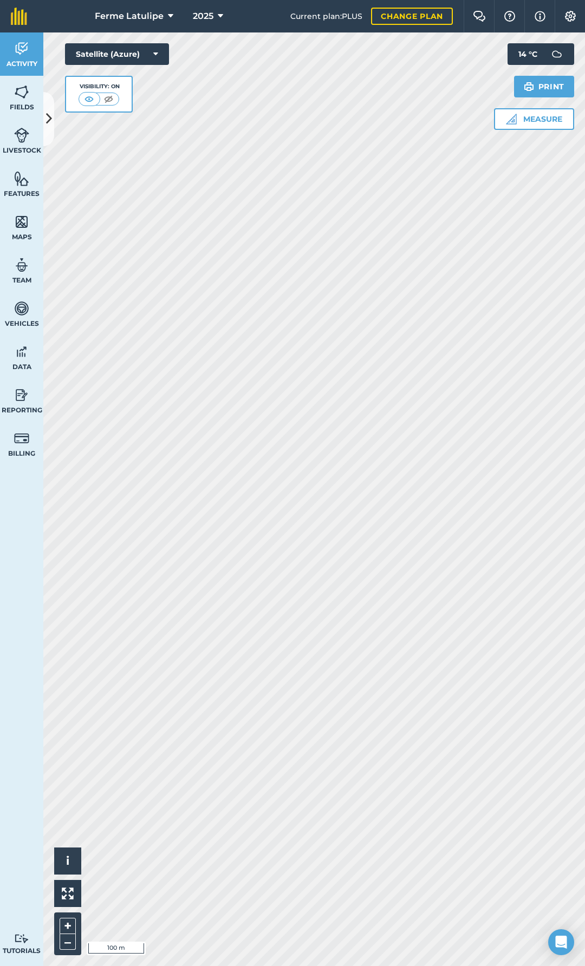
click at [448, 30] on div "Ferme Latulipe 2025 Current plan : PLUS Change plan Farm Chat Help Info Setting…" at bounding box center [292, 483] width 585 height 966
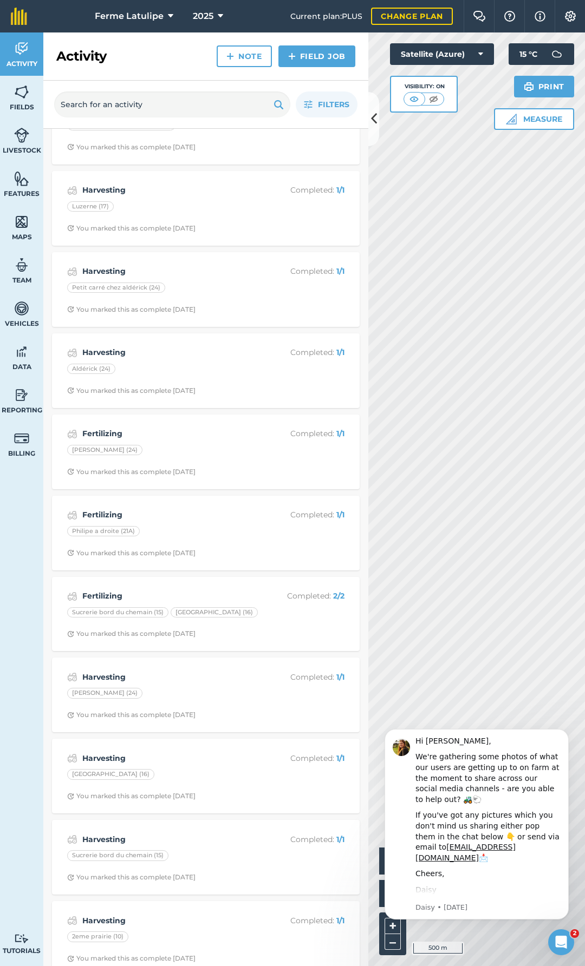
scroll to position [2166, 0]
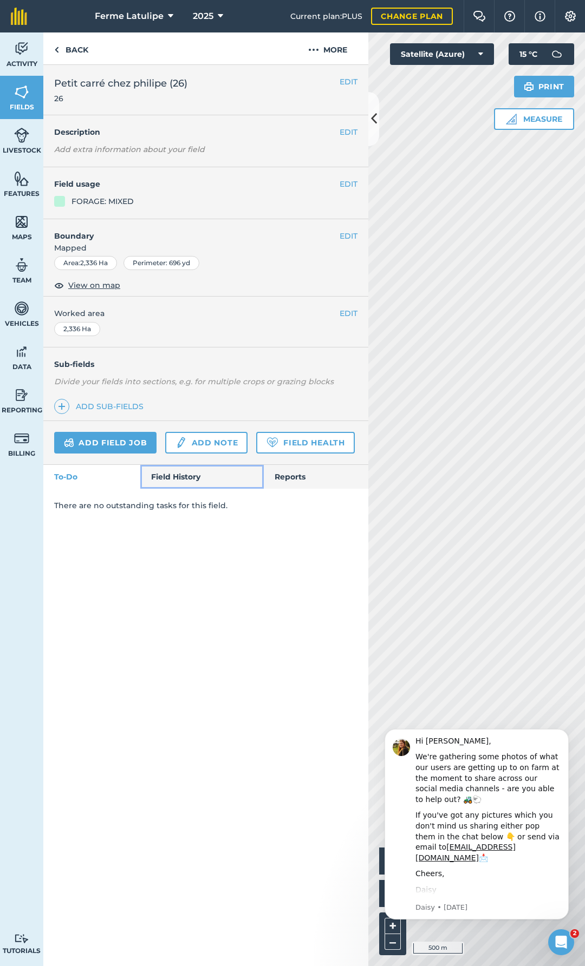
click at [211, 482] on link "Field History" at bounding box center [201, 477] width 123 height 24
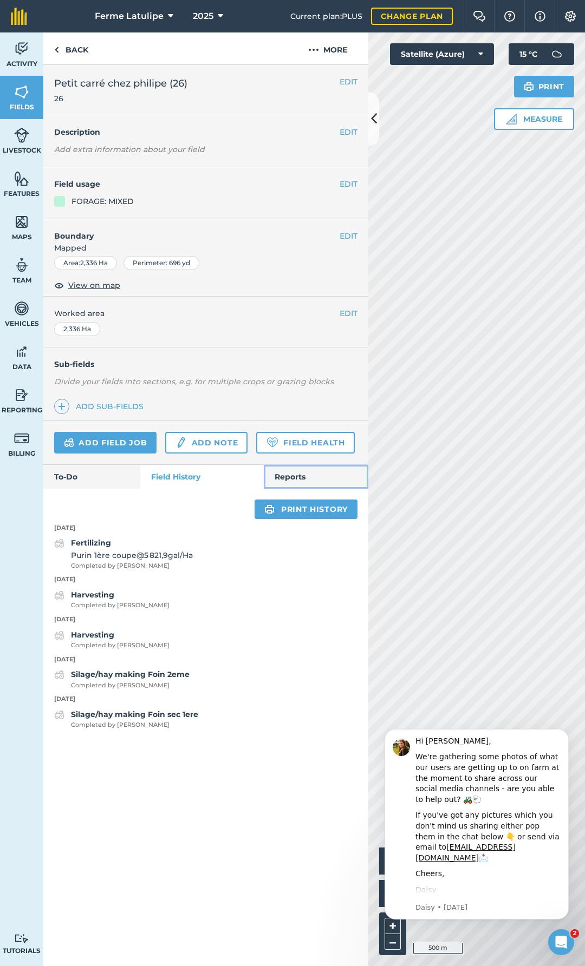
click at [291, 482] on link "Reports" at bounding box center [316, 477] width 104 height 24
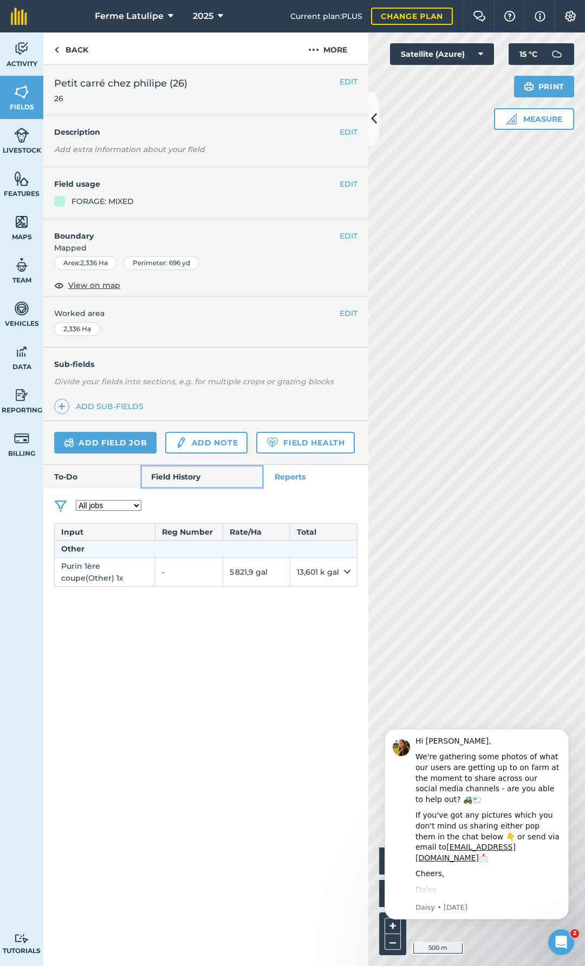
click at [204, 480] on link "Field History" at bounding box center [201, 477] width 123 height 24
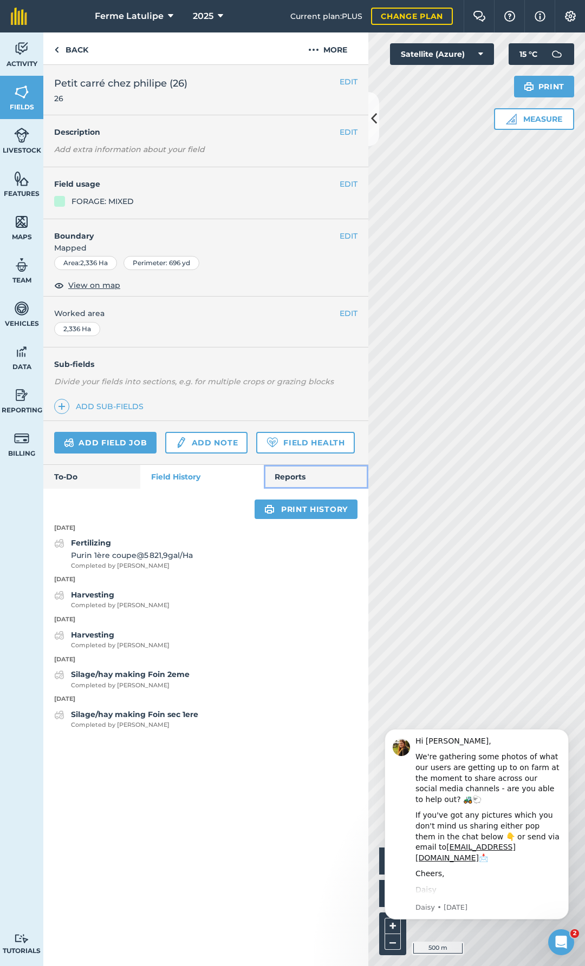
click at [292, 484] on link "Reports" at bounding box center [316, 477] width 104 height 24
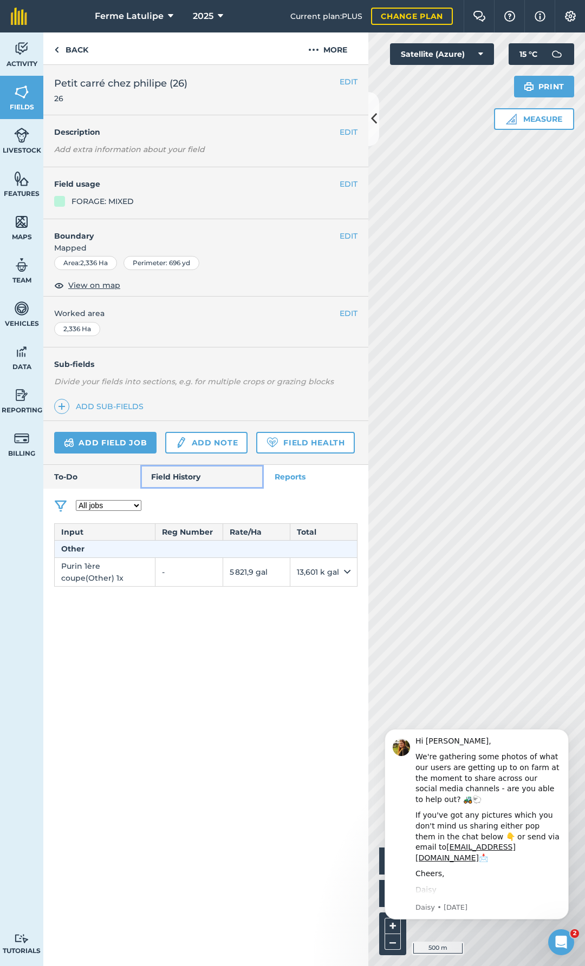
click at [236, 470] on link "Field History" at bounding box center [201, 477] width 123 height 24
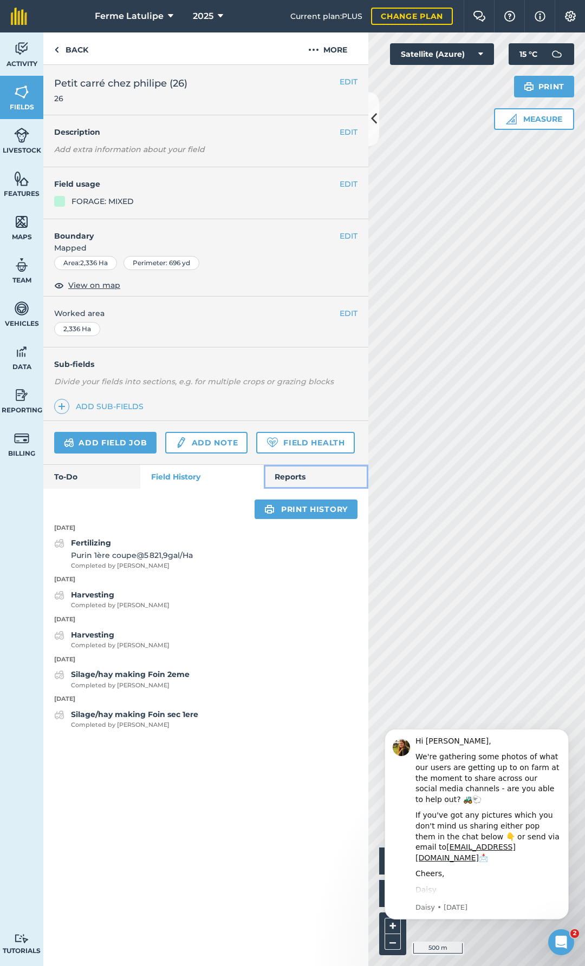
click at [271, 475] on link "Reports" at bounding box center [316, 477] width 104 height 24
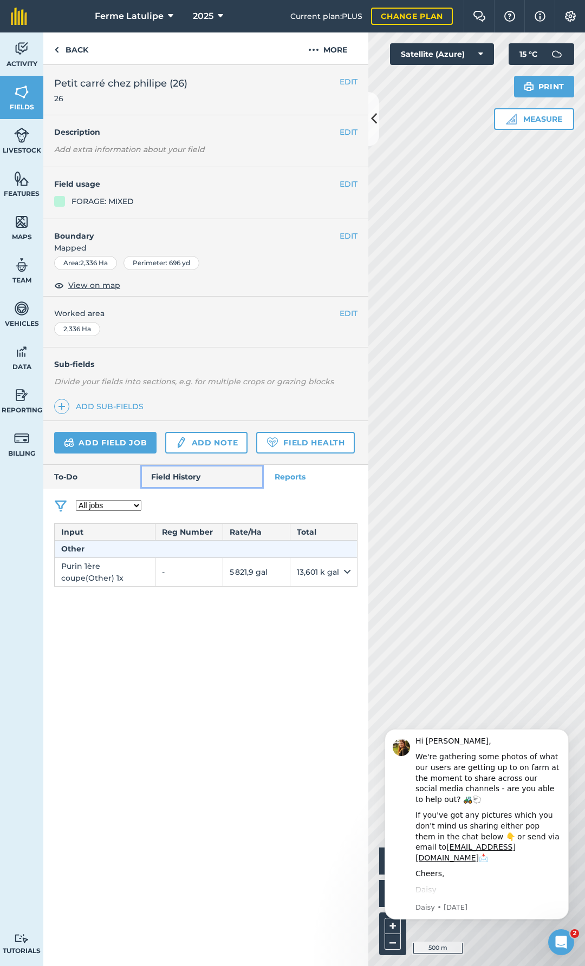
click at [202, 475] on link "Field History" at bounding box center [201, 477] width 123 height 24
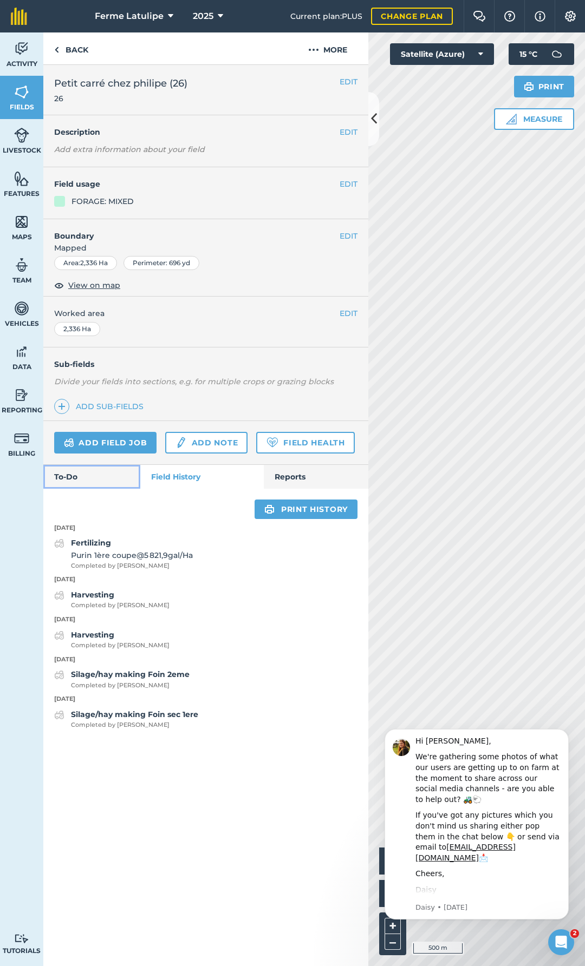
click at [107, 476] on link "To-Do" at bounding box center [91, 477] width 97 height 24
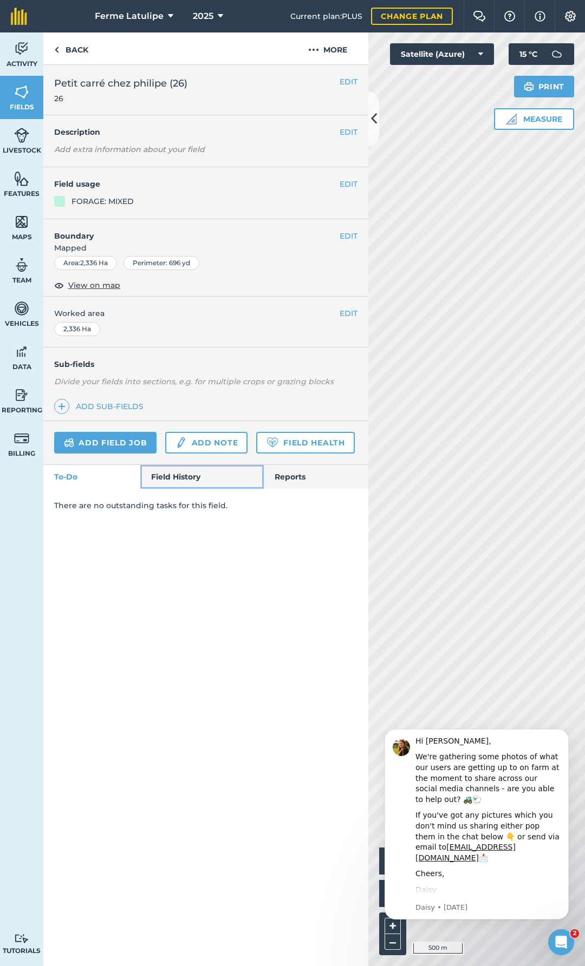
click at [174, 473] on link "Field History" at bounding box center [201, 477] width 123 height 24
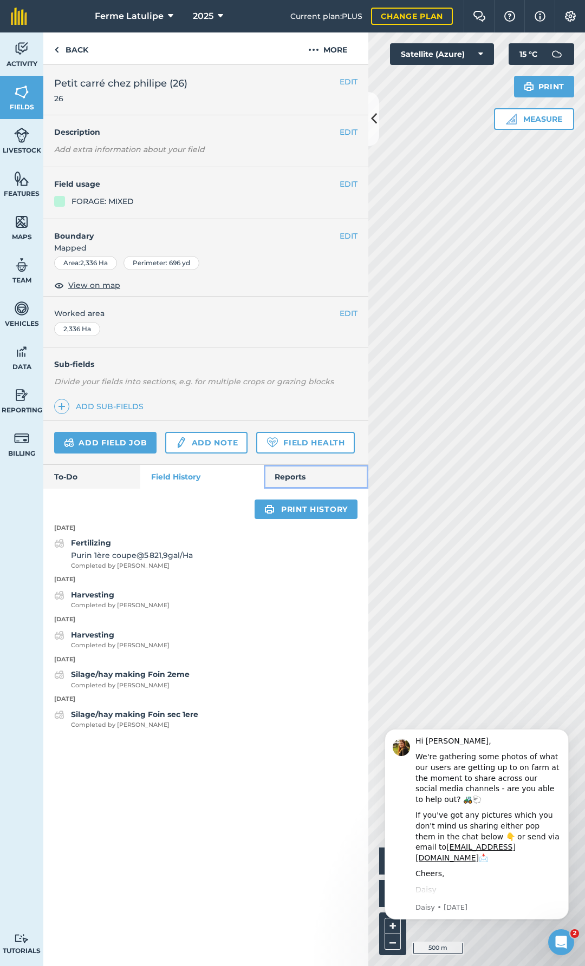
click at [306, 476] on link "Reports" at bounding box center [316, 477] width 104 height 24
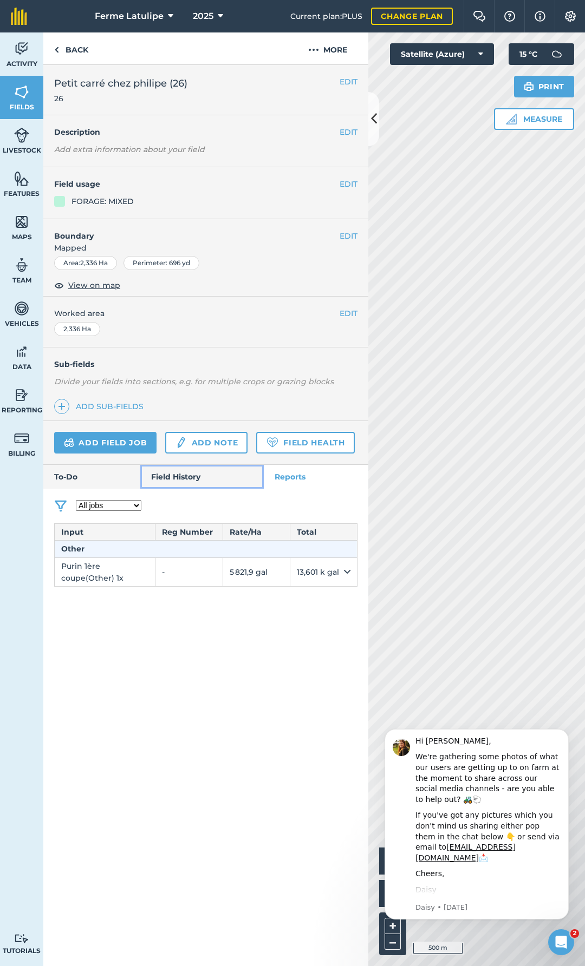
click at [197, 478] on link "Field History" at bounding box center [201, 477] width 123 height 24
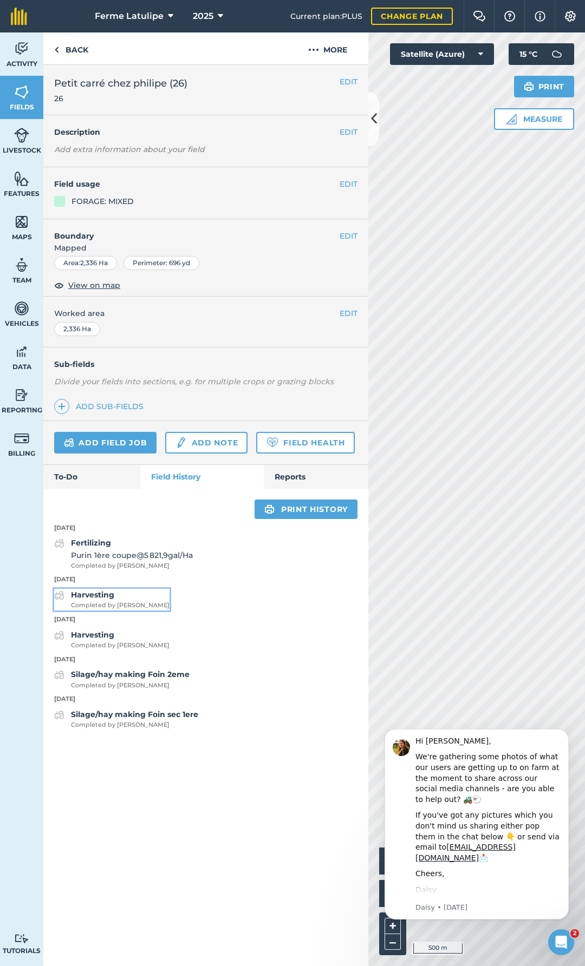
click at [91, 594] on strong "Harvesting" at bounding box center [92, 595] width 43 height 10
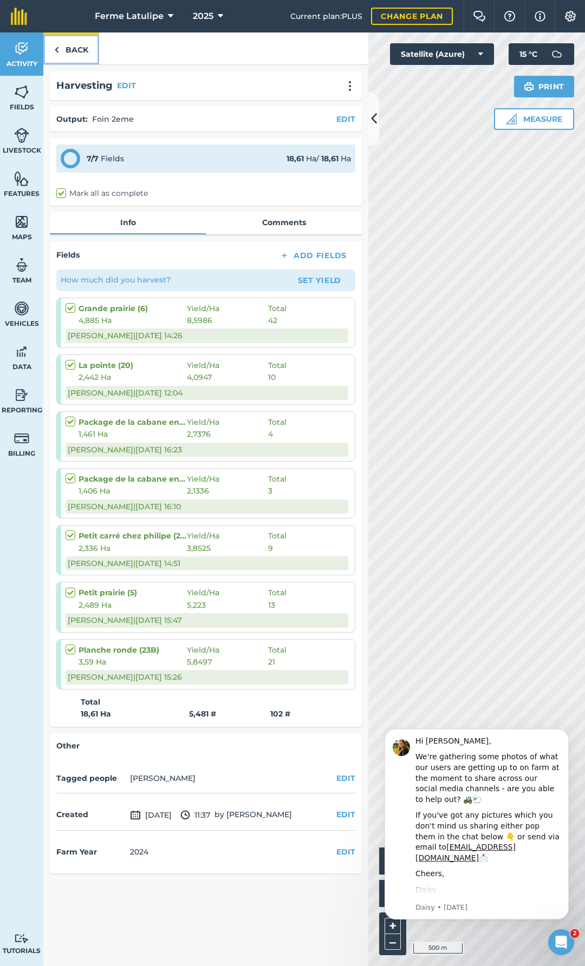
click at [86, 45] on link "Back" at bounding box center [71, 48] width 56 height 32
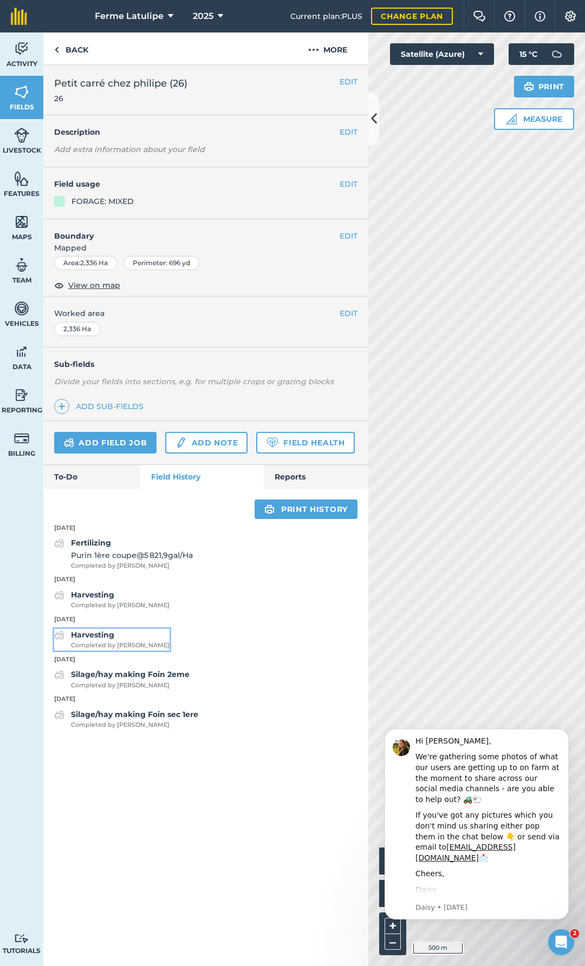
click at [103, 630] on strong "Harvesting" at bounding box center [92, 635] width 43 height 10
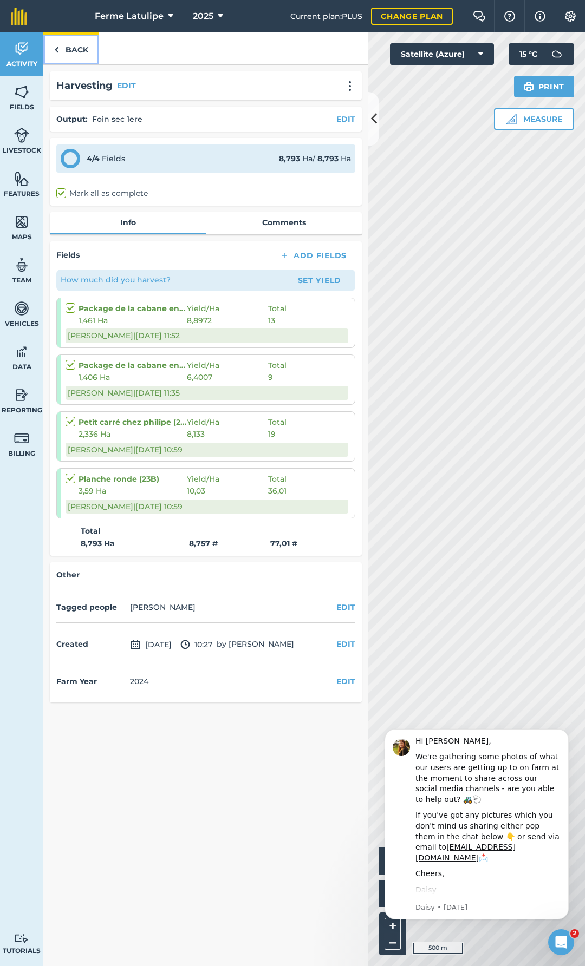
click at [84, 44] on link "Back" at bounding box center [71, 48] width 56 height 32
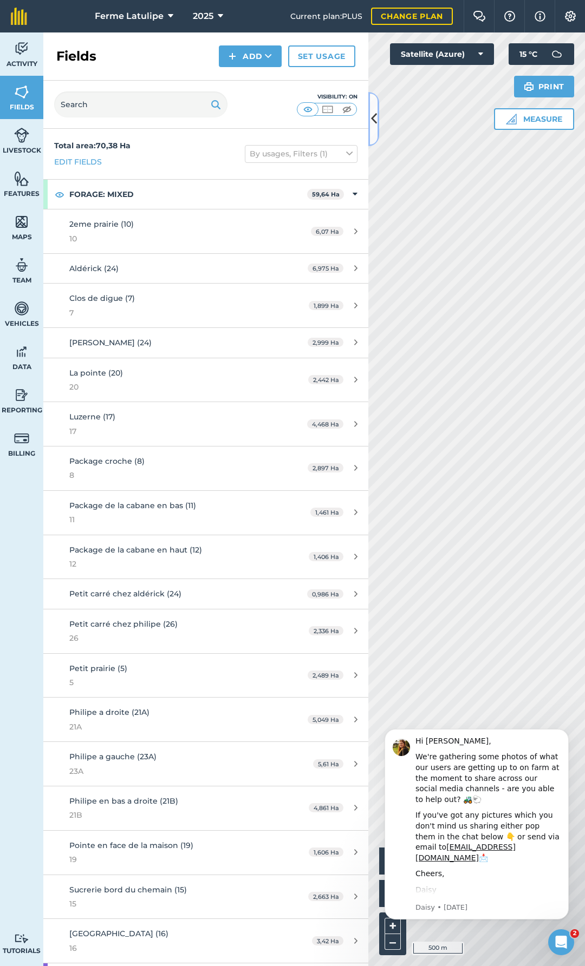
click at [377, 126] on button at bounding box center [373, 119] width 11 height 54
